Goal: Task Accomplishment & Management: Complete application form

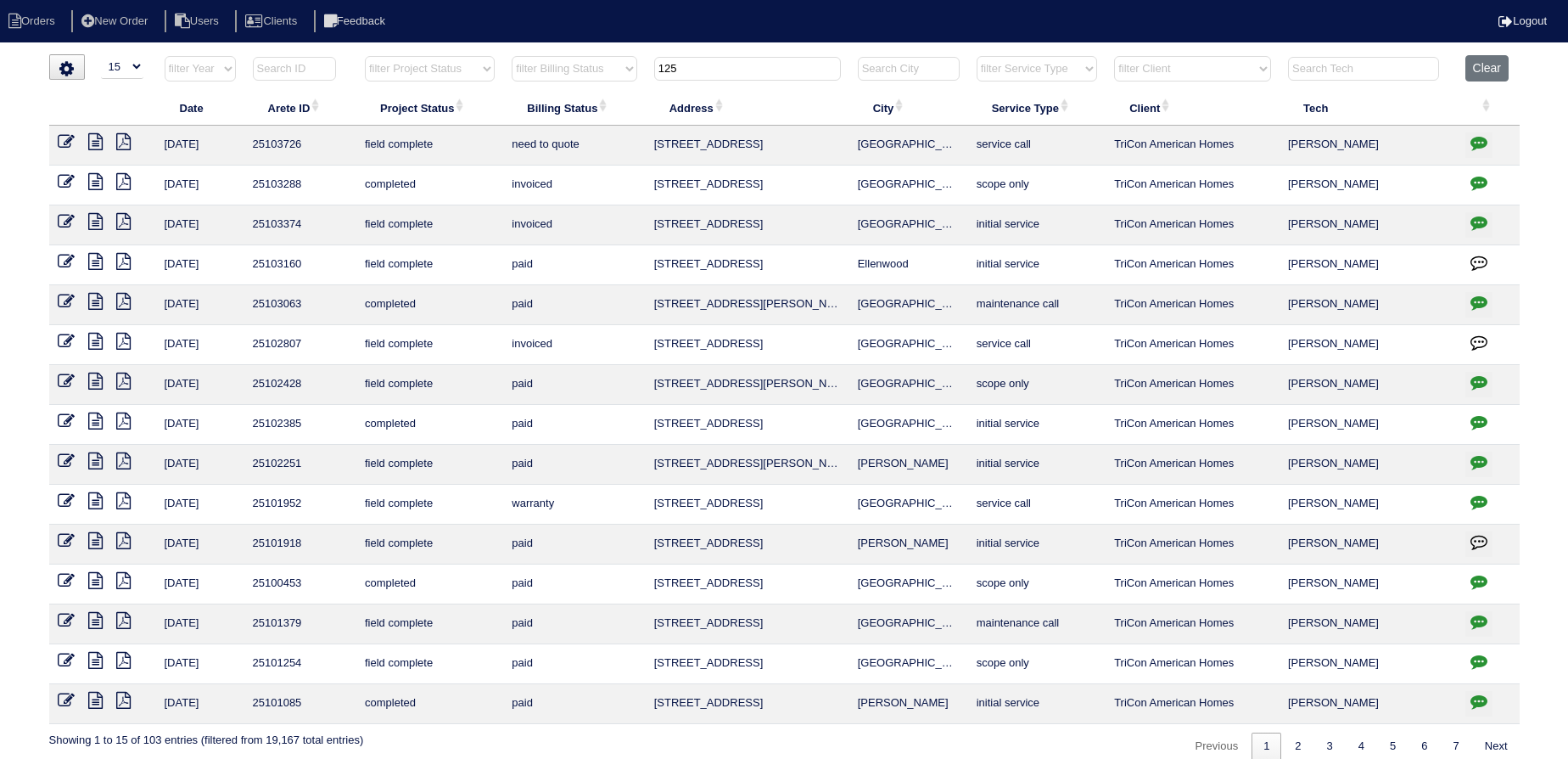
select select "15"
click at [700, 62] on input "125" at bounding box center [747, 69] width 187 height 24
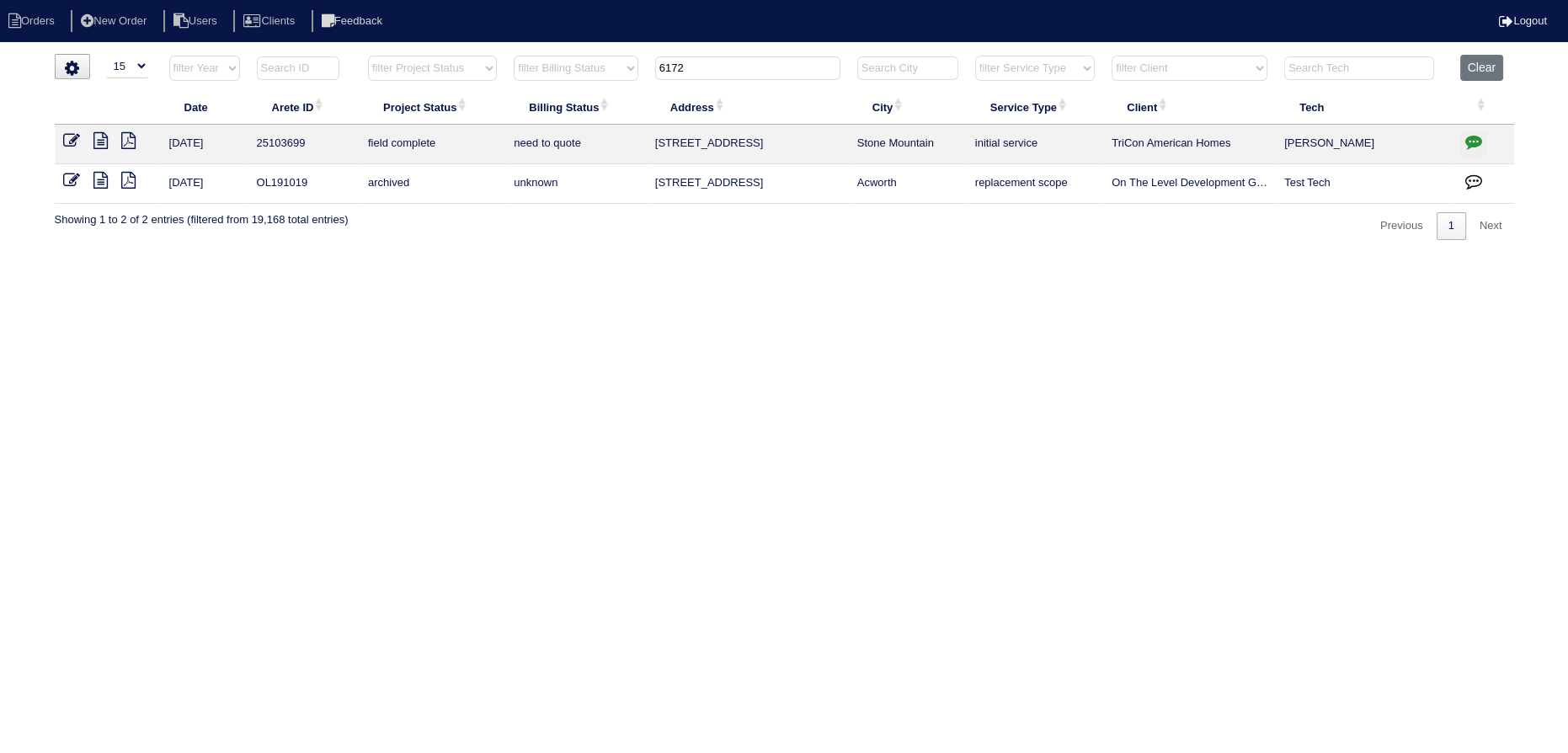
type input "6172"
click at [98, 145] on icon at bounding box center [100, 140] width 15 height 17
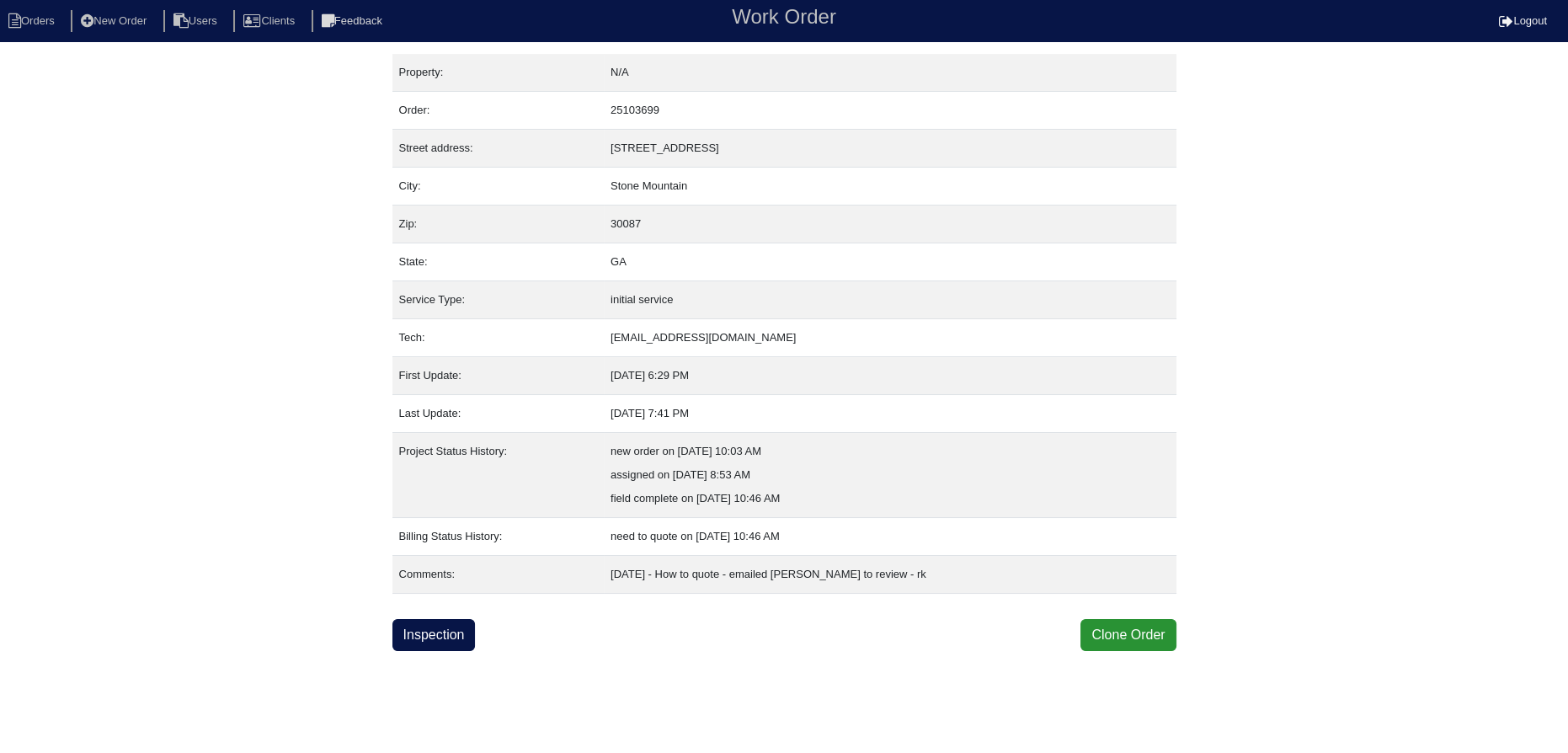
click at [449, 651] on html "Orders New Order Users Clients Feedback Work Order Logout Work Order Orders New…" at bounding box center [784, 326] width 1568 height 651
click at [451, 640] on link "Inspection" at bounding box center [433, 634] width 83 height 32
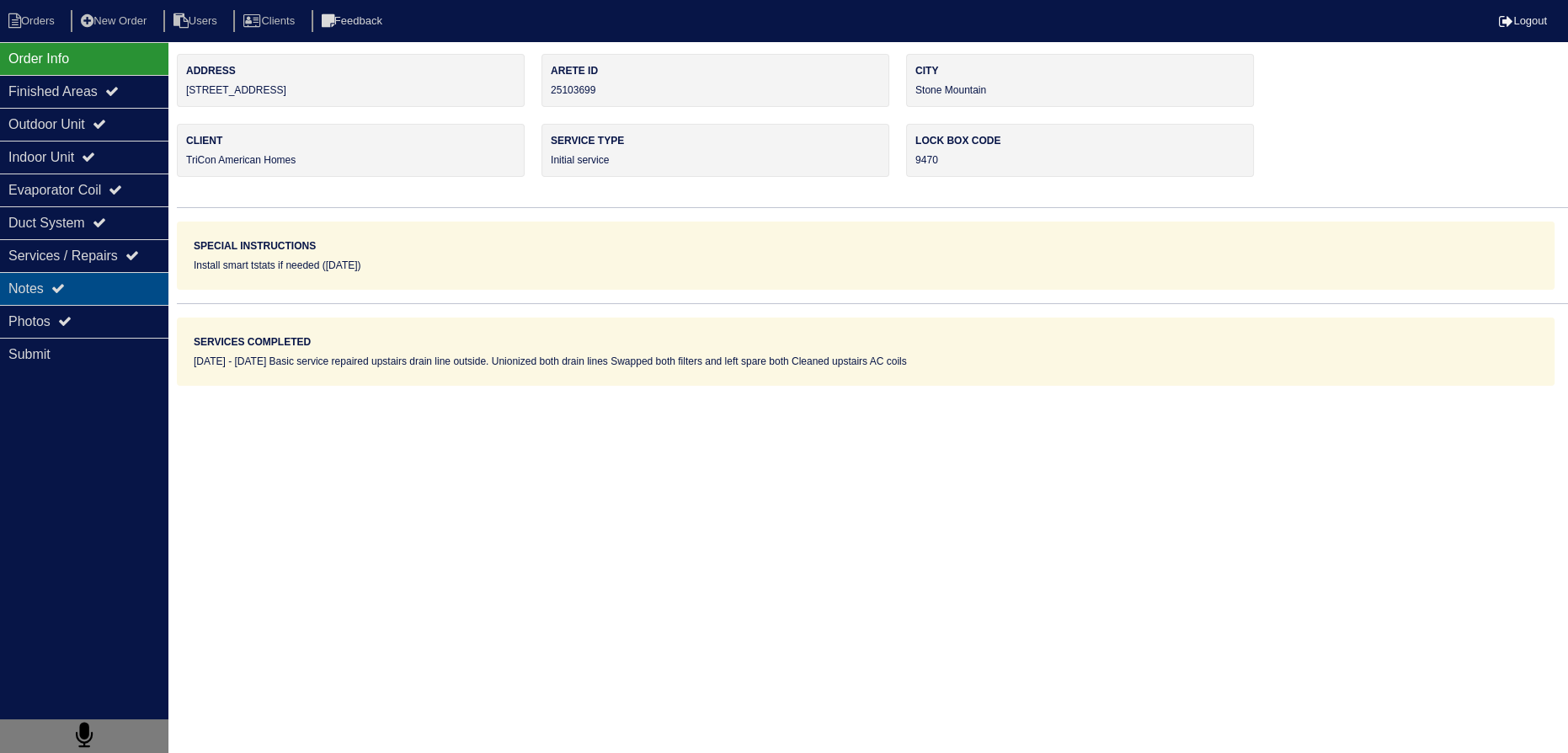
click at [95, 300] on div "Notes" at bounding box center [84, 287] width 169 height 32
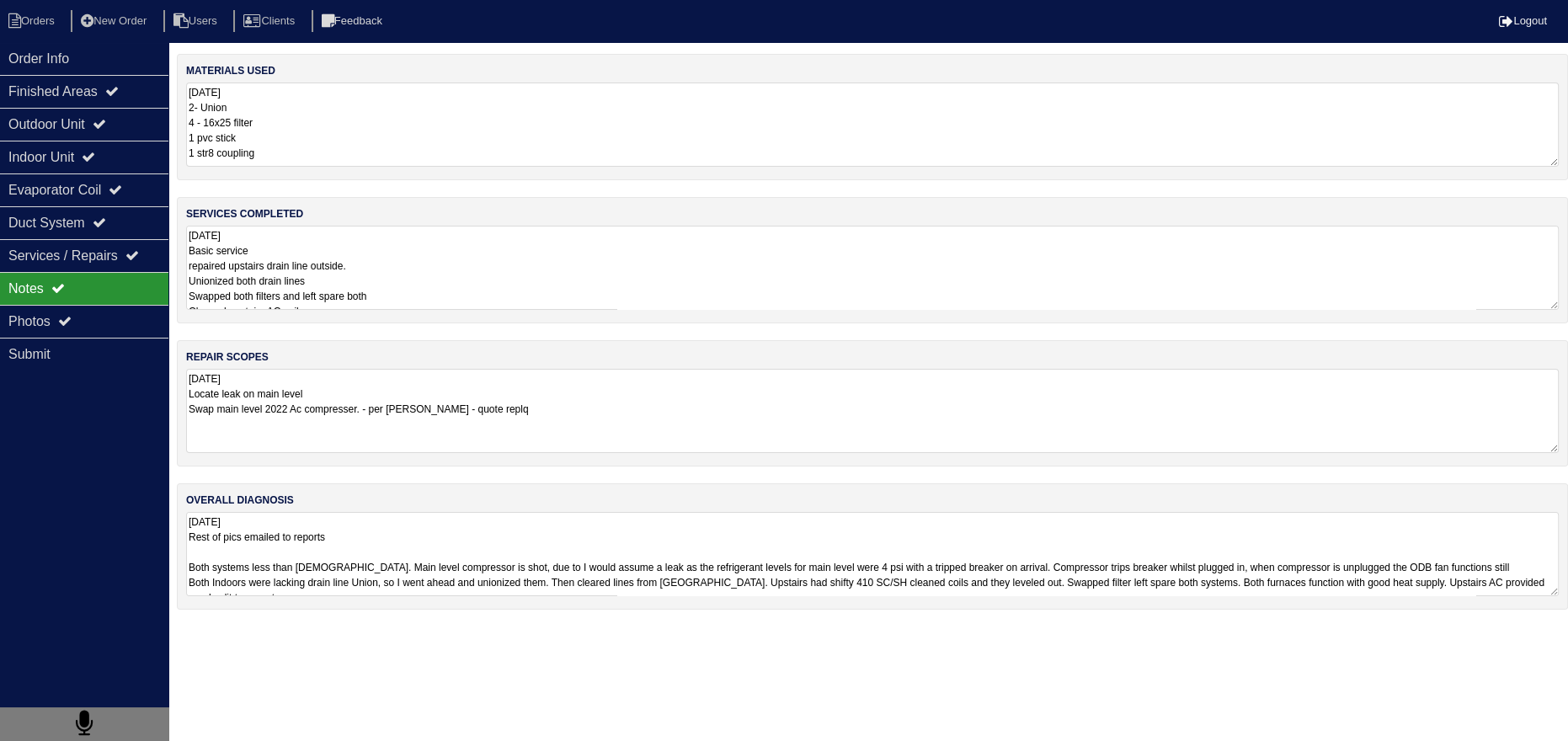
click at [248, 275] on textarea "10.9.25 Basic service repaired upstairs drain line outside. Unionized both drai…" at bounding box center [873, 268] width 1373 height 84
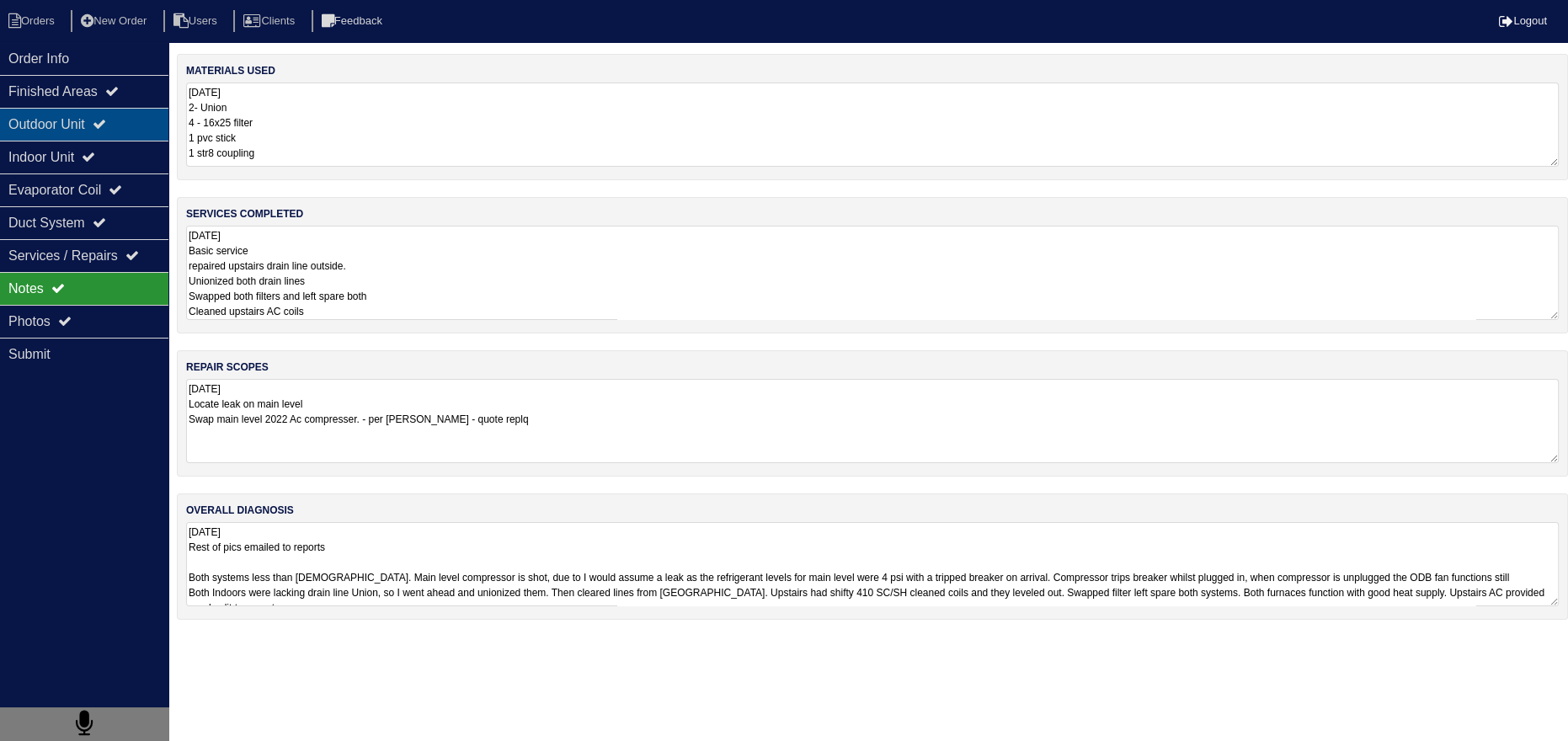
click at [126, 114] on div "Outdoor Unit" at bounding box center [84, 124] width 169 height 32
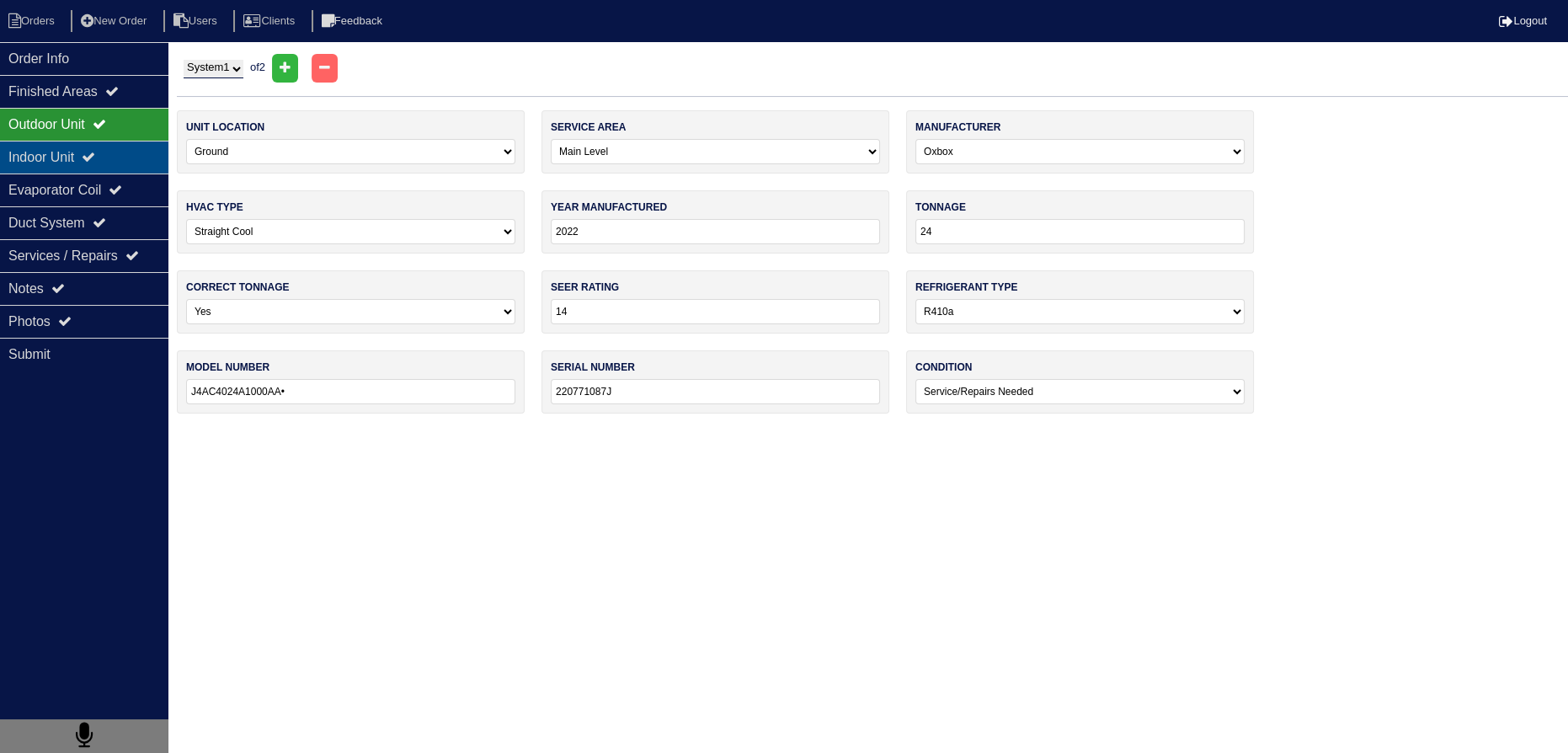
click at [92, 157] on div "Indoor Unit" at bounding box center [84, 156] width 169 height 32
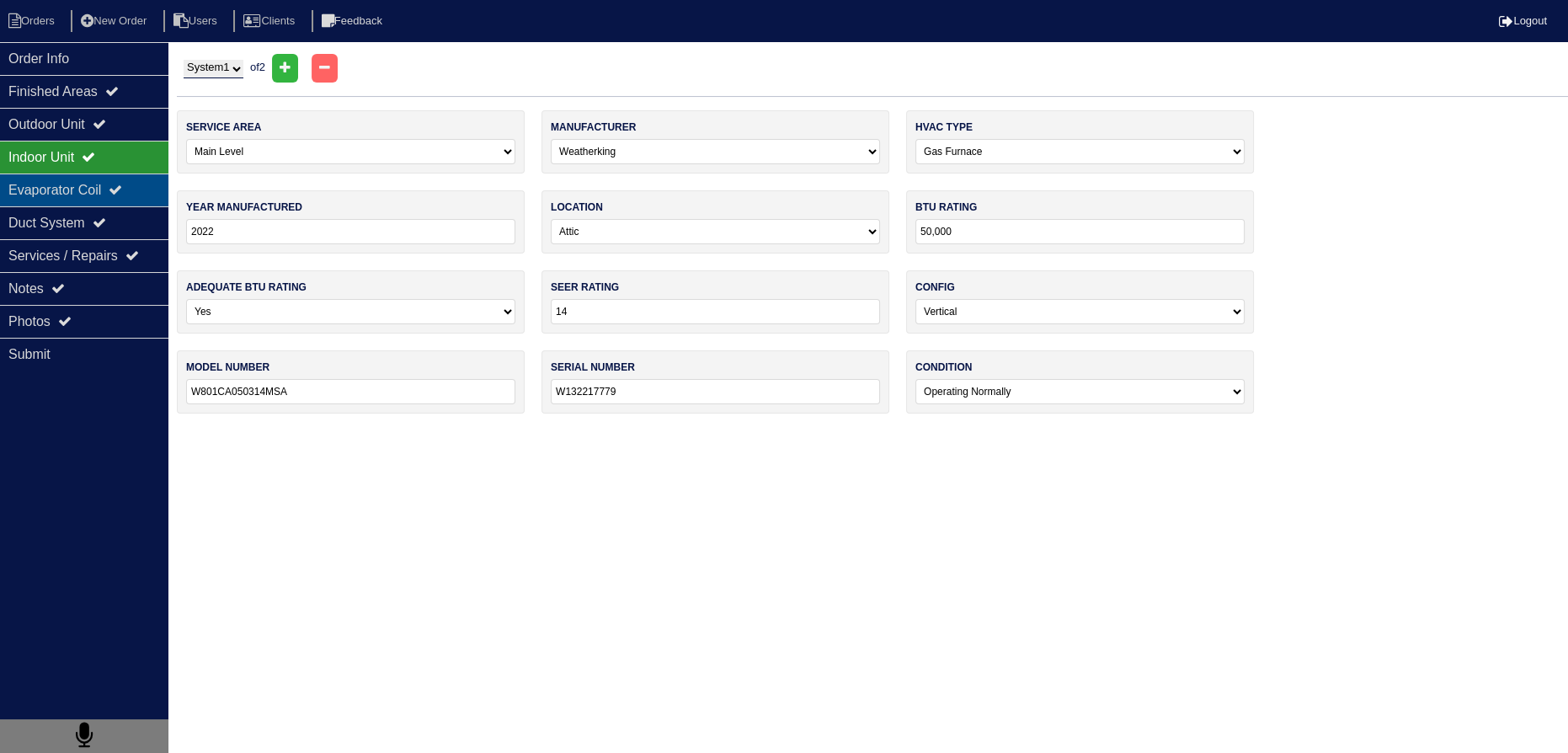
click at [78, 187] on div "Evaporator Coil" at bounding box center [84, 189] width 169 height 32
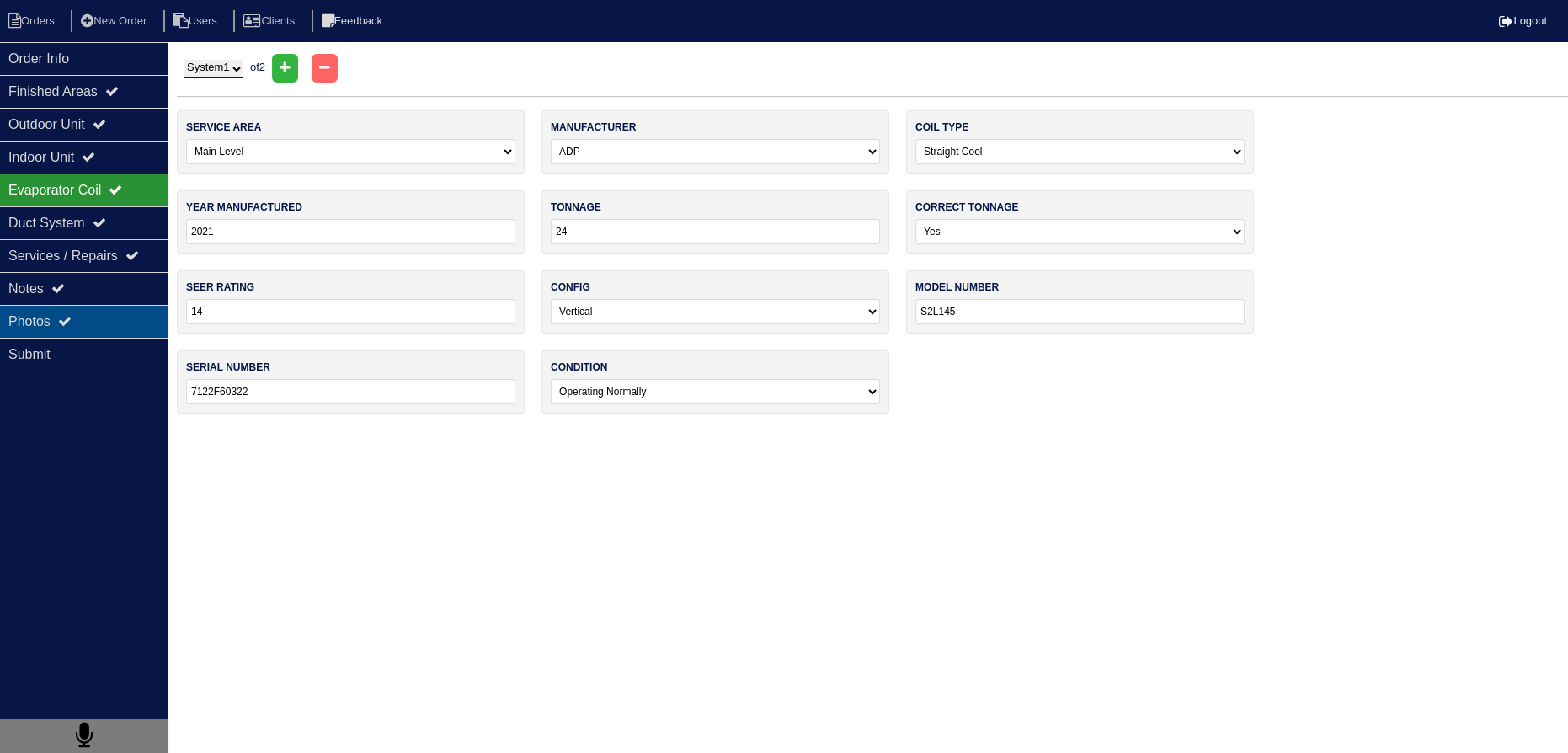
drag, startPoint x: 108, startPoint y: 345, endPoint x: 113, endPoint y: 313, distance: 32.4
click at [108, 345] on div "Submit" at bounding box center [84, 353] width 169 height 32
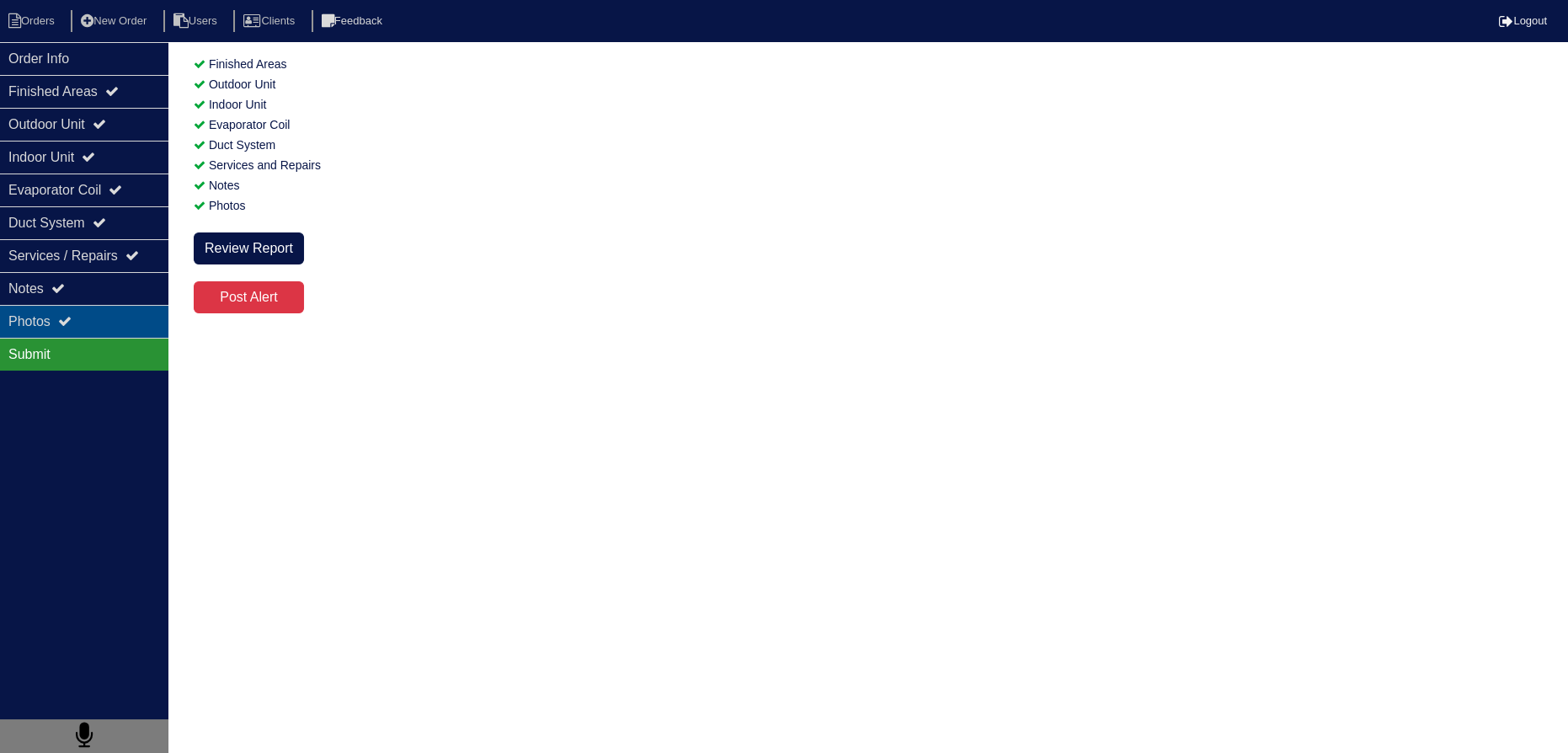
click at [113, 313] on div "Photos" at bounding box center [84, 321] width 169 height 32
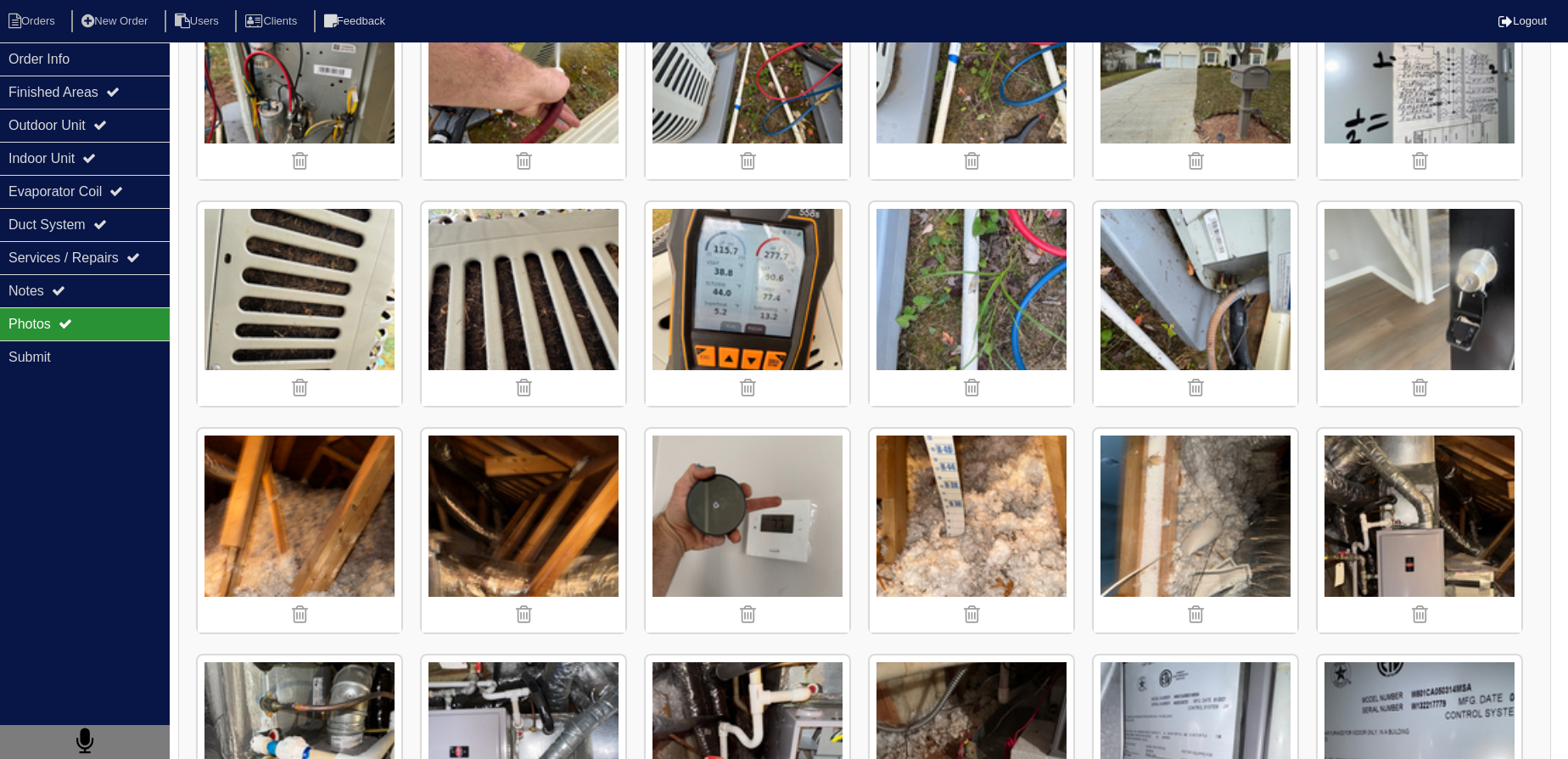
scroll to position [973, 0]
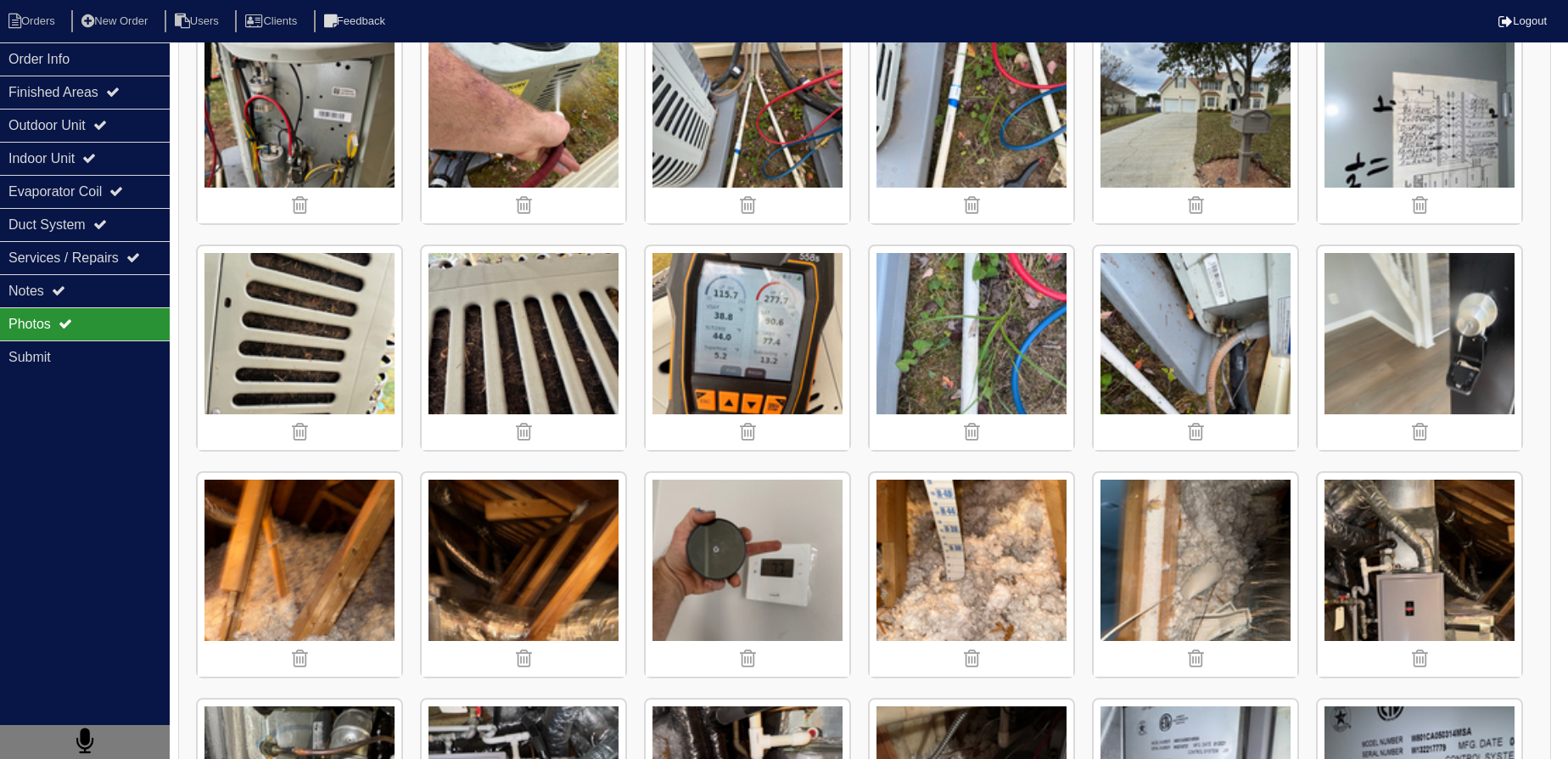
click at [299, 260] on img at bounding box center [299, 348] width 204 height 204
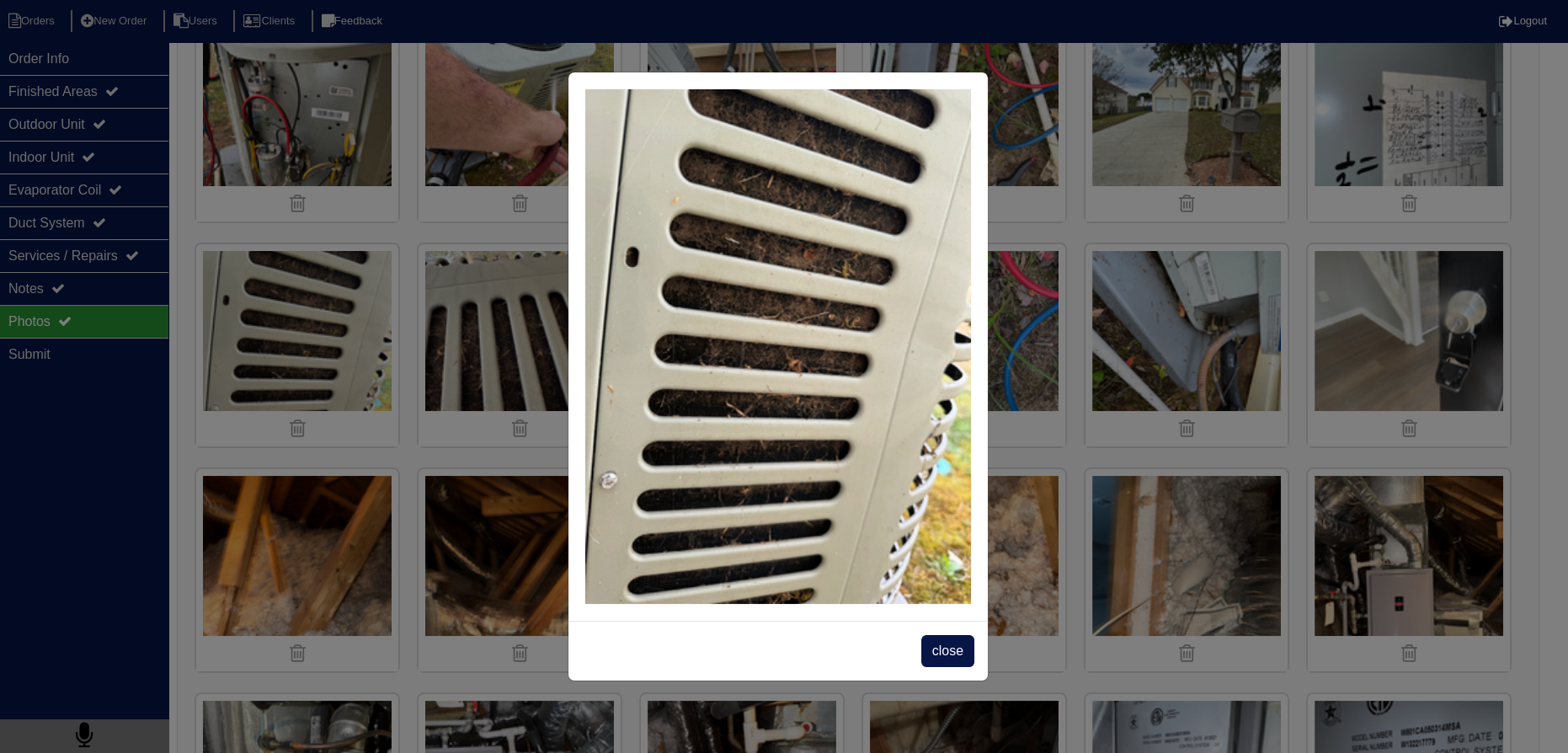
click at [958, 652] on span "close" at bounding box center [947, 650] width 53 height 32
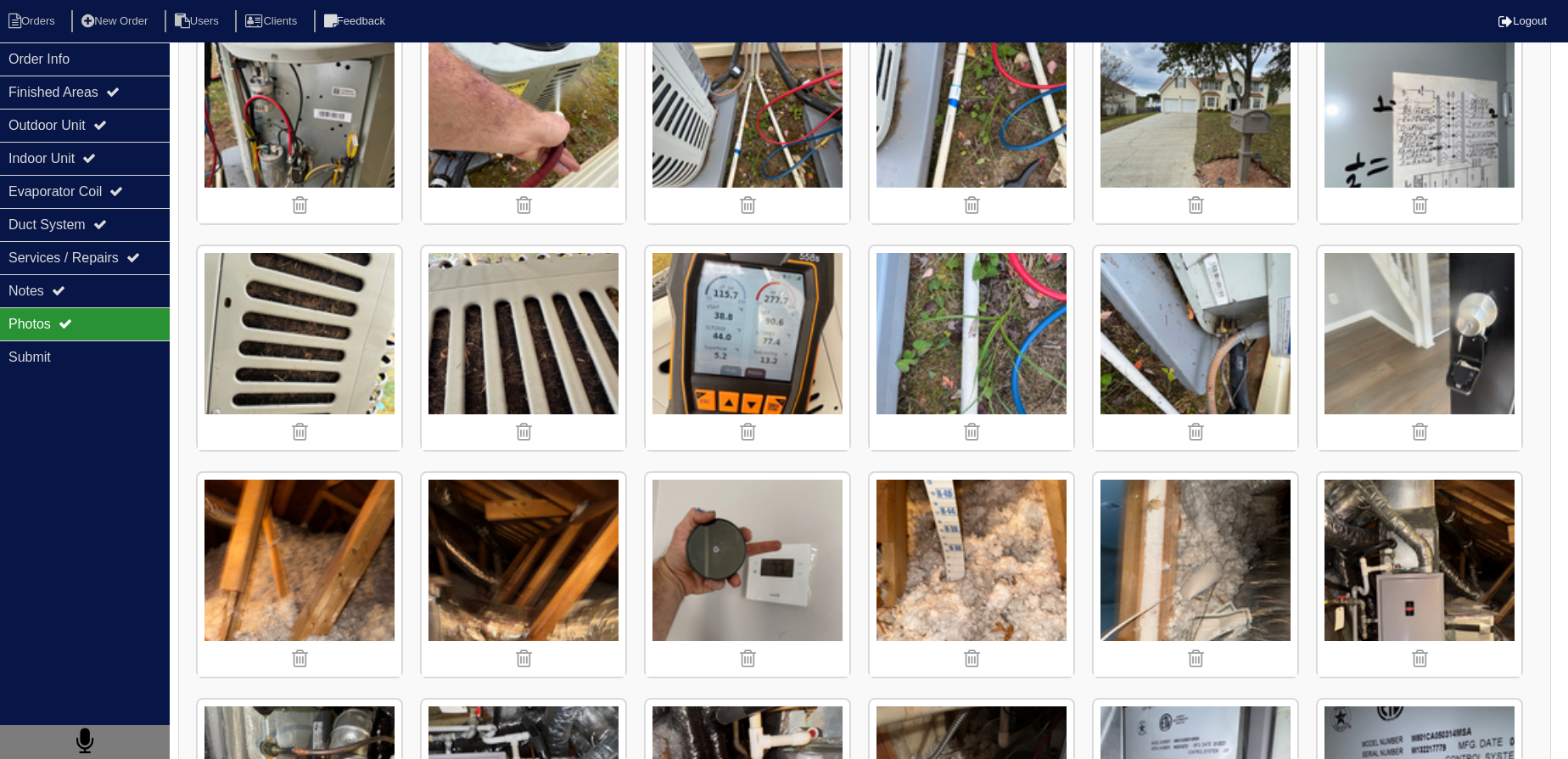
click at [486, 350] on img at bounding box center [524, 348] width 204 height 204
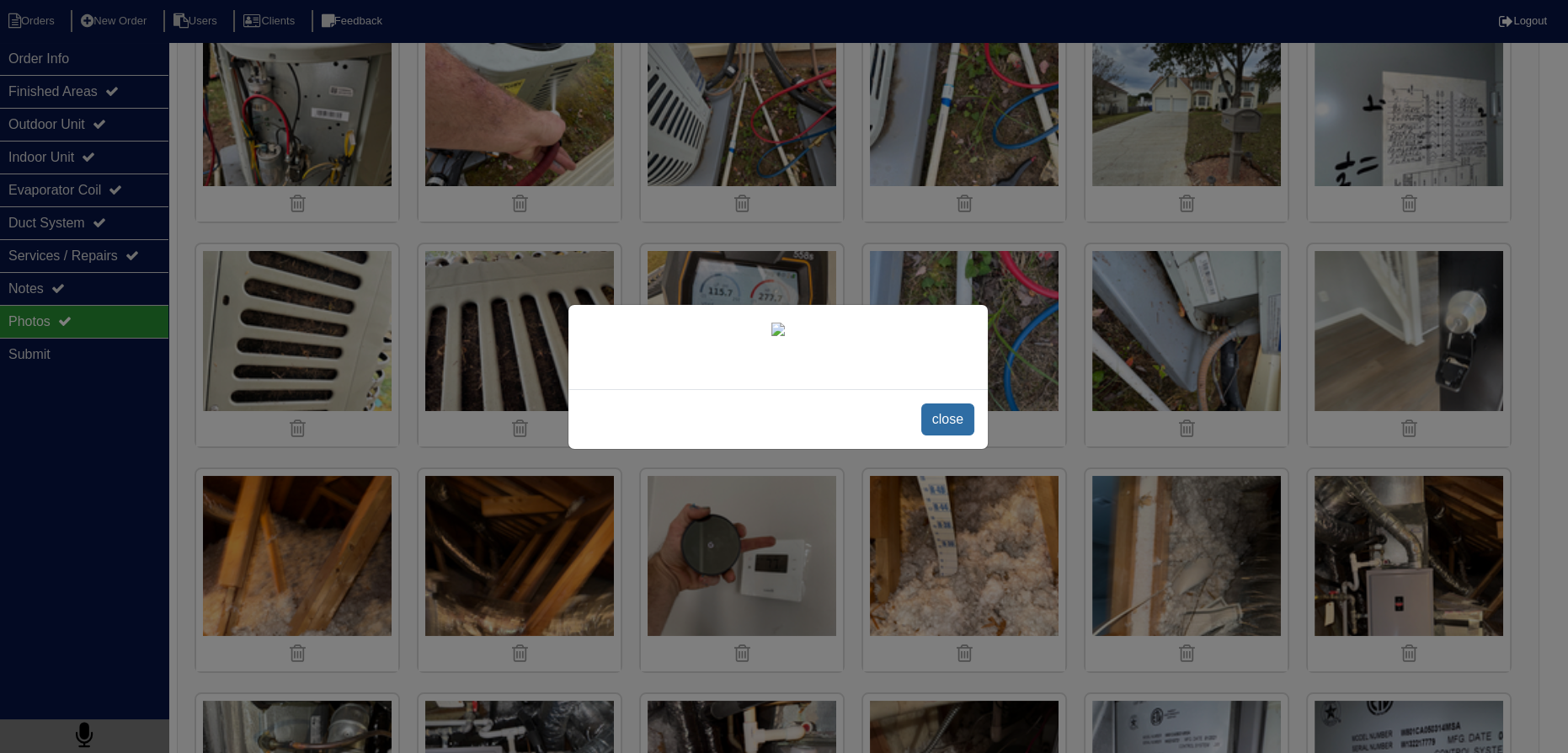
click at [929, 435] on span "close" at bounding box center [947, 419] width 53 height 32
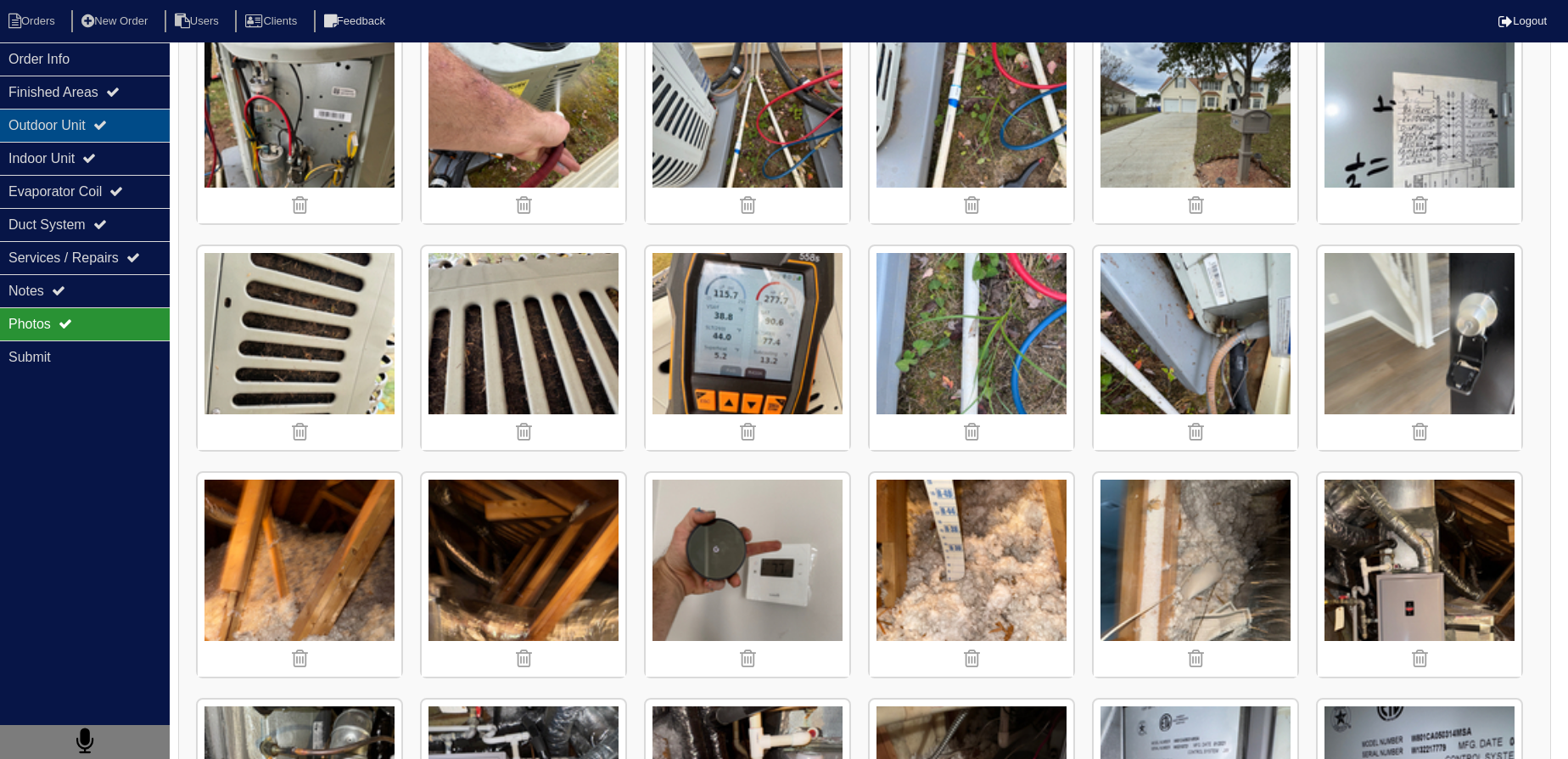
click at [90, 135] on div "Outdoor Unit" at bounding box center [85, 125] width 170 height 33
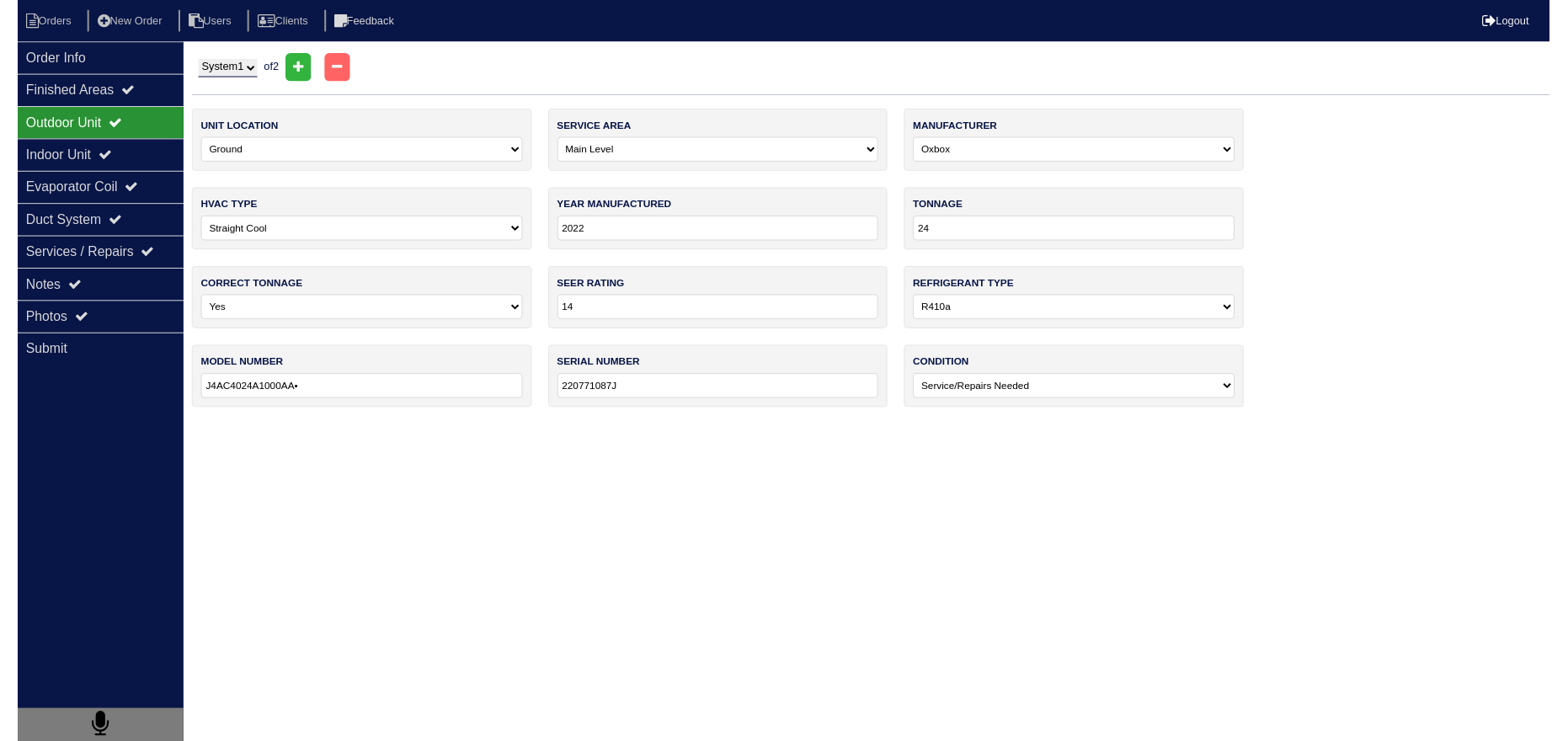
scroll to position [0, 0]
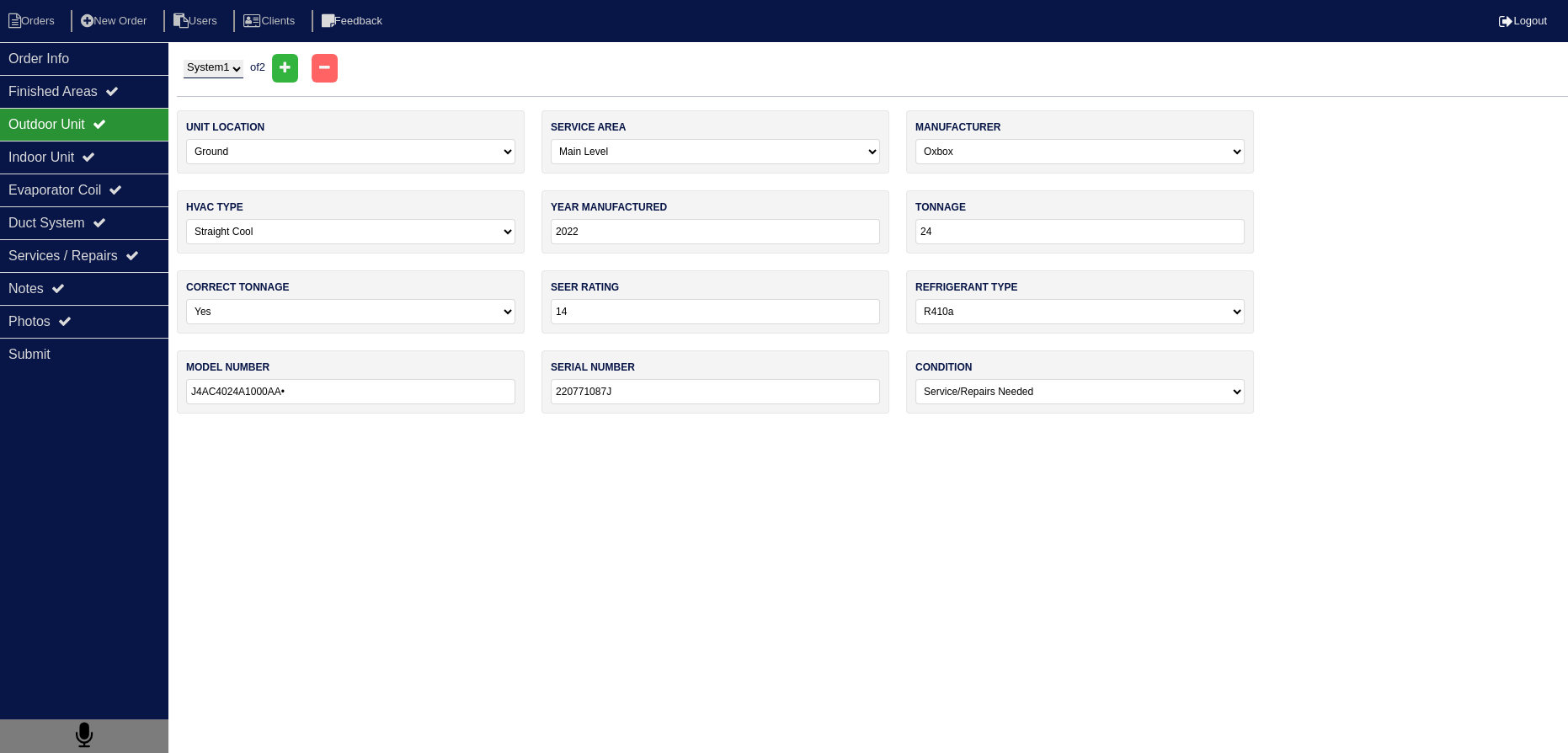
drag, startPoint x: 183, startPoint y: 75, endPoint x: 193, endPoint y: 75, distance: 10.0
click at [185, 75] on select "System 1 System 2" at bounding box center [213, 69] width 60 height 19
select select "2"
click at [183, 60] on select "System 1 System 2" at bounding box center [213, 69] width 60 height 19
select select "1"
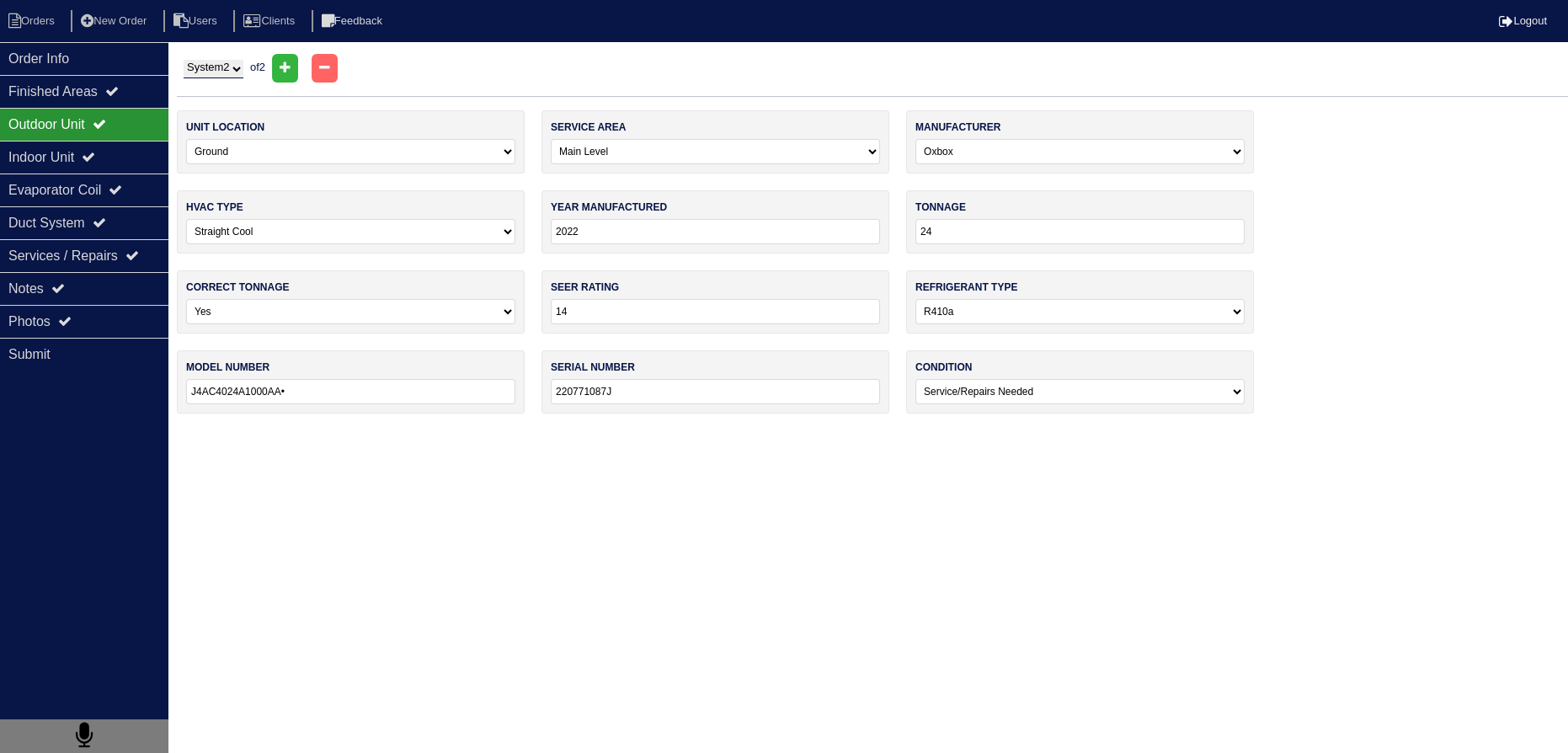
type input "J4AC4024A1000AA"
type input "220770794J"
select select "0"
click at [225, 80] on div "System 1 System 2 of 2" at bounding box center [872, 75] width 1391 height 43
click at [225, 70] on select "System 1 System 2" at bounding box center [213, 69] width 60 height 19
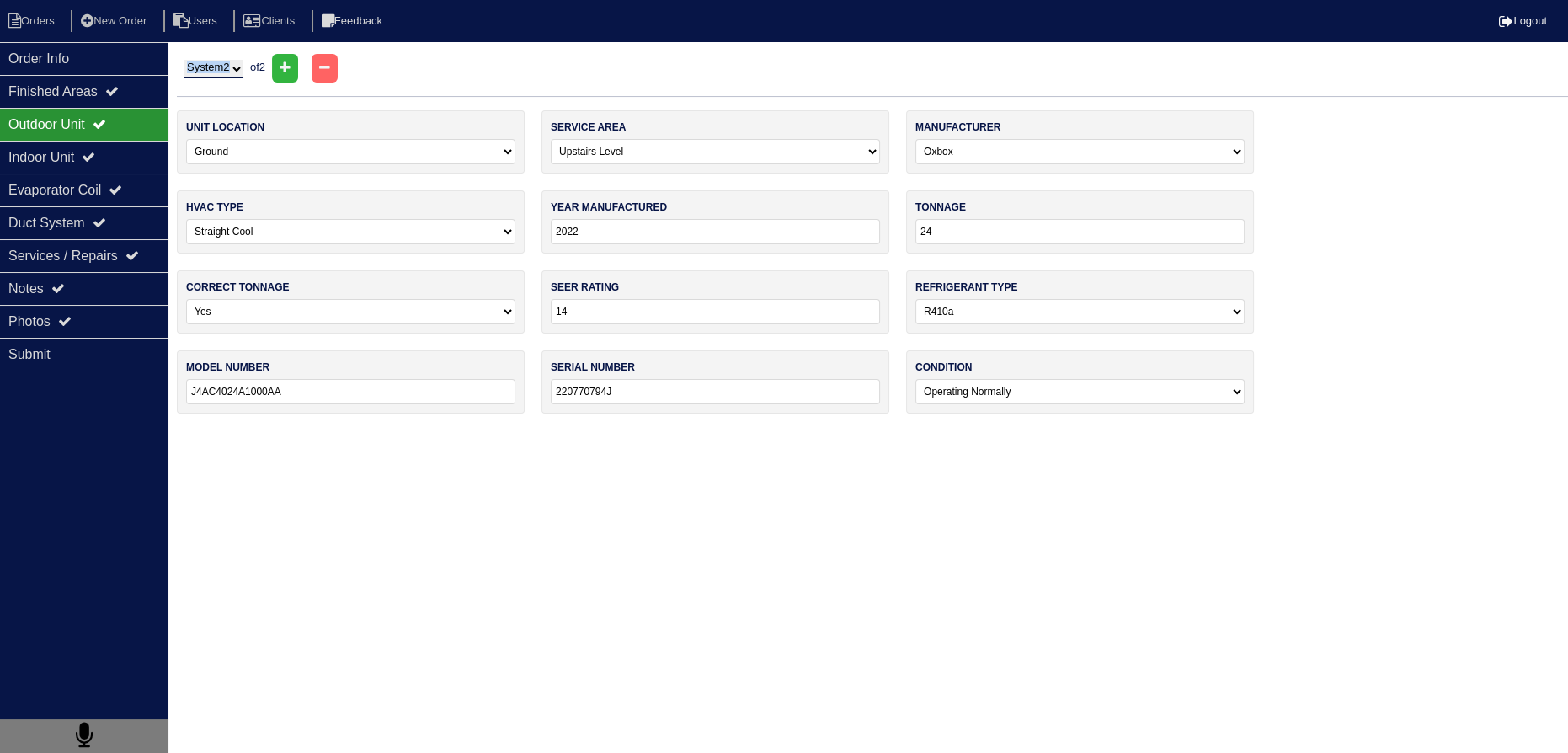
select select "1"
click at [183, 60] on select "System 1 System 2" at bounding box center [213, 69] width 60 height 19
select select "0"
type input "J4AC4024A1000AA•"
type input "220771087J"
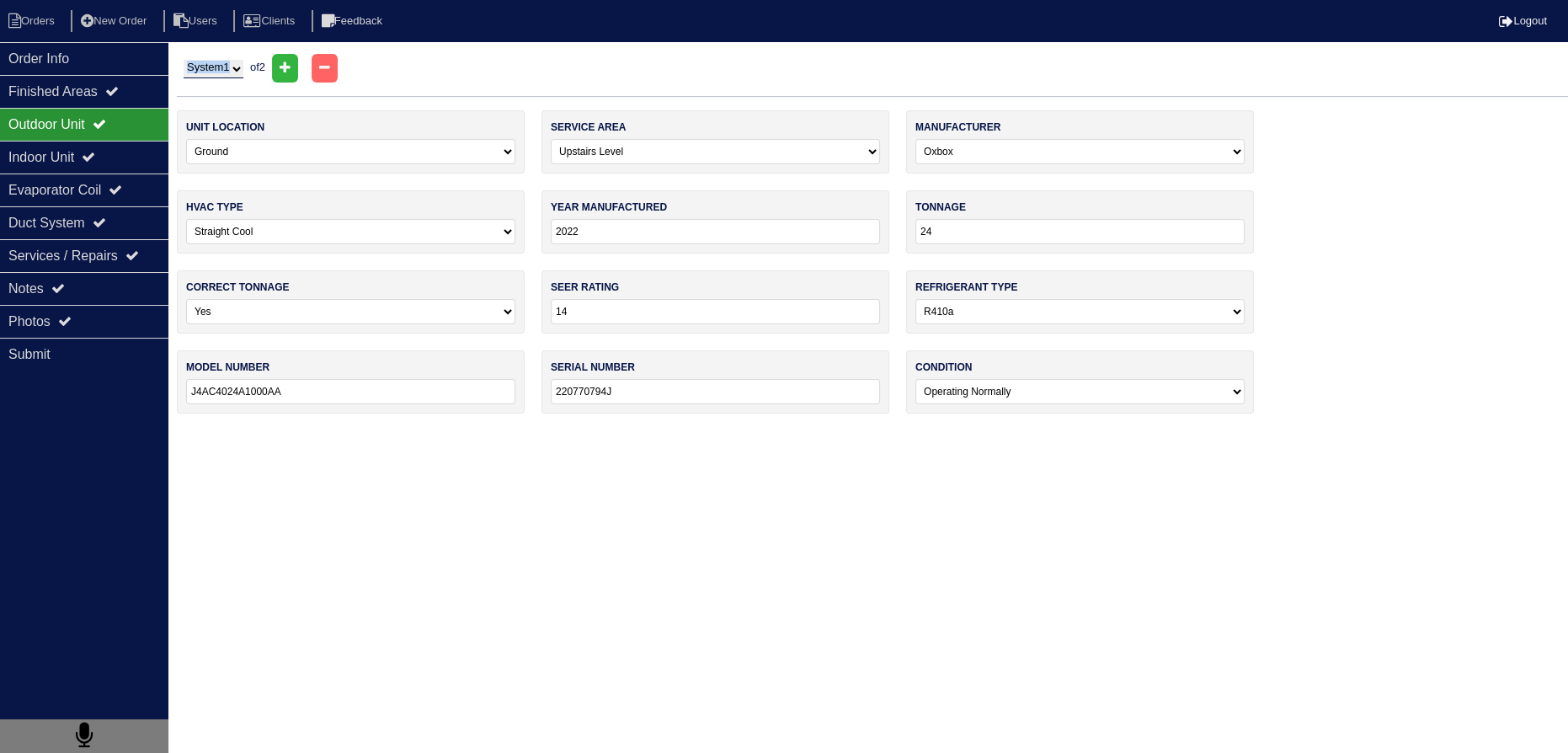
select select "1"
click at [108, 93] on div "Finished Areas" at bounding box center [84, 90] width 169 height 32
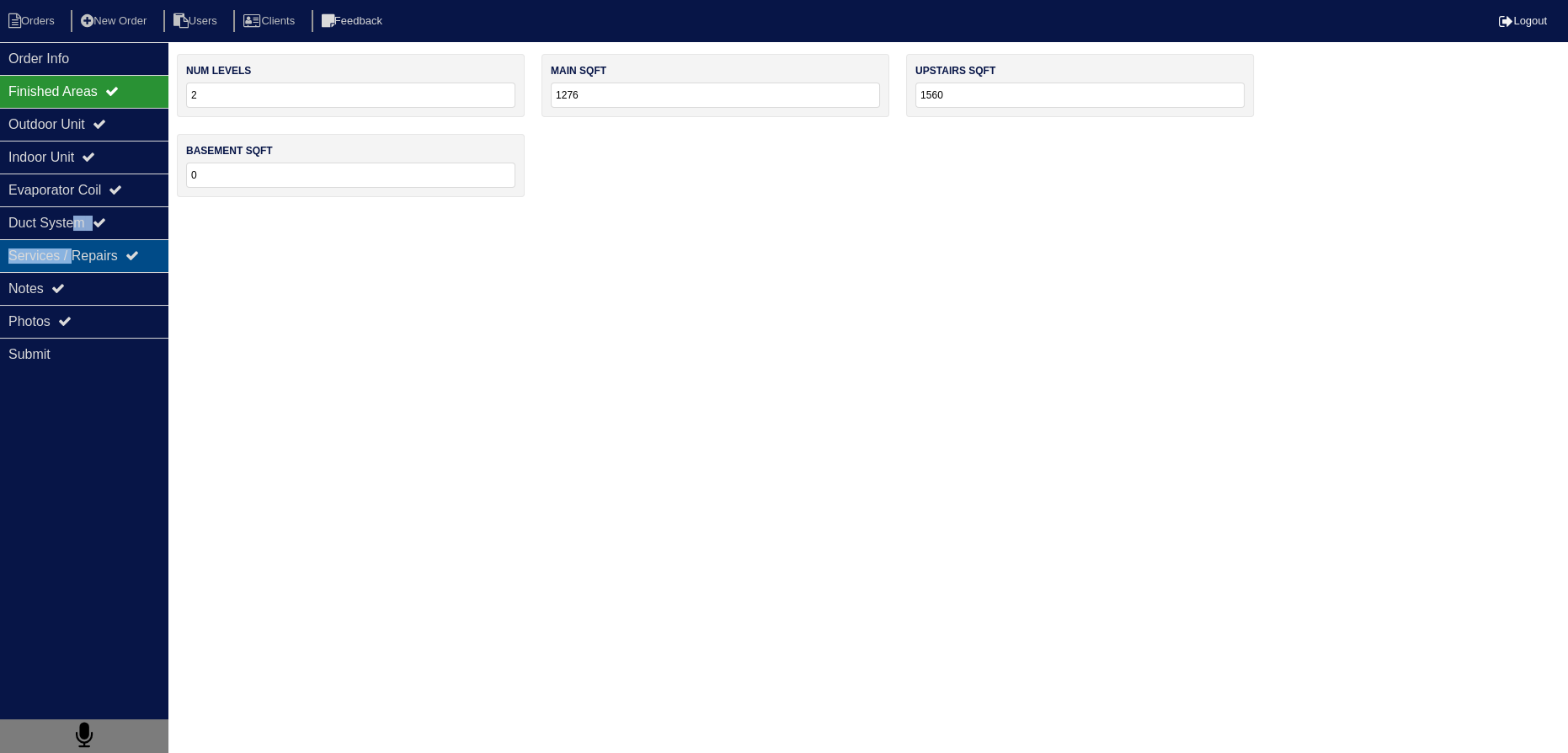
click at [80, 242] on div "Order Info Finished Areas Outdoor Unit Indoor Unit Evaporator Coil Duct System …" at bounding box center [84, 419] width 169 height 753
click at [79, 272] on div "Notes" at bounding box center [84, 287] width 169 height 32
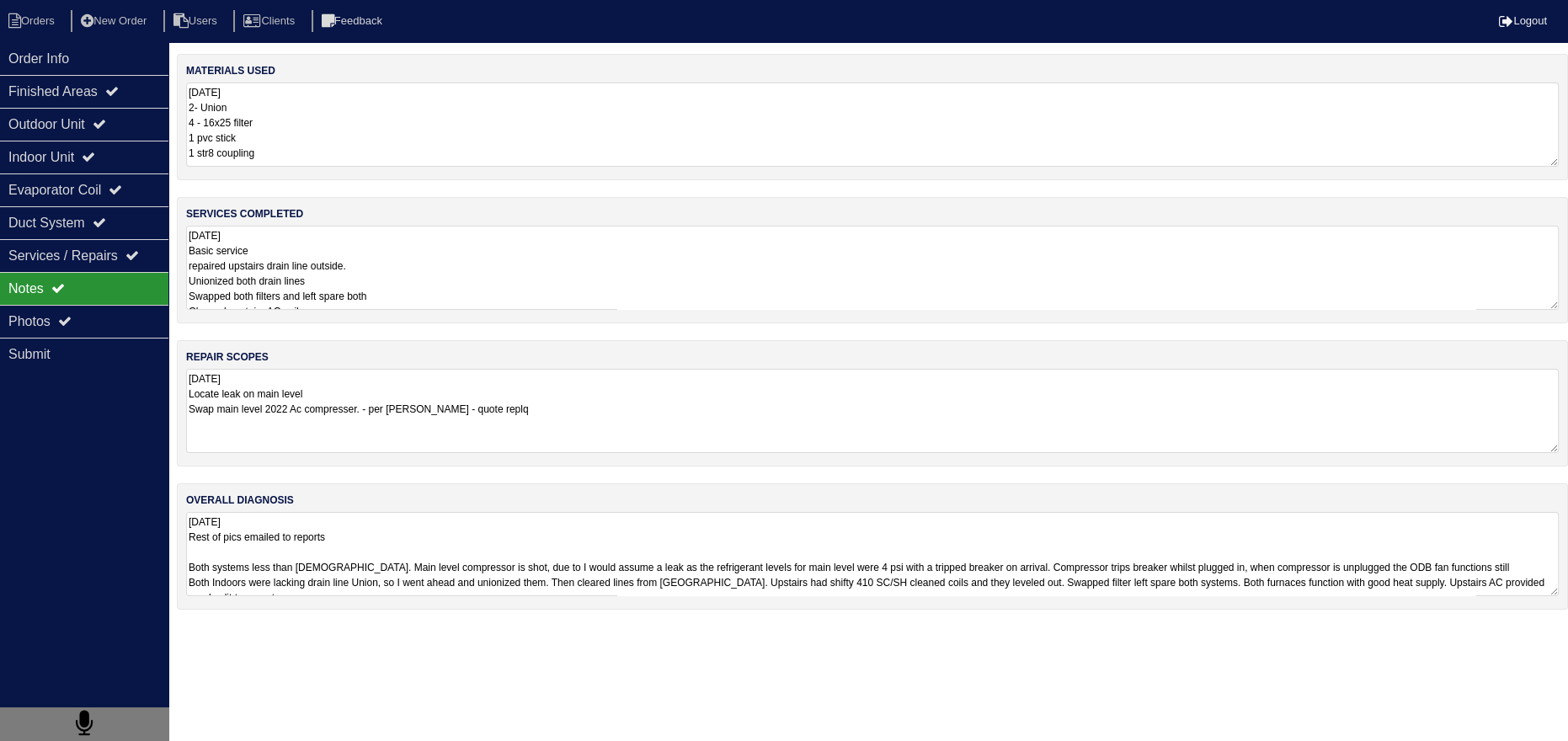
click at [101, 295] on div "Notes" at bounding box center [84, 287] width 169 height 32
click at [358, 408] on textarea "10.9.25 Locate leak on main level Swap main level 2022 Ac compresser. - per Pay…" at bounding box center [873, 410] width 1373 height 83
click at [535, 419] on textarea "10.9.25 Locate leak on main level Swap main level 2022 Ac compresser. - per Pay…" at bounding box center [873, 410] width 1373 height 83
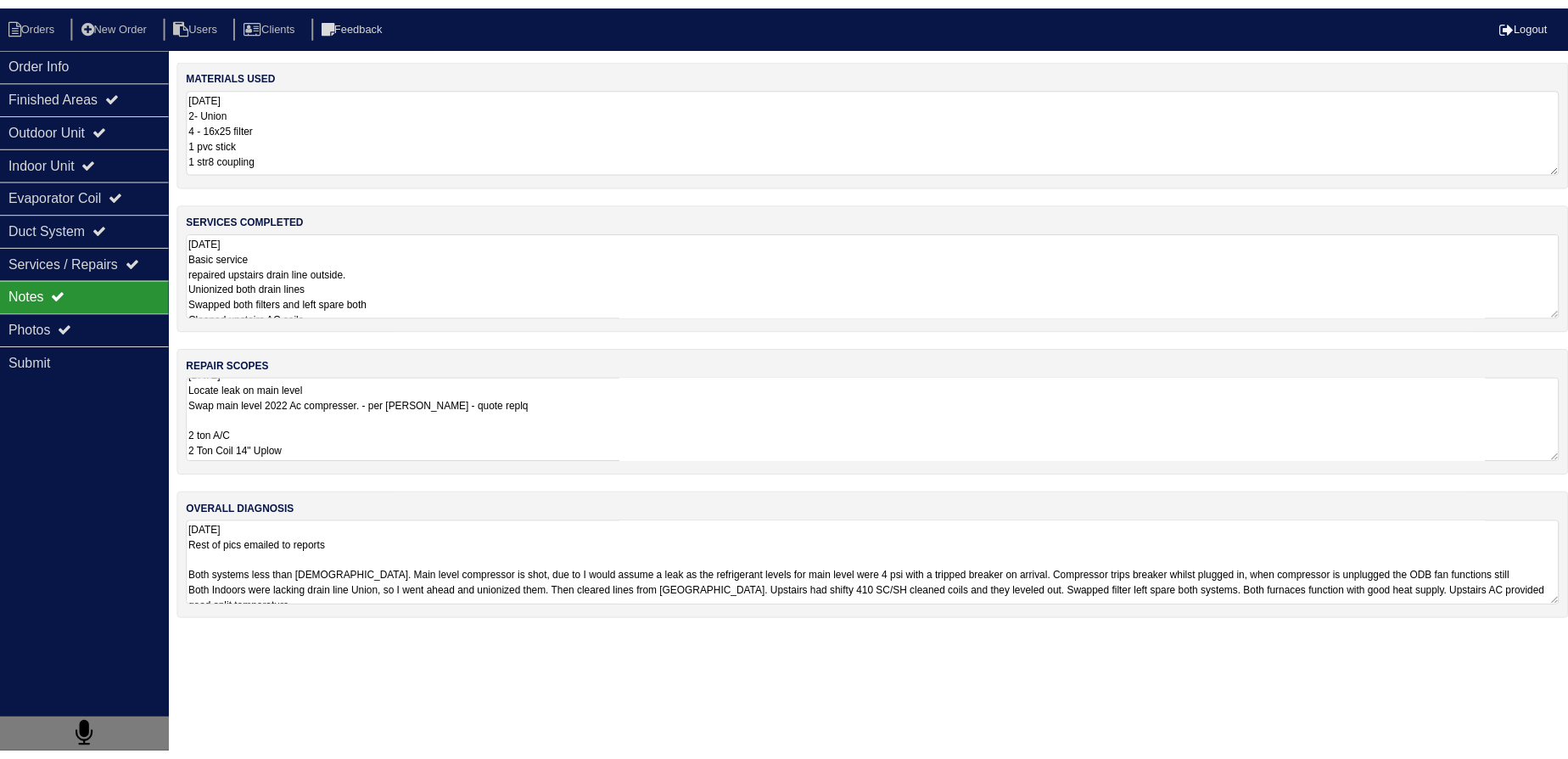
scroll to position [40, 0]
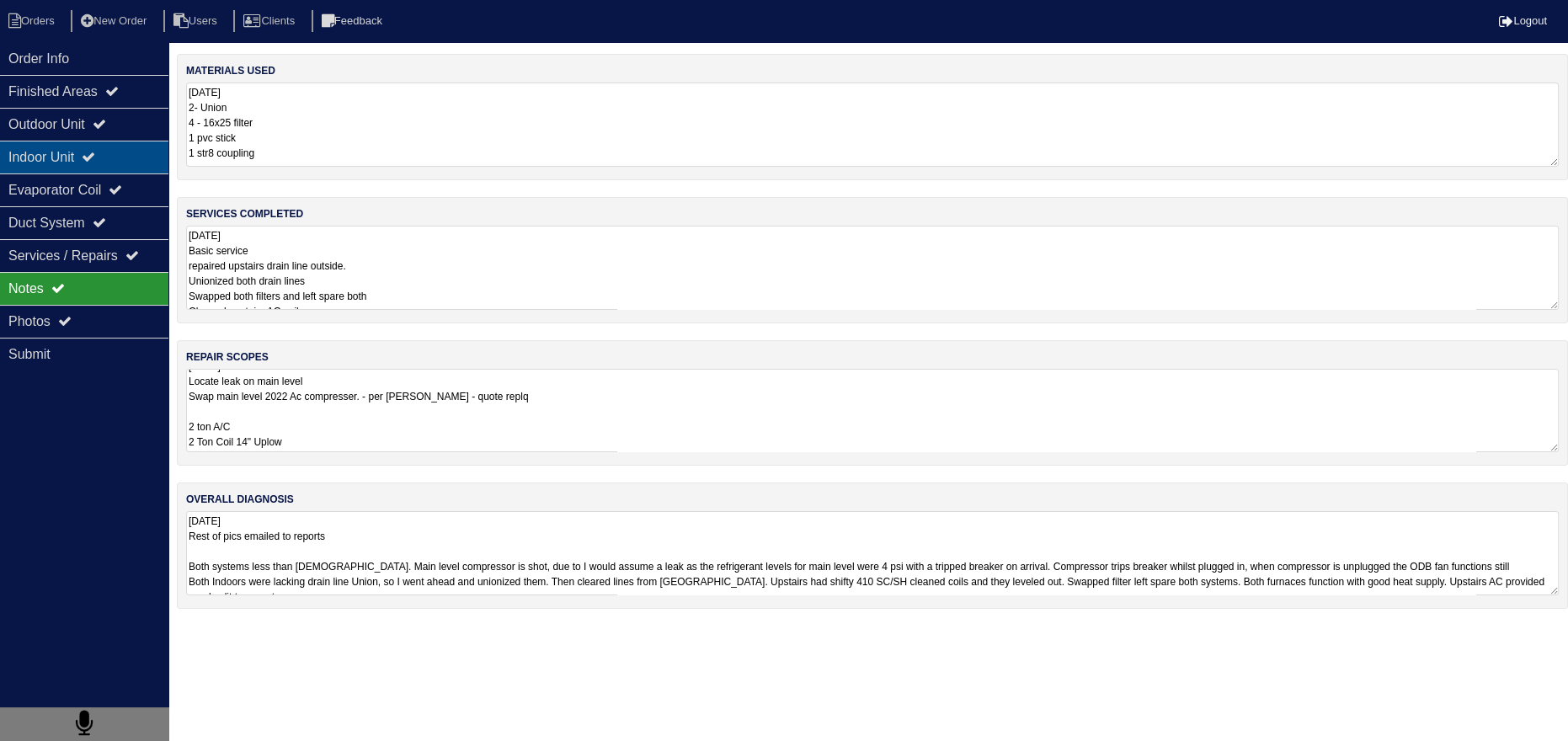
type textarea "10.9.25 Locate leak on main level Swap main level 2022 Ac compresser. - per Pay…"
click at [123, 150] on div "Indoor Unit" at bounding box center [84, 156] width 169 height 32
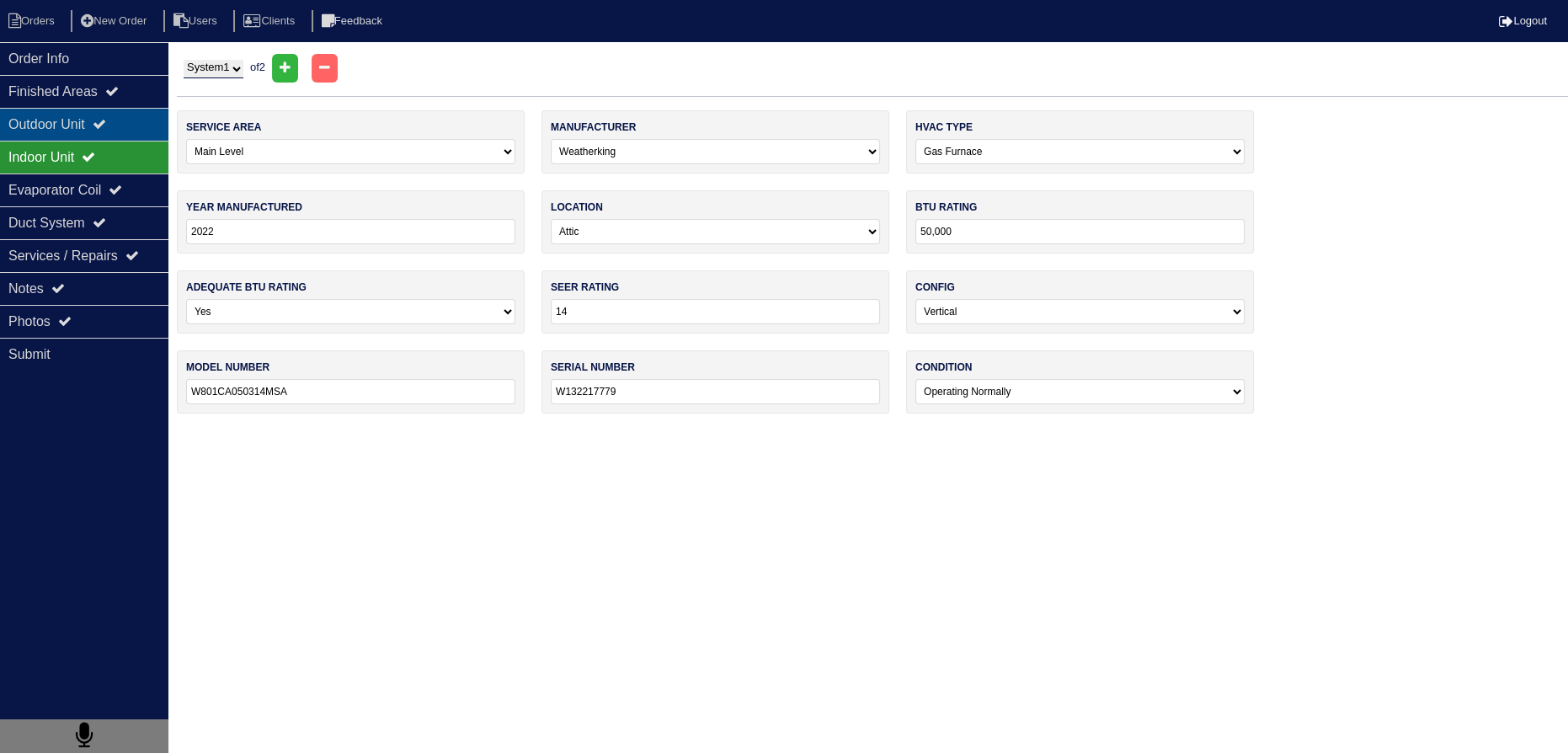
click at [122, 131] on div "Outdoor Unit" at bounding box center [84, 124] width 169 height 32
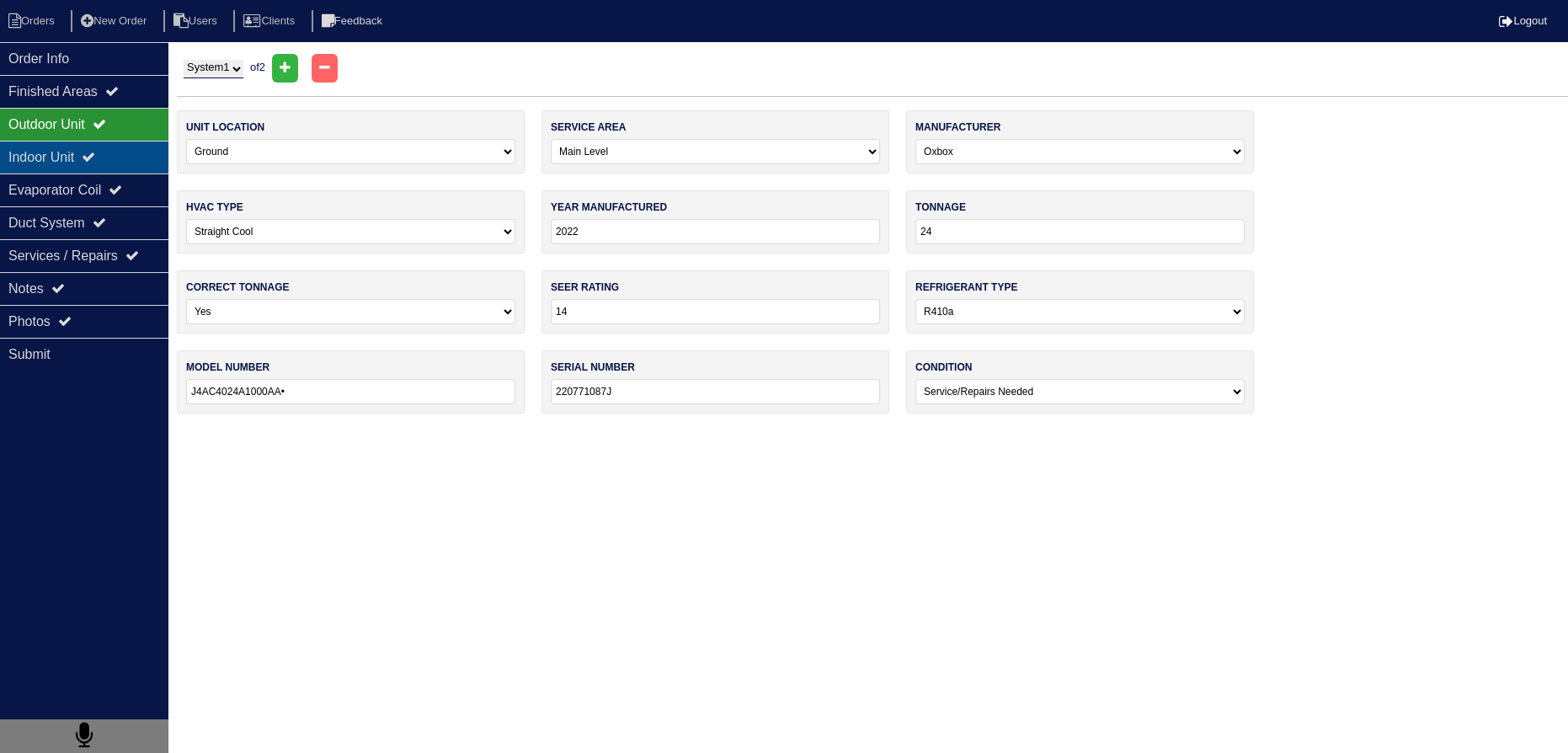
click at [114, 152] on div "Indoor Unit" at bounding box center [84, 156] width 169 height 32
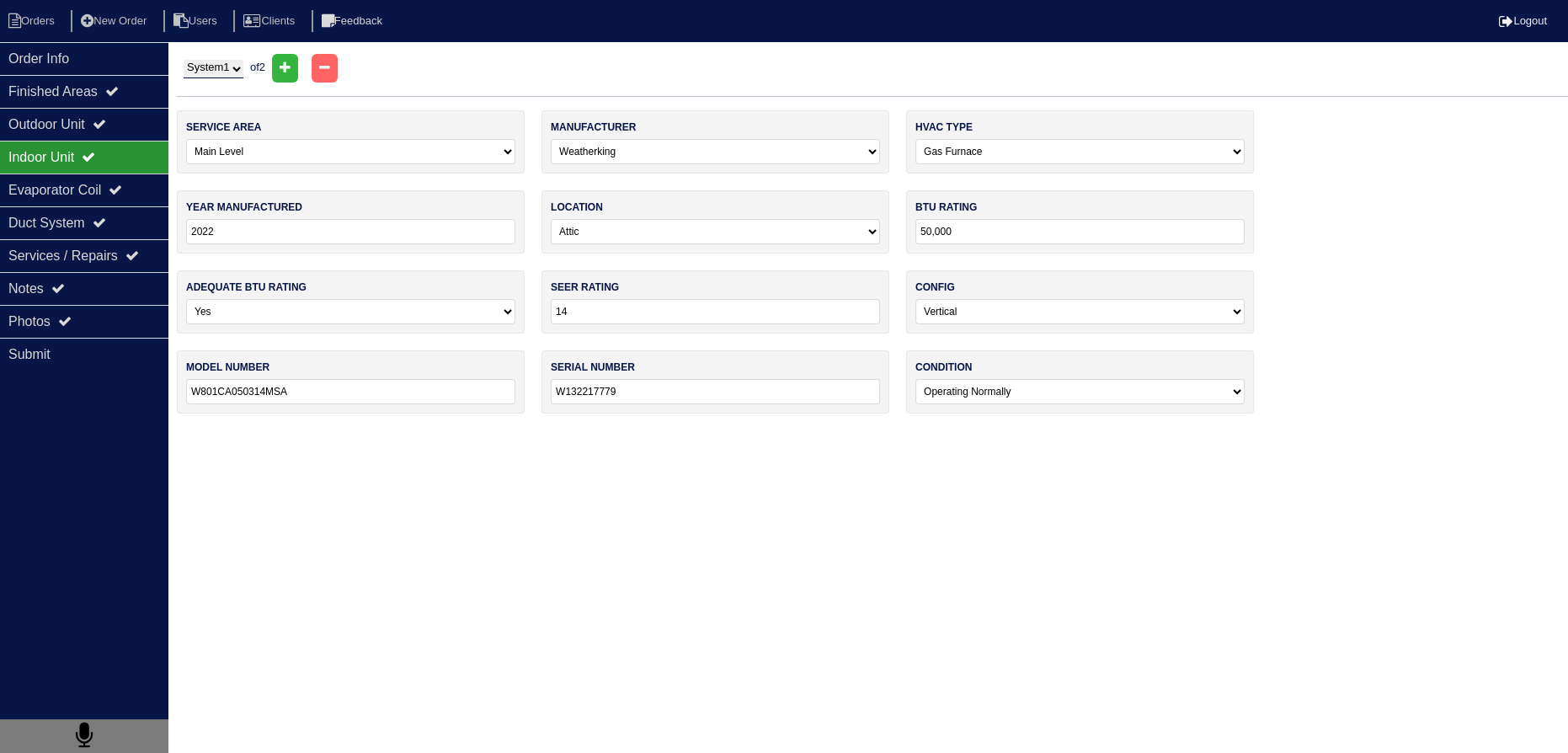
click at [106, 169] on div "Indoor Unit" at bounding box center [84, 156] width 169 height 32
click at [104, 176] on div "Evaporator Coil" at bounding box center [84, 189] width 169 height 32
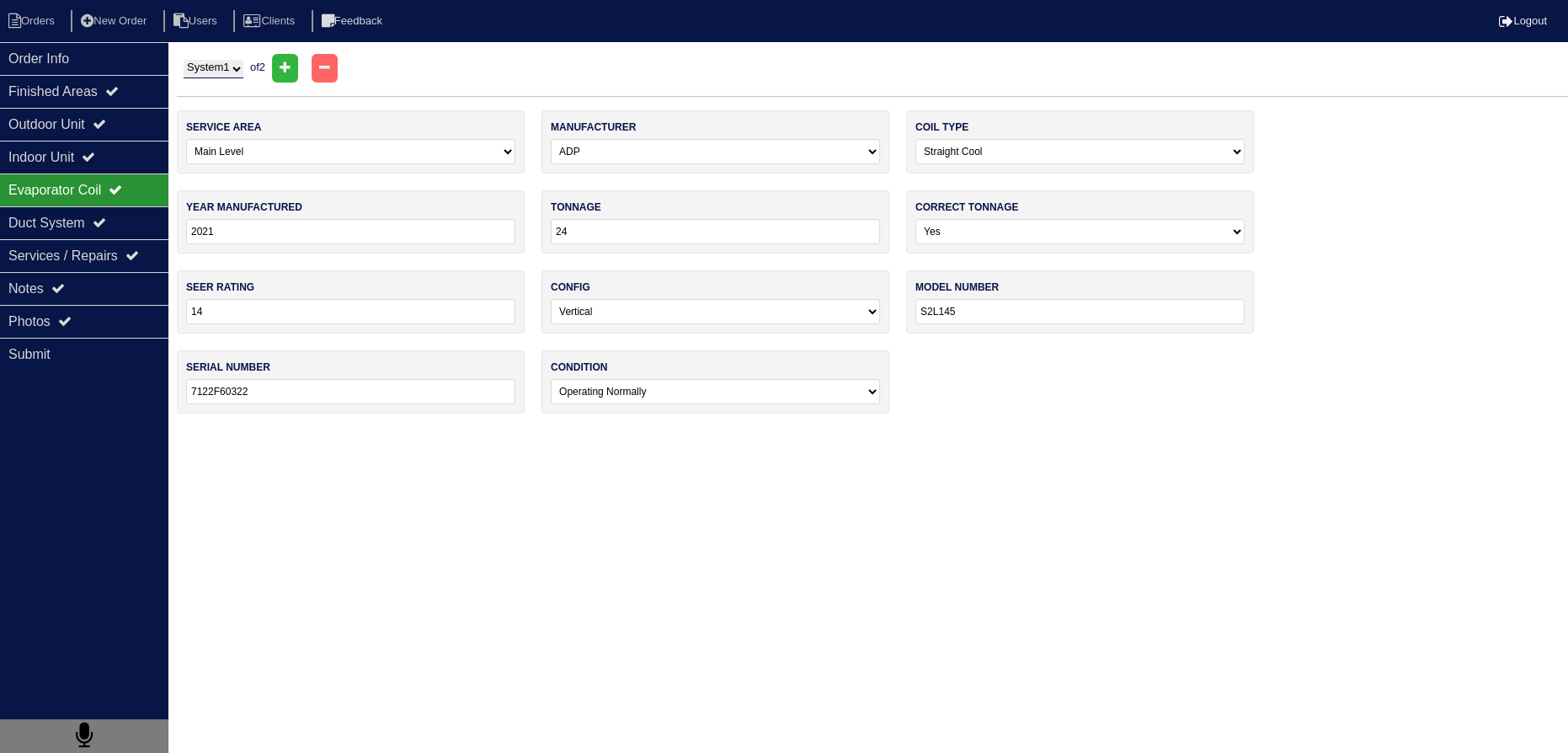
drag, startPoint x: 105, startPoint y: 155, endPoint x: 176, endPoint y: 138, distance: 73.0
click at [95, 156] on icon at bounding box center [88, 157] width 14 height 14
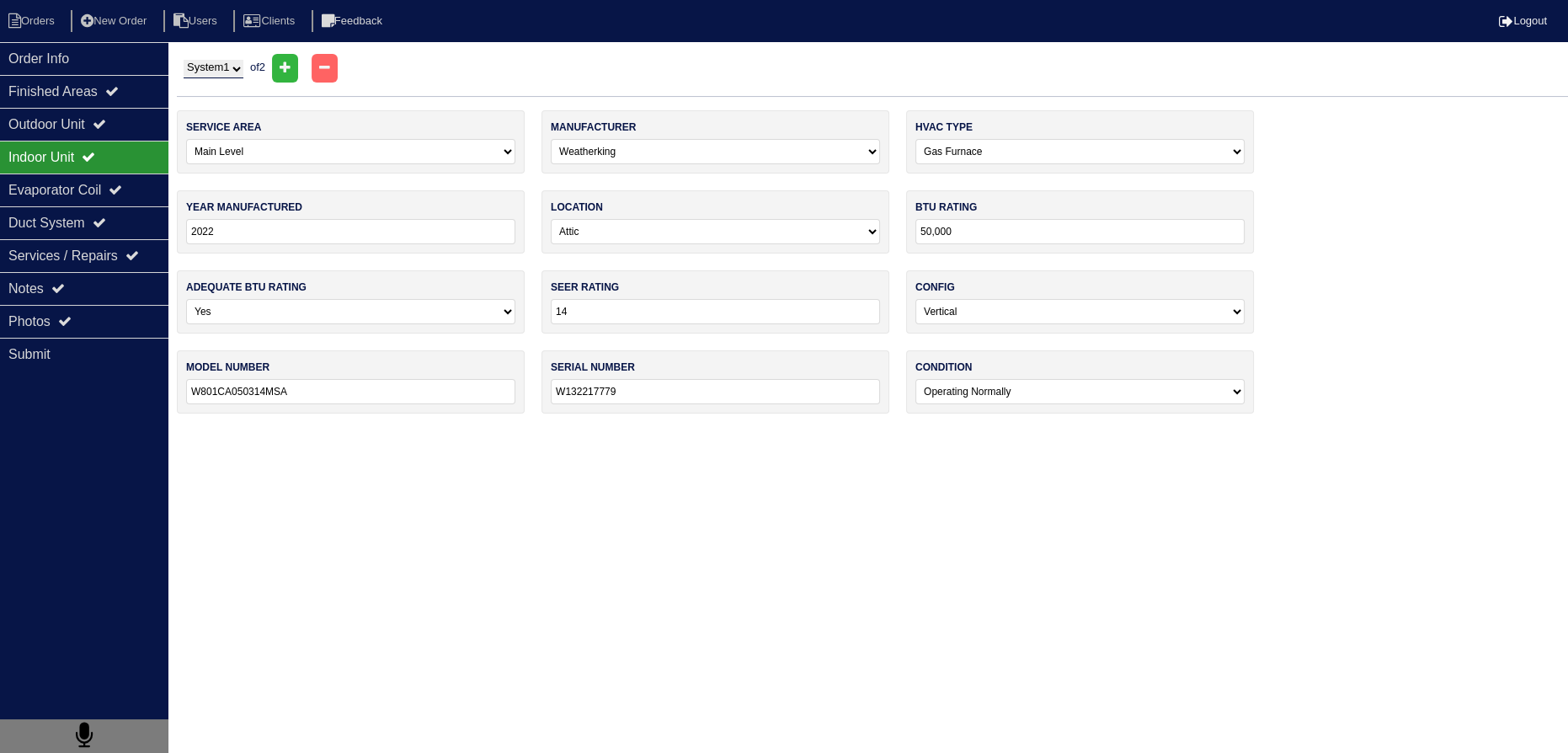
click at [215, 74] on select "System 1 System 2" at bounding box center [213, 69] width 60 height 19
select select "2"
click at [183, 60] on select "System 1 System 2" at bounding box center [213, 69] width 60 height 19
type input "2021"
type input "WO22103721"
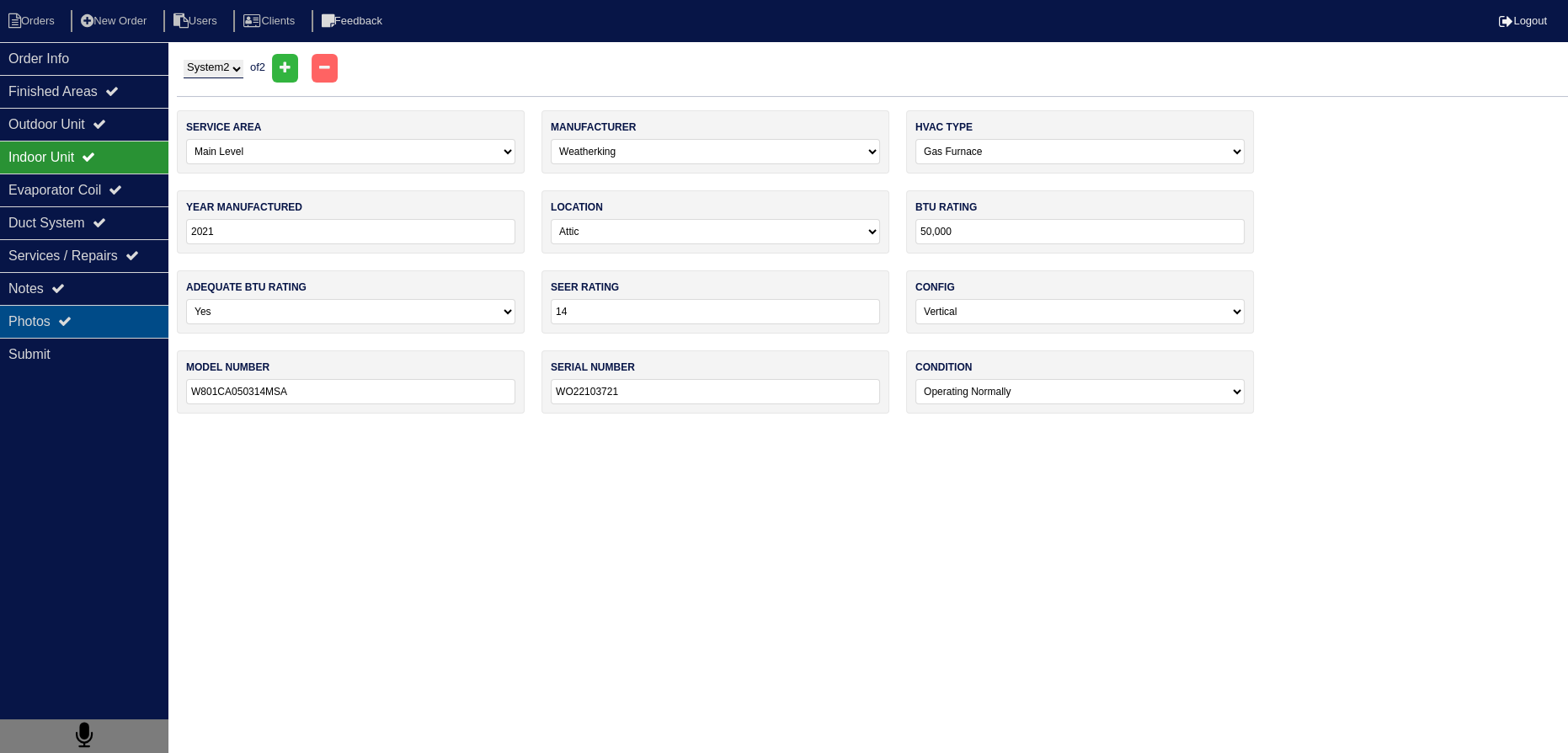
drag, startPoint x: 104, startPoint y: 318, endPoint x: 116, endPoint y: 319, distance: 12.0
click at [106, 318] on div "Photos" at bounding box center [84, 321] width 169 height 32
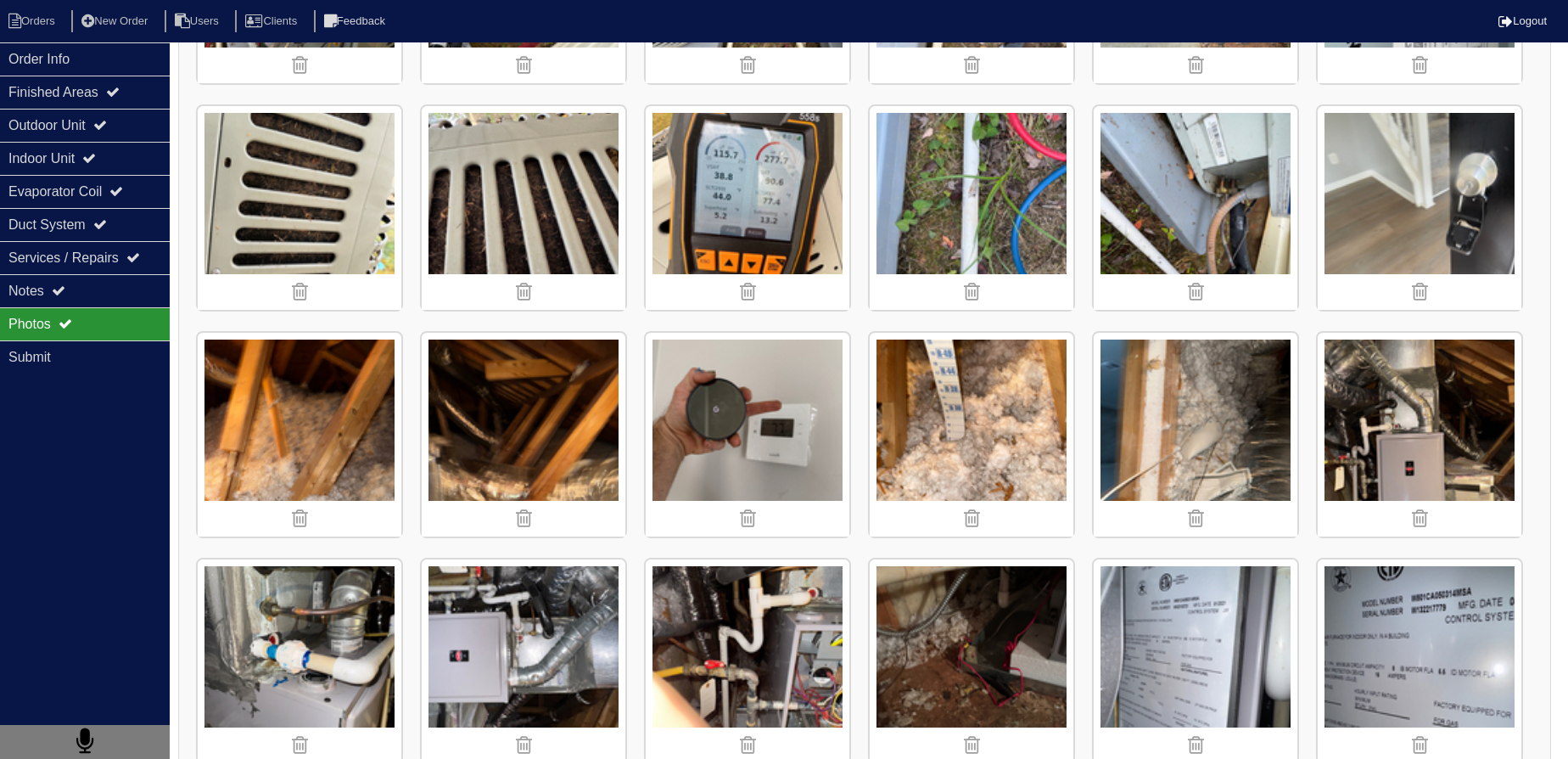
scroll to position [1311, 0]
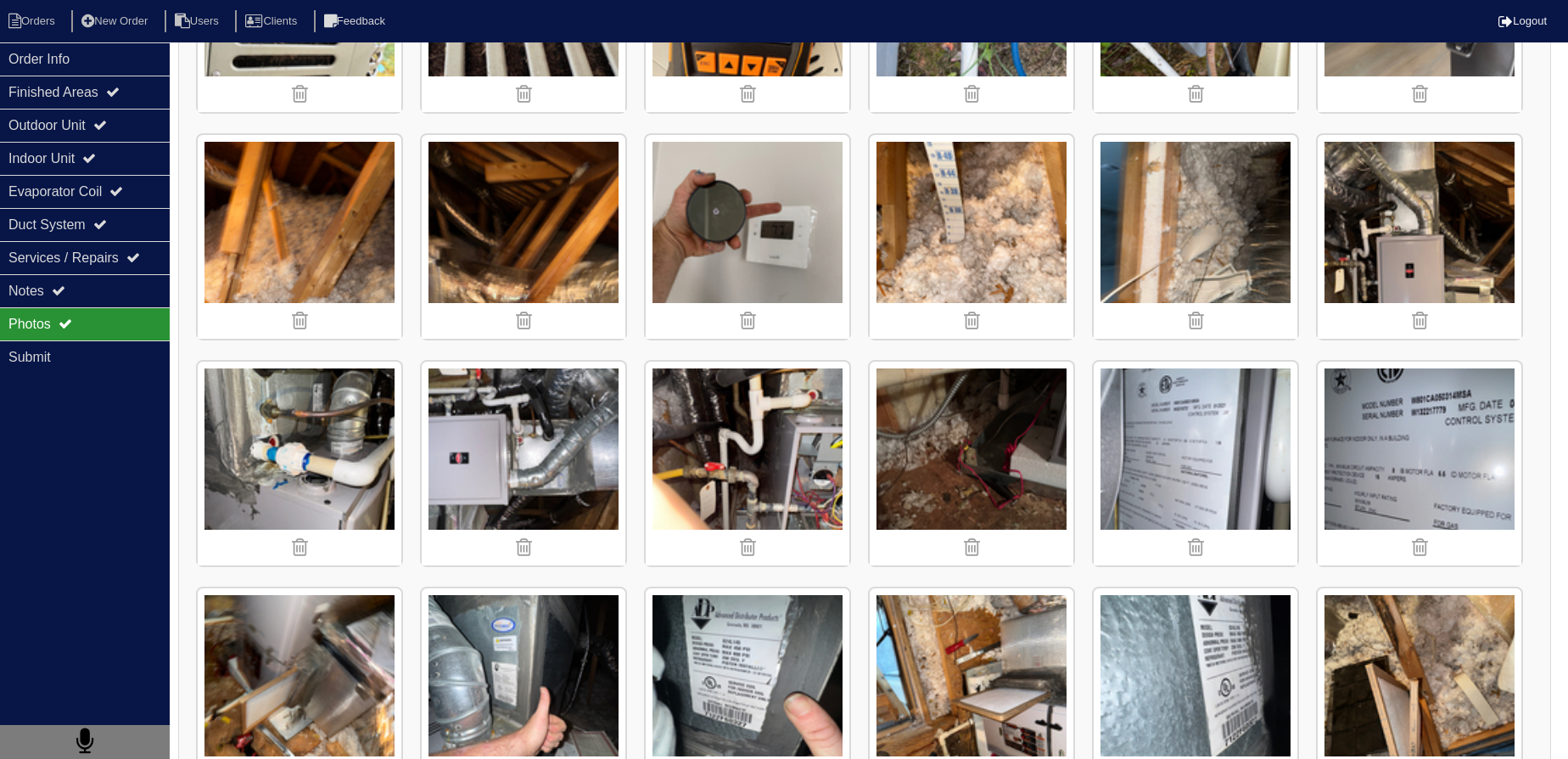
click at [1456, 230] on img at bounding box center [1420, 237] width 204 height 204
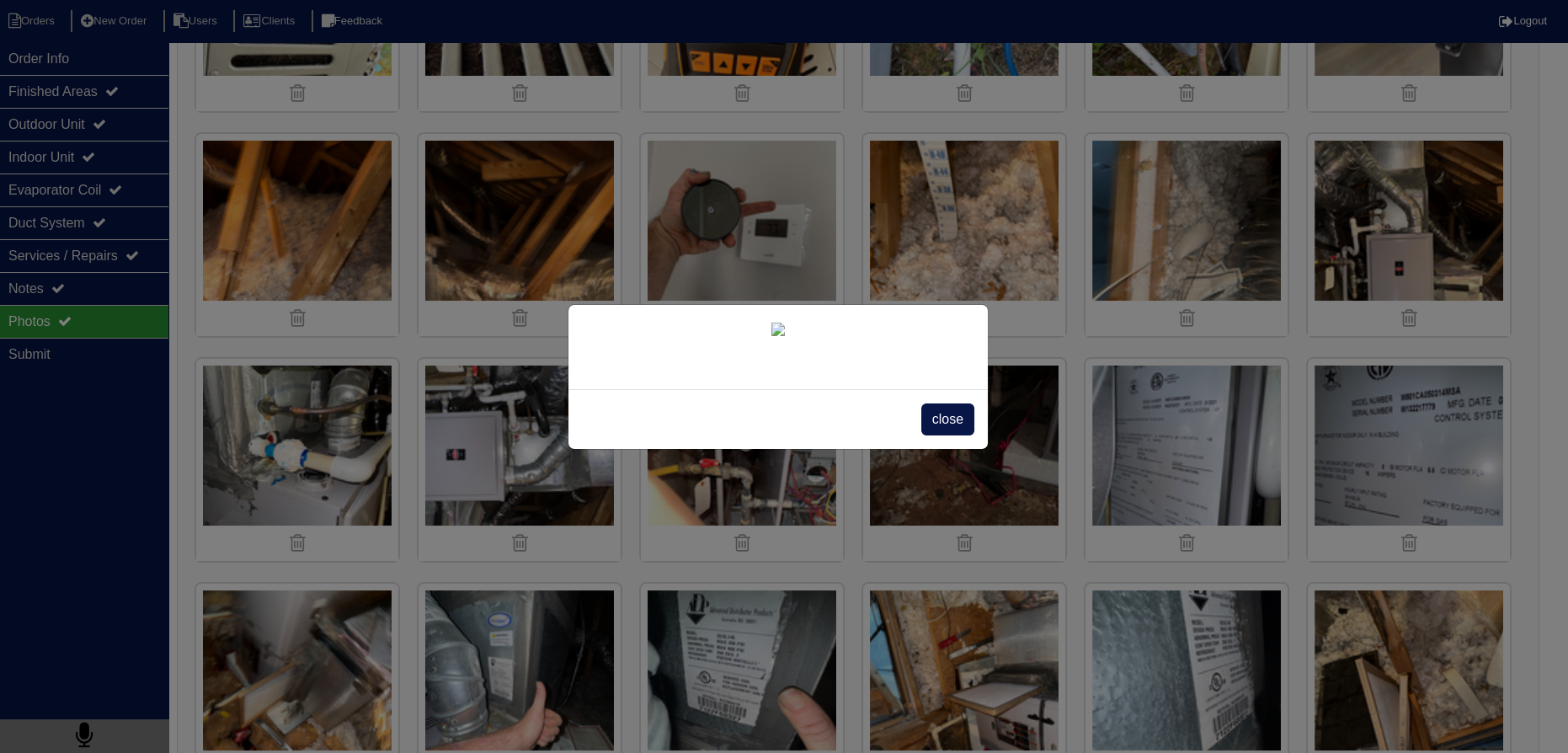
drag, startPoint x: 970, startPoint y: 650, endPoint x: 842, endPoint y: 623, distance: 130.8
click at [969, 435] on span "close" at bounding box center [947, 419] width 53 height 32
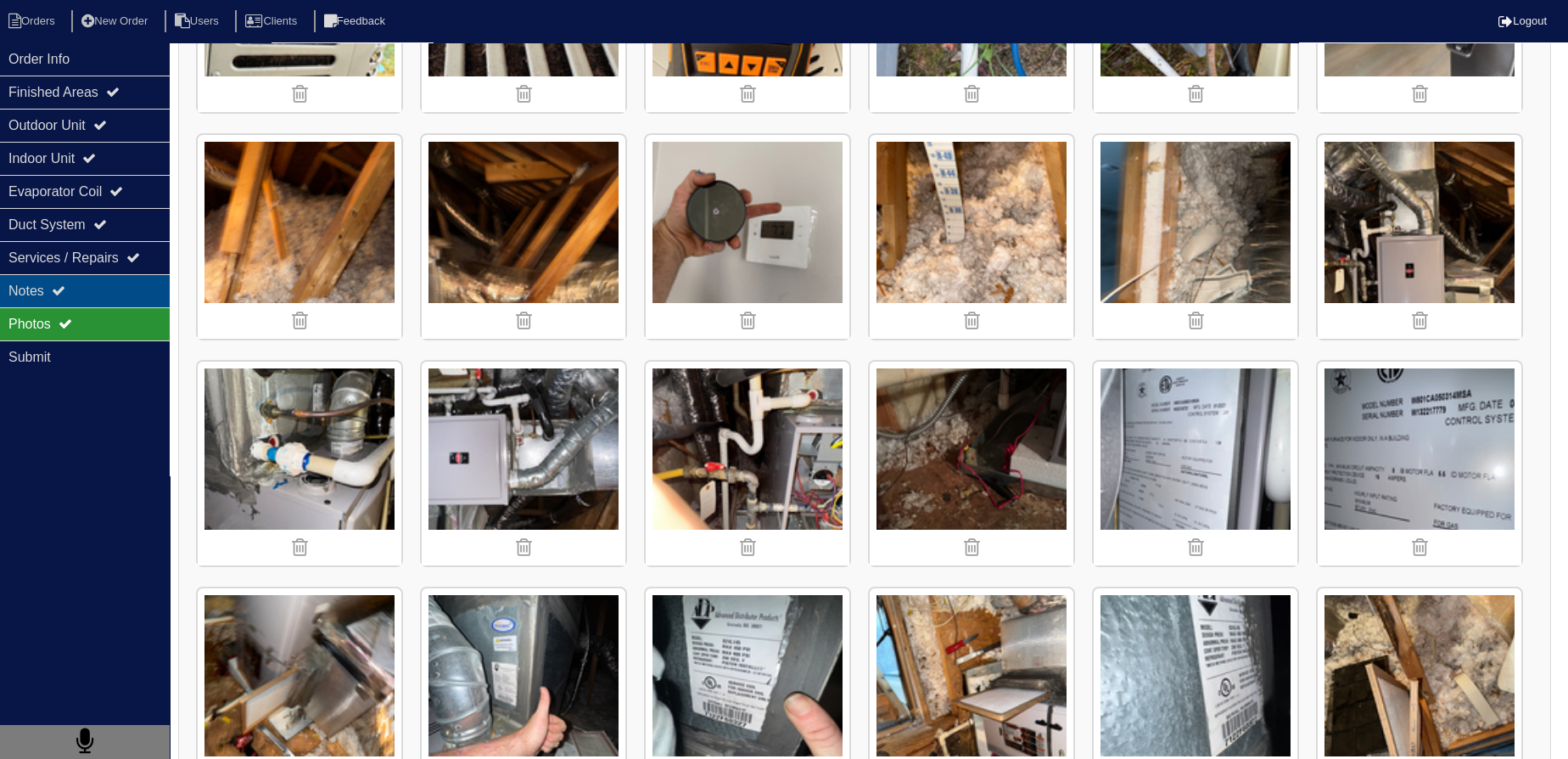
click at [142, 301] on div "Notes" at bounding box center [85, 290] width 170 height 33
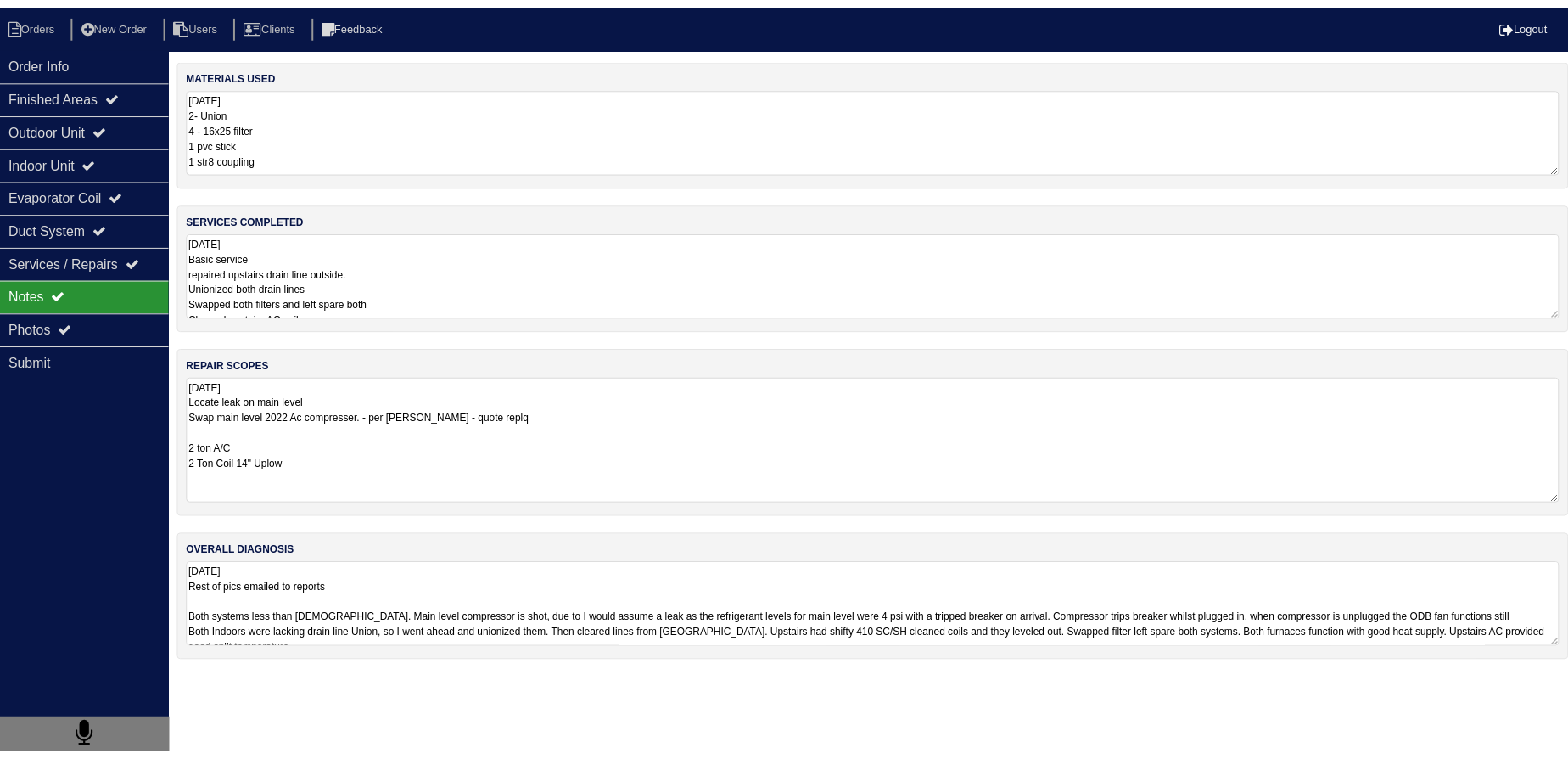
scroll to position [1, 0]
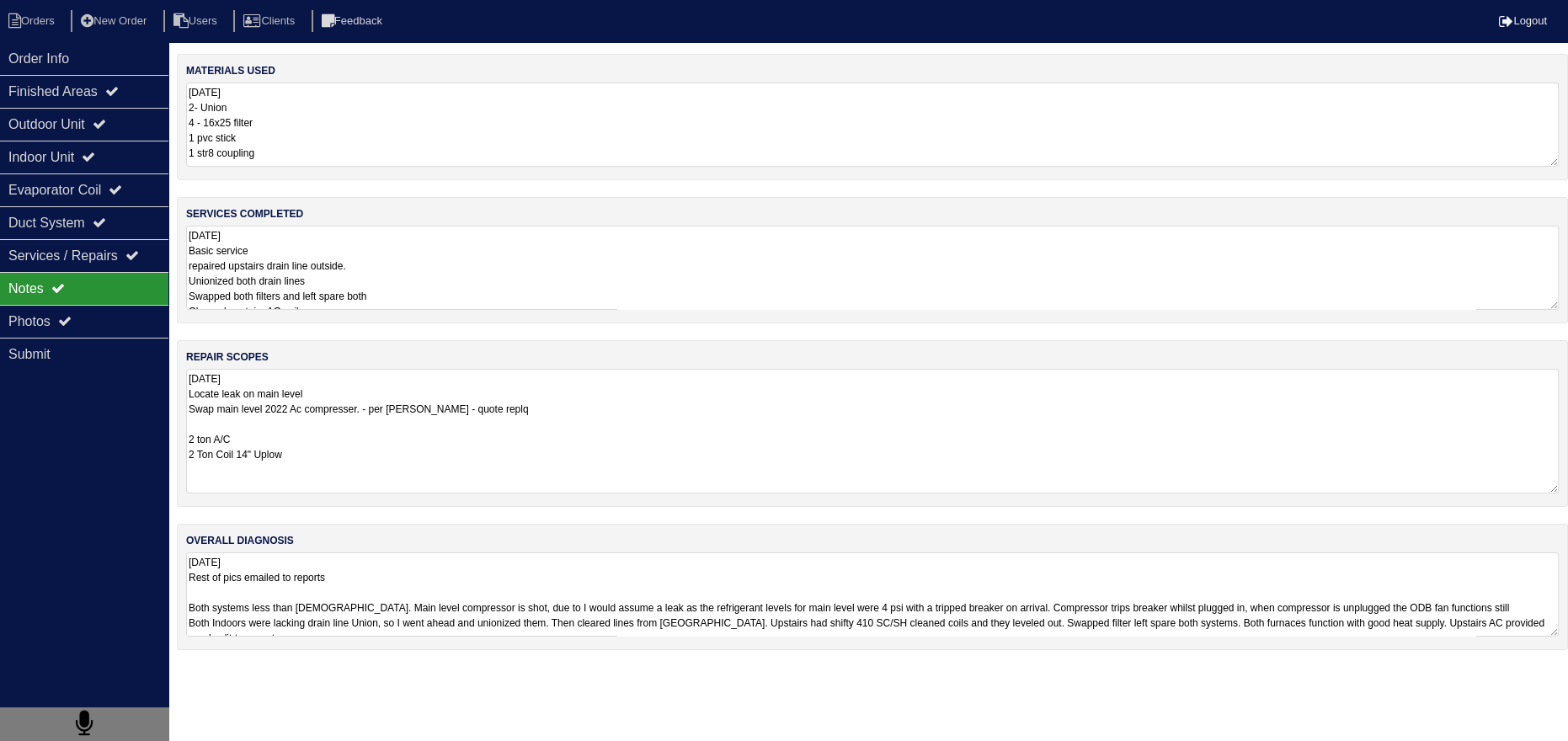
click at [253, 379] on textarea "10.9.25 Locate leak on main level Swap main level 2022 Ac compresser. - per Pay…" at bounding box center [873, 430] width 1373 height 124
click at [278, 457] on textarea "10.9.25 Locate leak on main level Swap main level 2022 Ac compresser. - per Pay…" at bounding box center [873, 430] width 1373 height 124
click at [269, 469] on textarea "10.9.25 Locate leak on main level Swap main level 2022 Ac compresser. - per Pay…" at bounding box center [873, 430] width 1373 height 124
click at [263, 481] on textarea "10.9.25 Locate leak on main level Swap main level 2022 Ac compresser. - per Pay…" at bounding box center [873, 430] width 1373 height 124
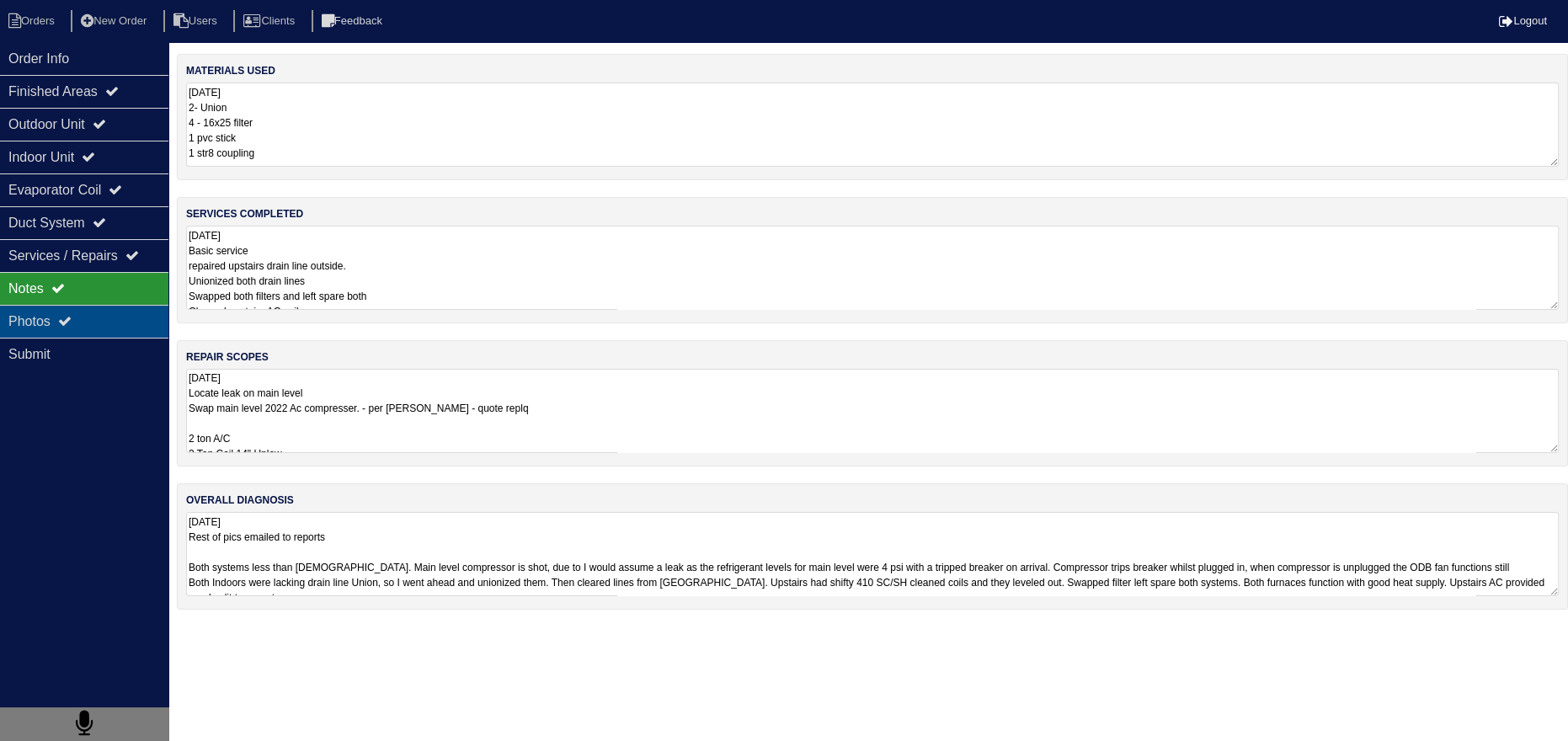
click at [84, 321] on div "Photos" at bounding box center [84, 321] width 169 height 32
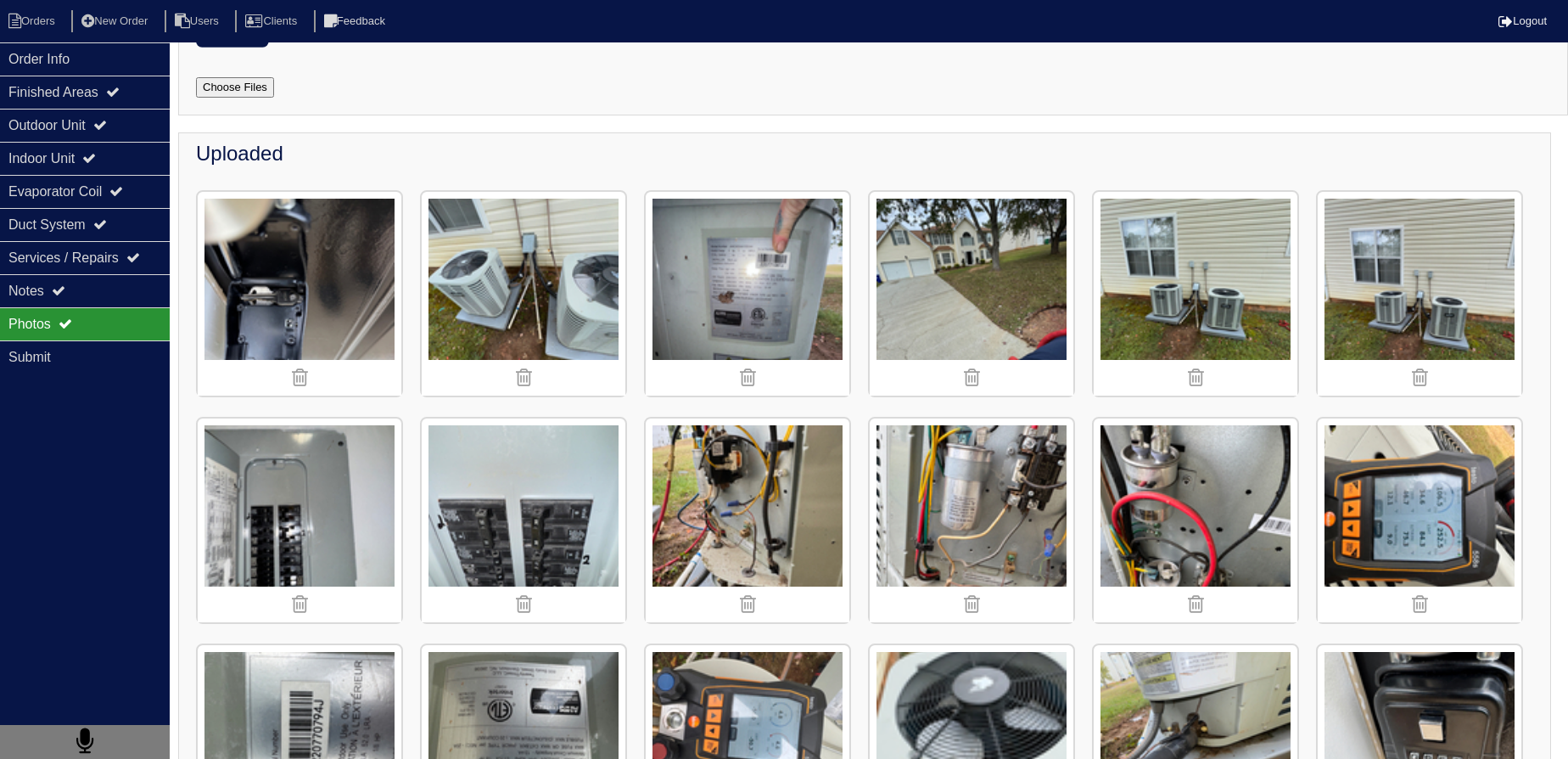
scroll to position [76, 0]
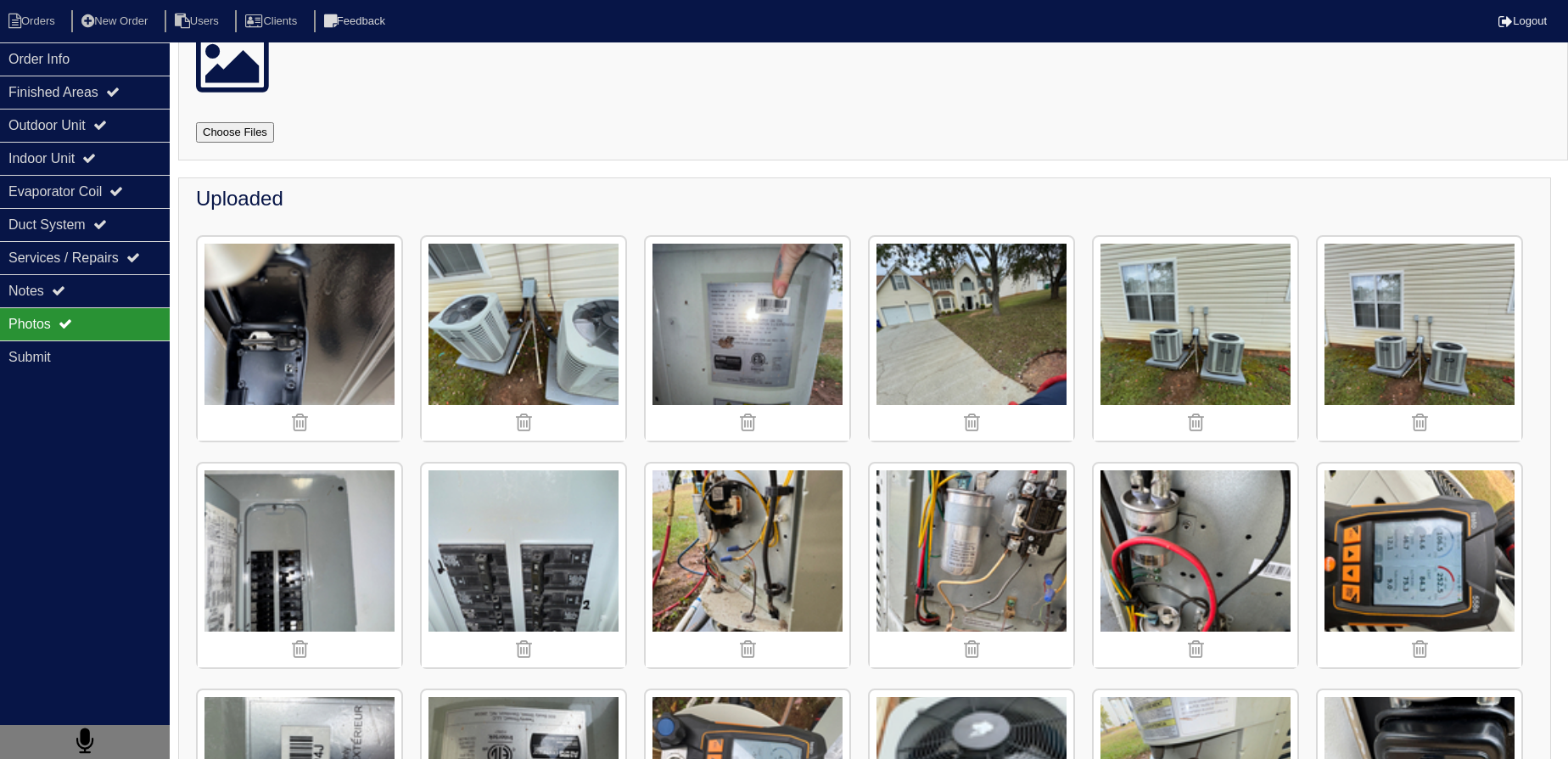
click at [516, 345] on img at bounding box center [524, 339] width 204 height 204
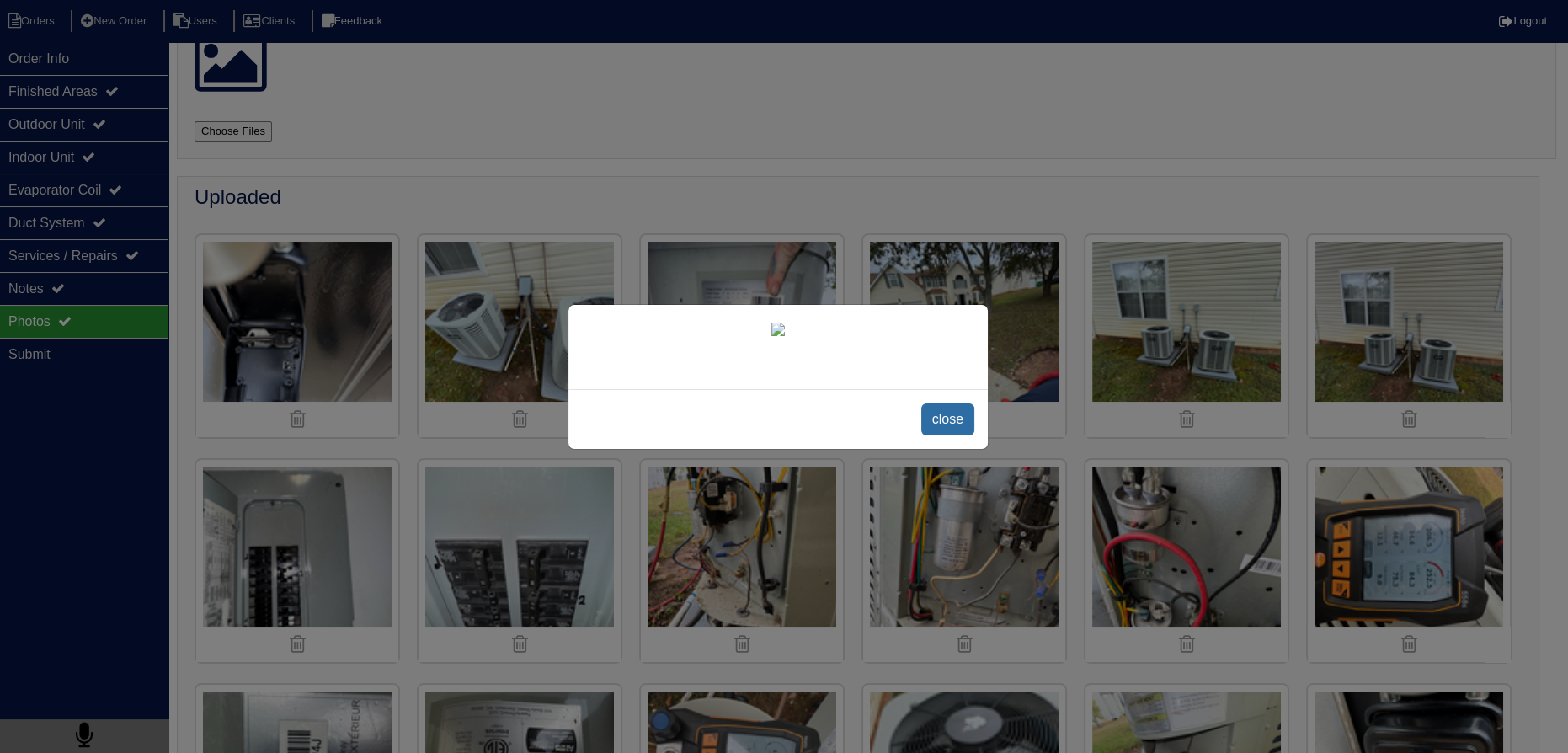
click at [944, 435] on span "close" at bounding box center [947, 419] width 53 height 32
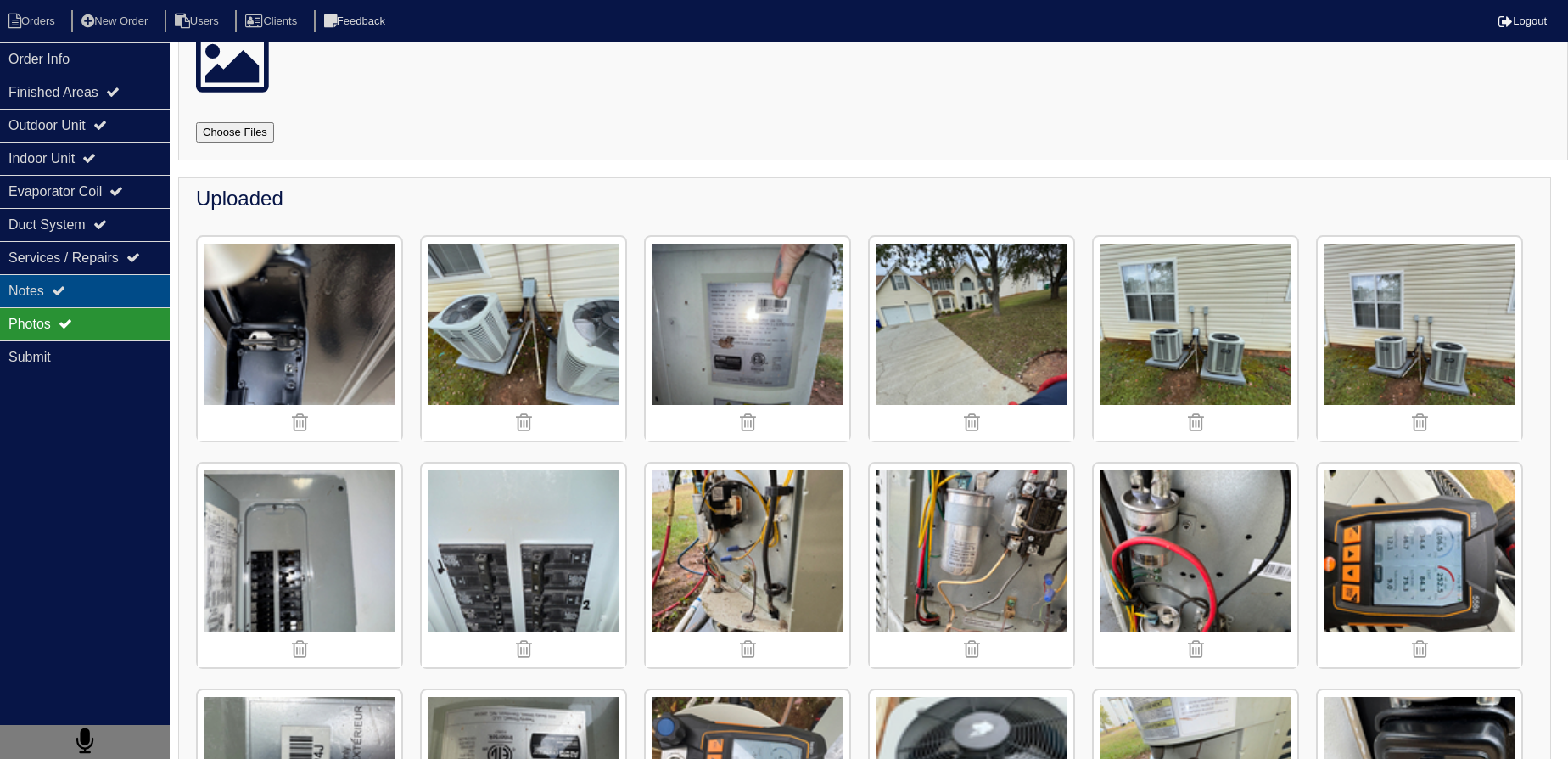
click at [99, 291] on div "Notes" at bounding box center [85, 290] width 170 height 33
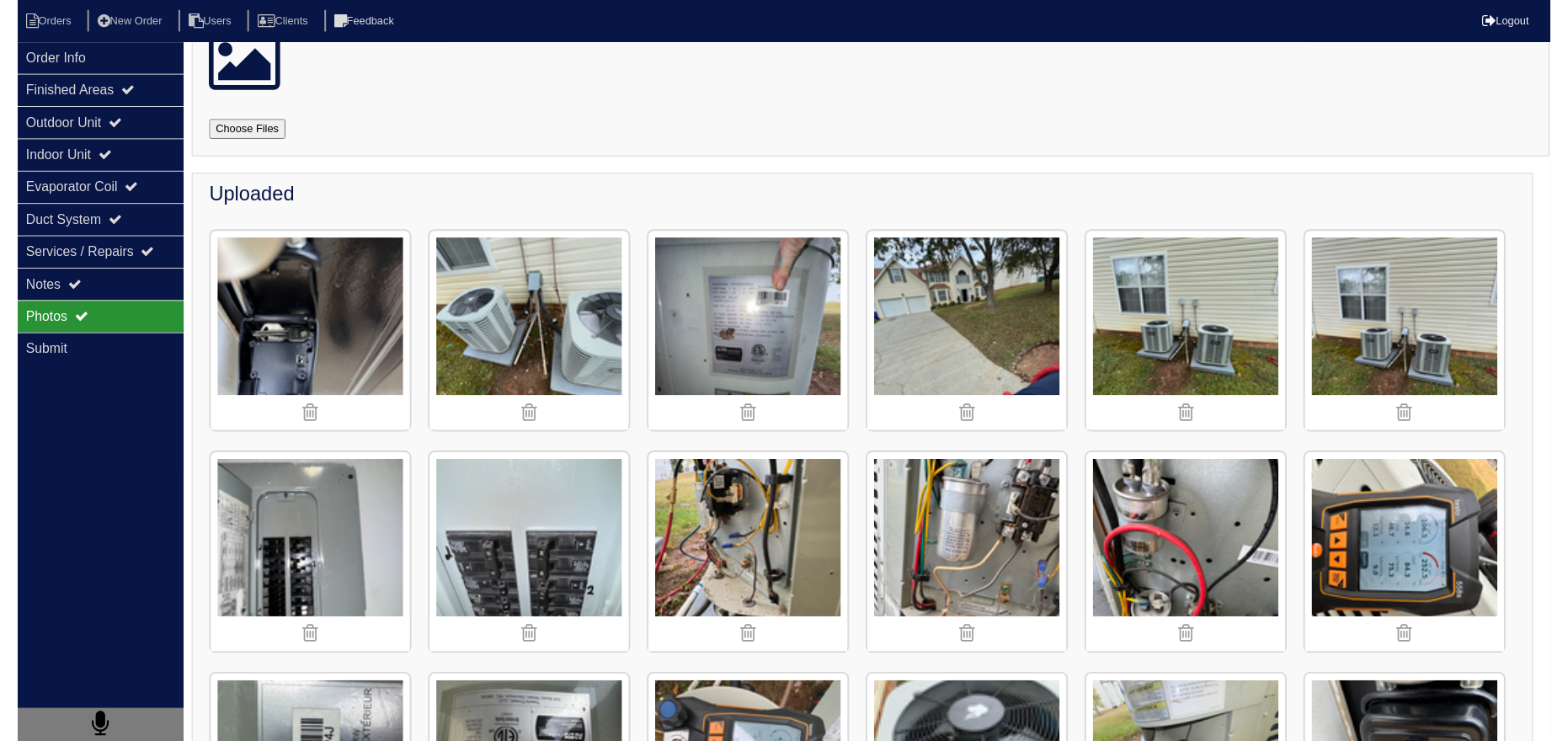
scroll to position [0, 0]
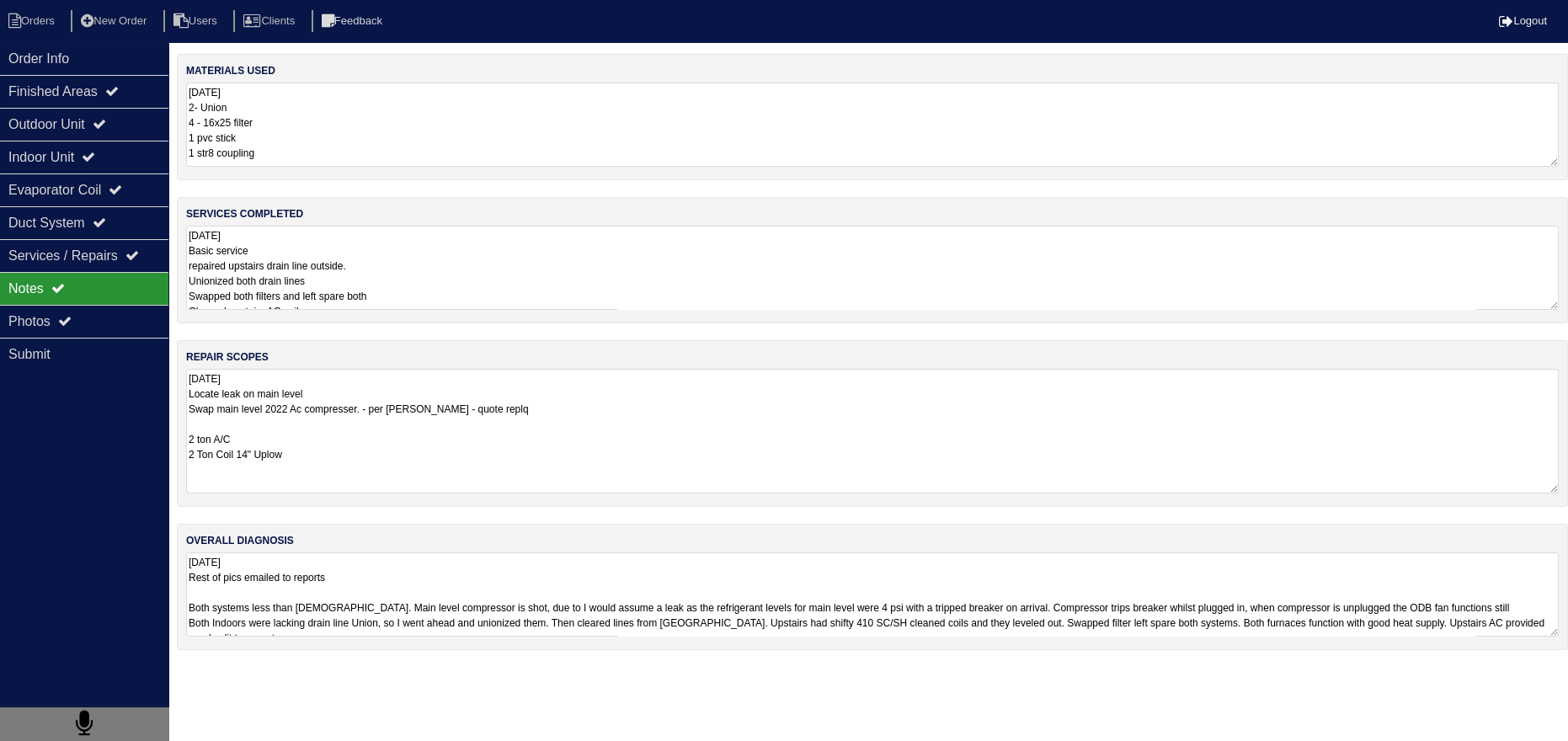
click at [315, 419] on textarea "10.9.25 Locate leak on main level Swap main level 2022 Ac compresser. - per Pay…" at bounding box center [873, 430] width 1373 height 124
click at [232, 480] on textarea "10.9.25 Locate leak on main level Swap main level 2022 Ac compresser. - per Pay…" at bounding box center [873, 430] width 1373 height 124
click at [194, 479] on textarea "10.9.25 Locate leak on main level Swap main level 2022 Ac compresser. - per Pay…" at bounding box center [873, 430] width 1373 height 124
click at [191, 479] on textarea "10.9.25 Locate leak on main level Swap main level 2022 Ac compresser. - per Pay…" at bounding box center [873, 430] width 1373 height 124
click at [190, 479] on textarea "10.9.25 Locate leak on main level Swap main level 2022 Ac compresser. - per Pay…" at bounding box center [873, 430] width 1373 height 124
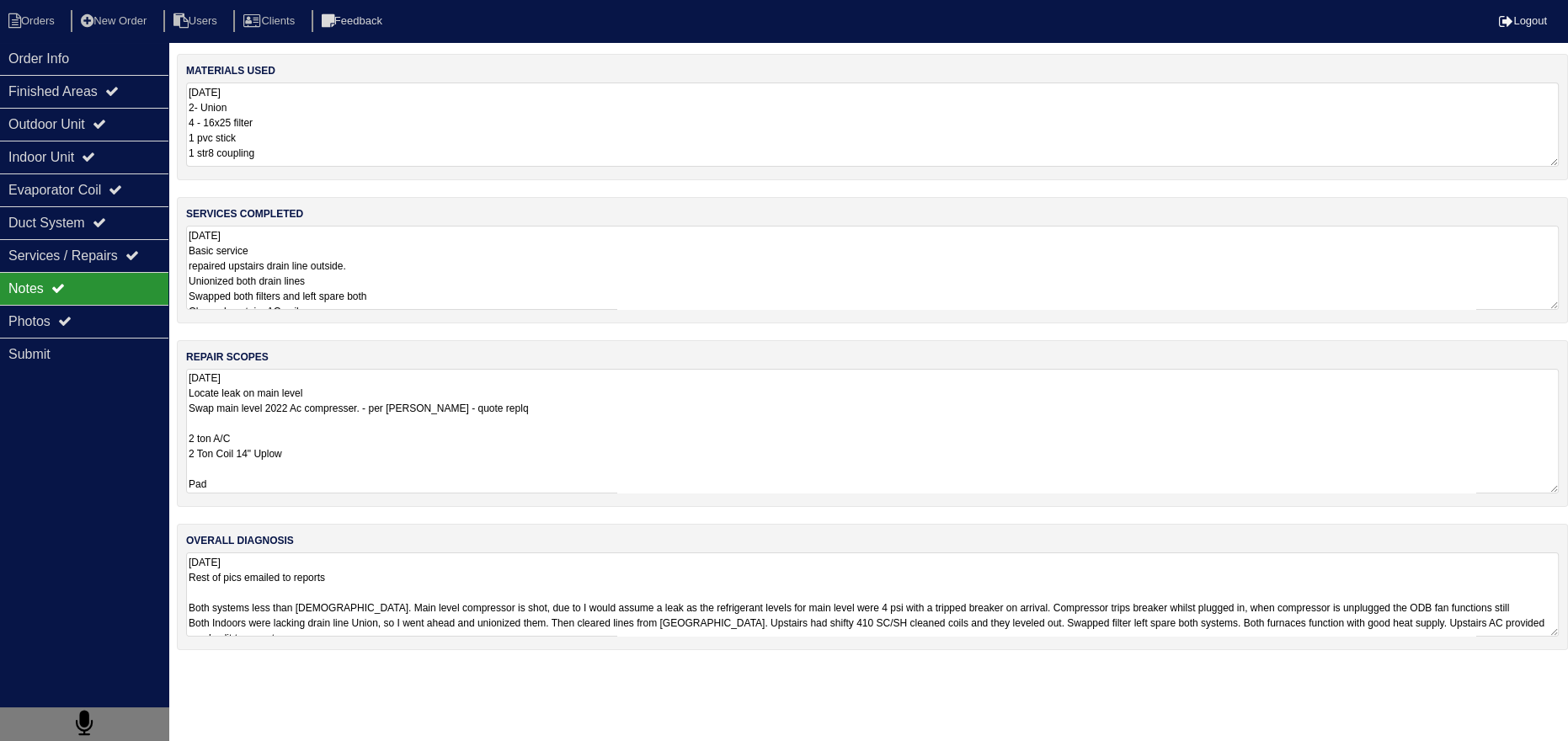
click at [193, 487] on textarea "10.9.25 Locate leak on main level Swap main level 2022 Ac compresser. - per Pay…" at bounding box center [873, 430] width 1373 height 124
click at [187, 482] on textarea "10.9.25 Locate leak on main level Swap main level 2022 Ac compresser. - per Pay…" at bounding box center [873, 430] width 1373 height 124
click at [308, 462] on textarea "10.9.25 Locate leak on main level Swap main level 2022 Ac compresser. - per Pay…" at bounding box center [873, 430] width 1373 height 124
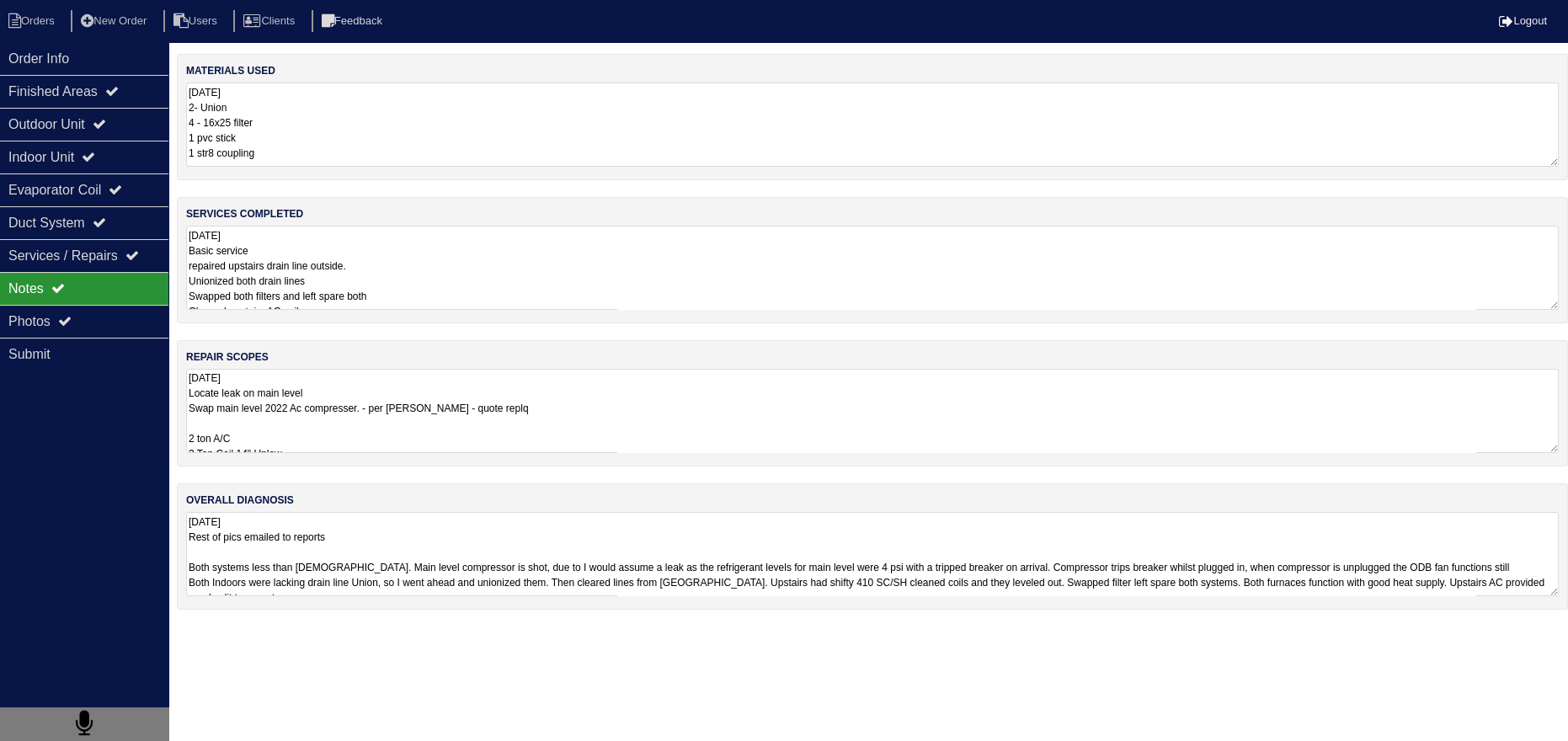
click at [313, 491] on div "materials used 10.9.25 2- Union 4 - 16x25 filter 1 pvc stick 1 str8 coupling se…" at bounding box center [872, 340] width 1391 height 572
click at [283, 426] on textarea "10.9.25 Locate leak on main level Swap main level 2022 Ac compresser. - per Pay…" at bounding box center [873, 411] width 1373 height 84
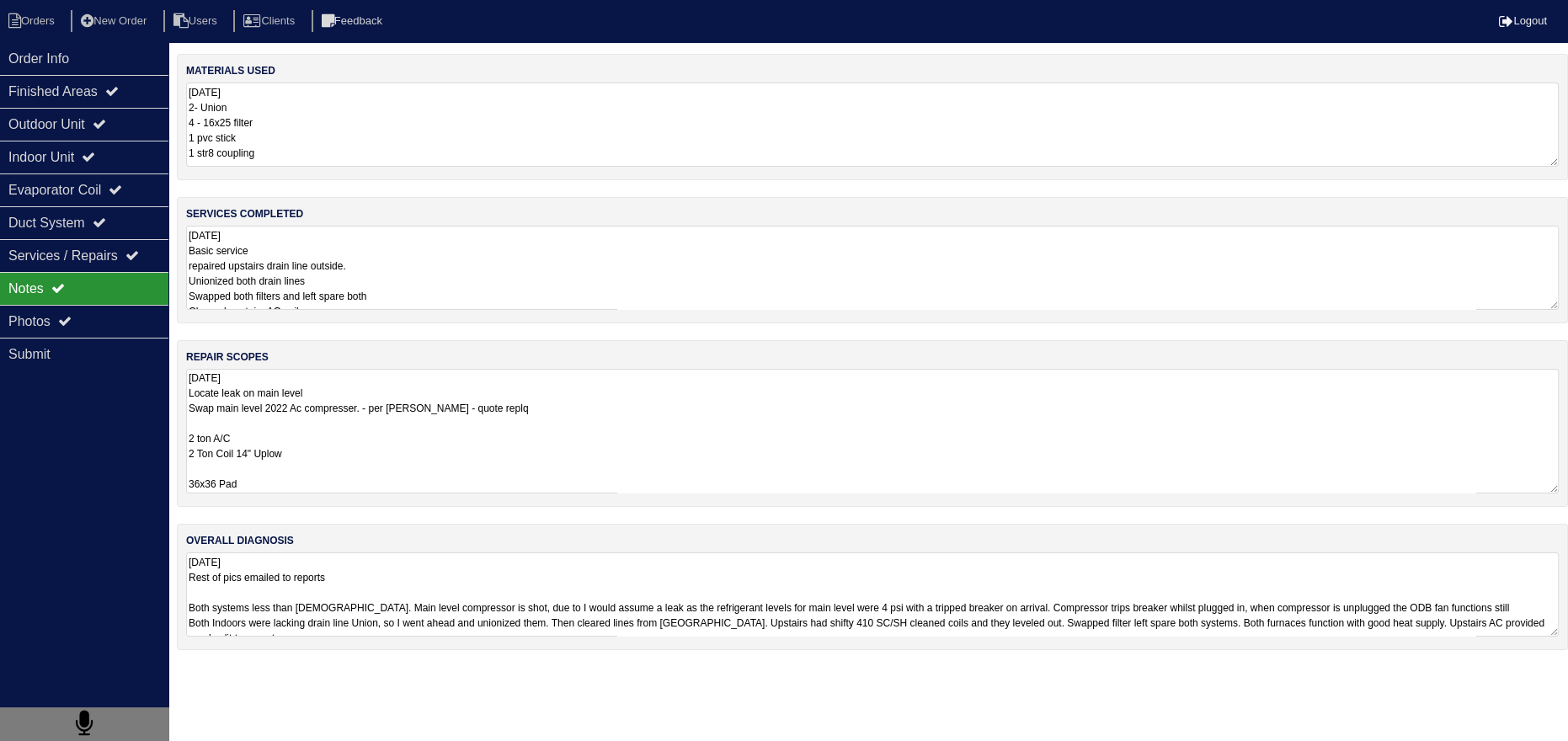
drag, startPoint x: 264, startPoint y: 492, endPoint x: 262, endPoint y: 477, distance: 15.1
click at [265, 491] on div "materials used 10.9.25 2- Union 4 - 16x25 filter 1 pvc stick 1 str8 coupling se…" at bounding box center [872, 360] width 1391 height 613
click at [264, 432] on textarea "10.9.25 Locate leak on main level Swap main level 2022 Ac compresser. - per Pay…" at bounding box center [873, 430] width 1373 height 124
click at [249, 493] on div "materials used 10.9.25 2- Union 4 - 16x25 filter 1 pvc stick 1 str8 coupling se…" at bounding box center [872, 360] width 1391 height 613
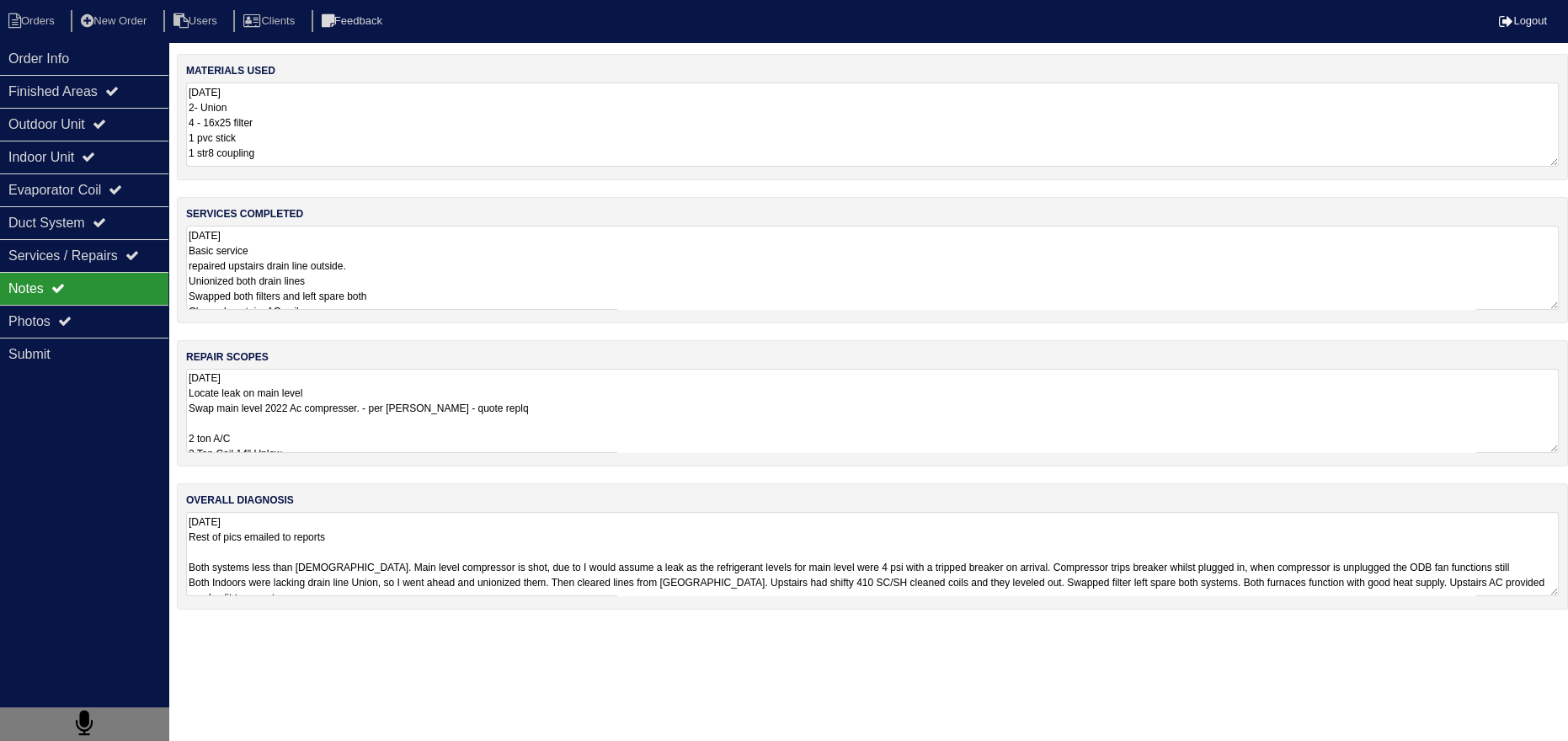
click at [269, 438] on textarea "10.9.25 Locate leak on main level Swap main level 2022 Ac compresser. - per Pay…" at bounding box center [873, 411] width 1373 height 84
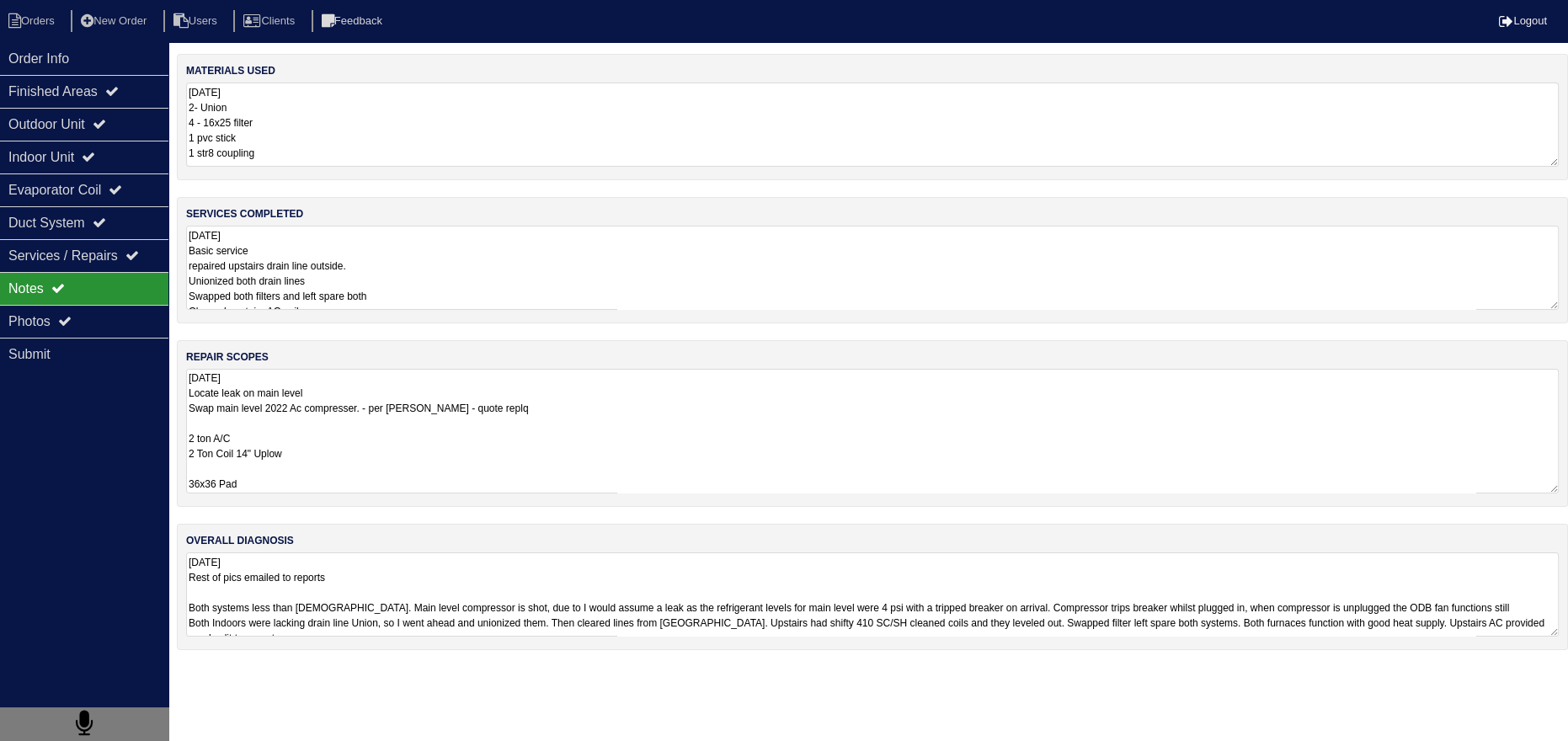
click at [251, 489] on textarea "10.9.25 Locate leak on main level Swap main level 2022 Ac compresser. - per Pay…" at bounding box center [873, 430] width 1373 height 124
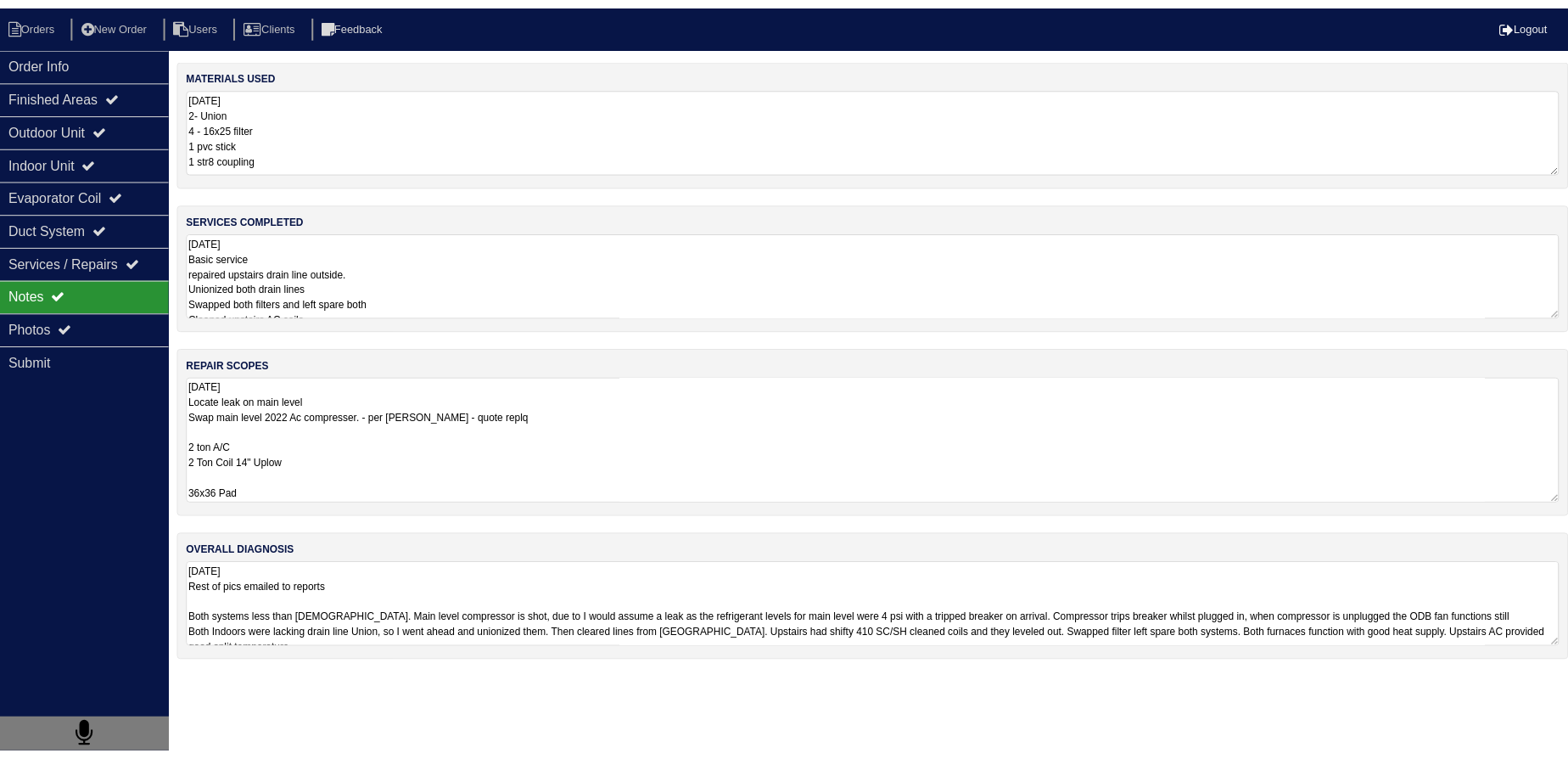
scroll to position [13, 0]
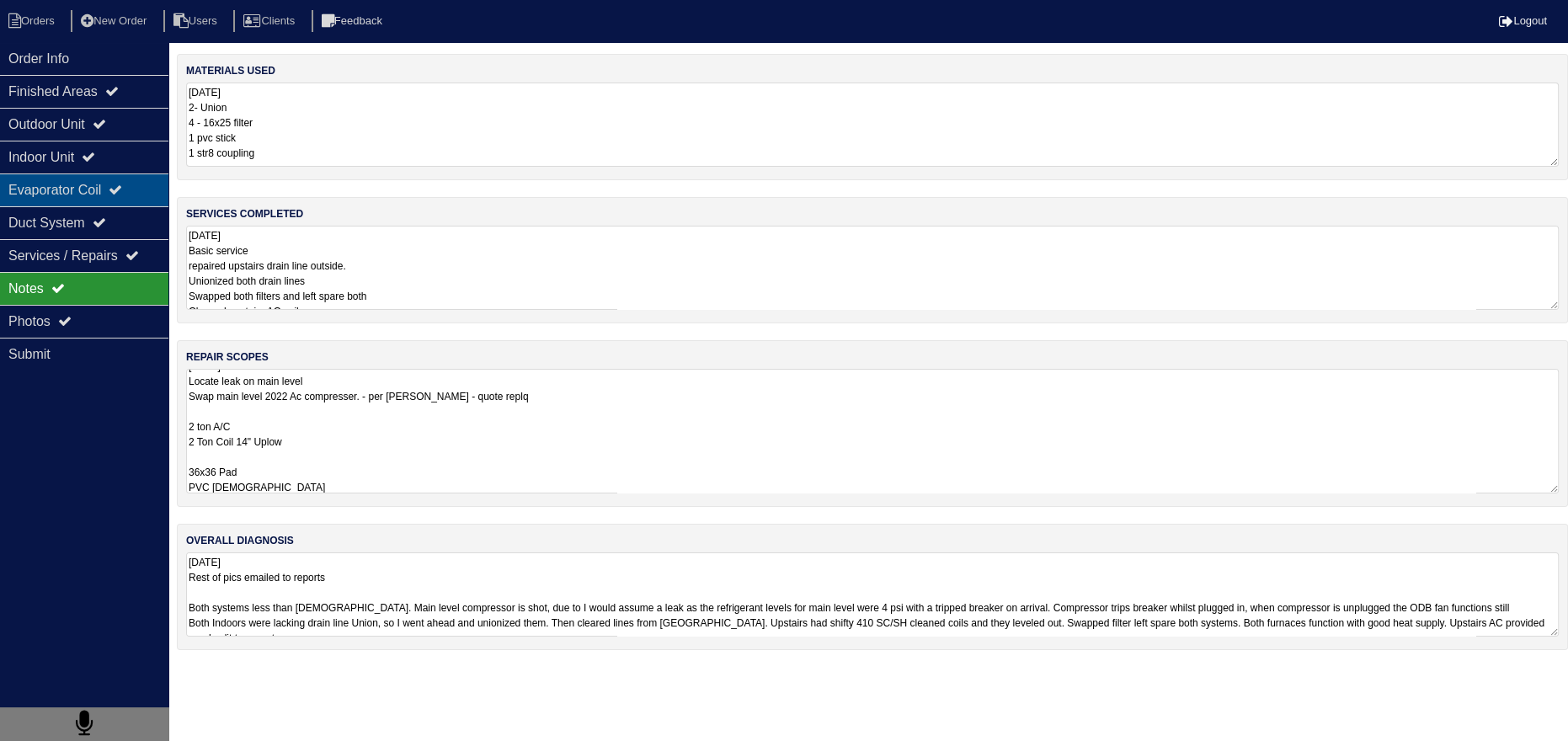
type textarea "10.9.25 Locate leak on main level Swap main level 2022 Ac compresser. - per Pay…"
click at [136, 192] on div "Evaporator Coil" at bounding box center [84, 189] width 169 height 32
select select "2"
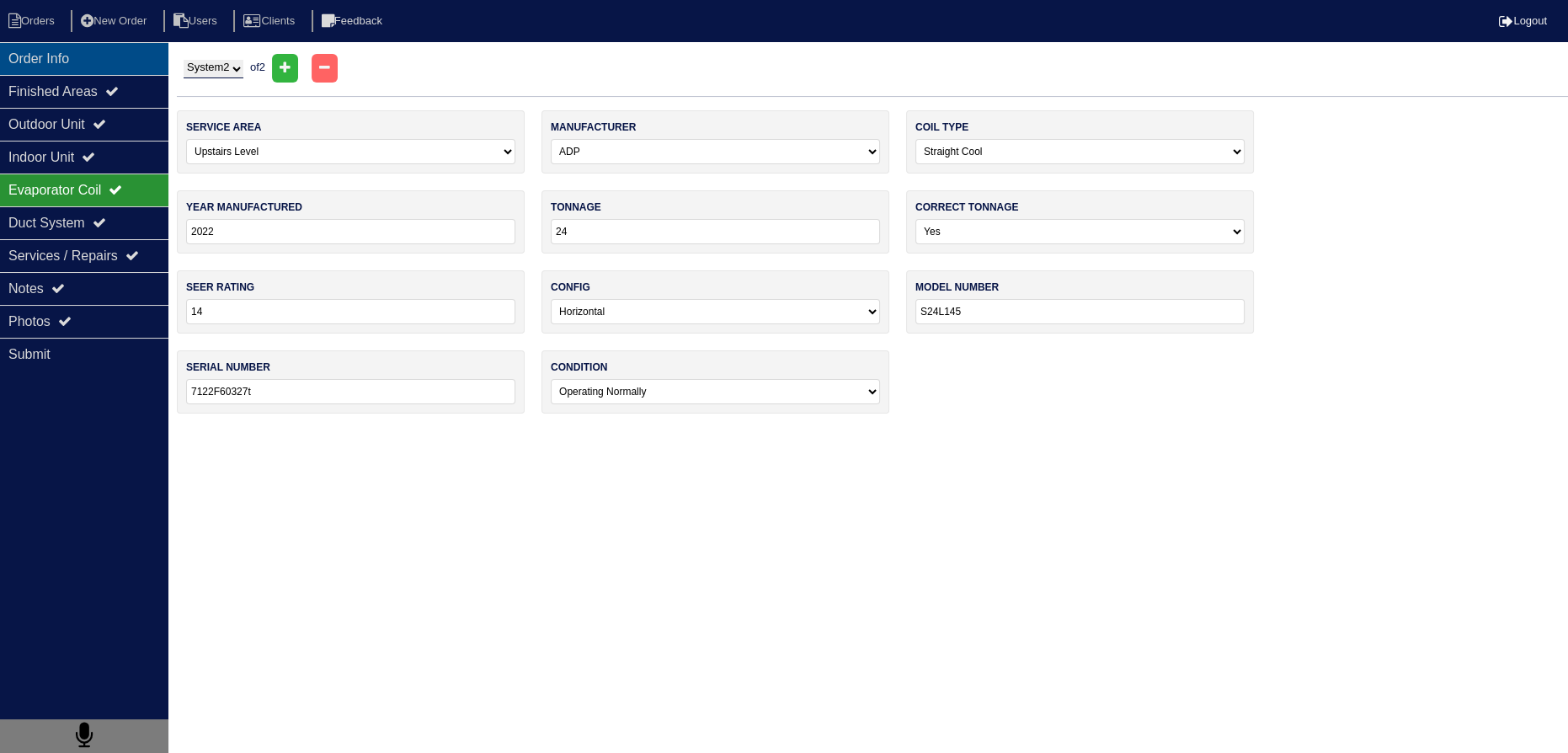
click at [43, 56] on div "Order Info" at bounding box center [84, 58] width 169 height 32
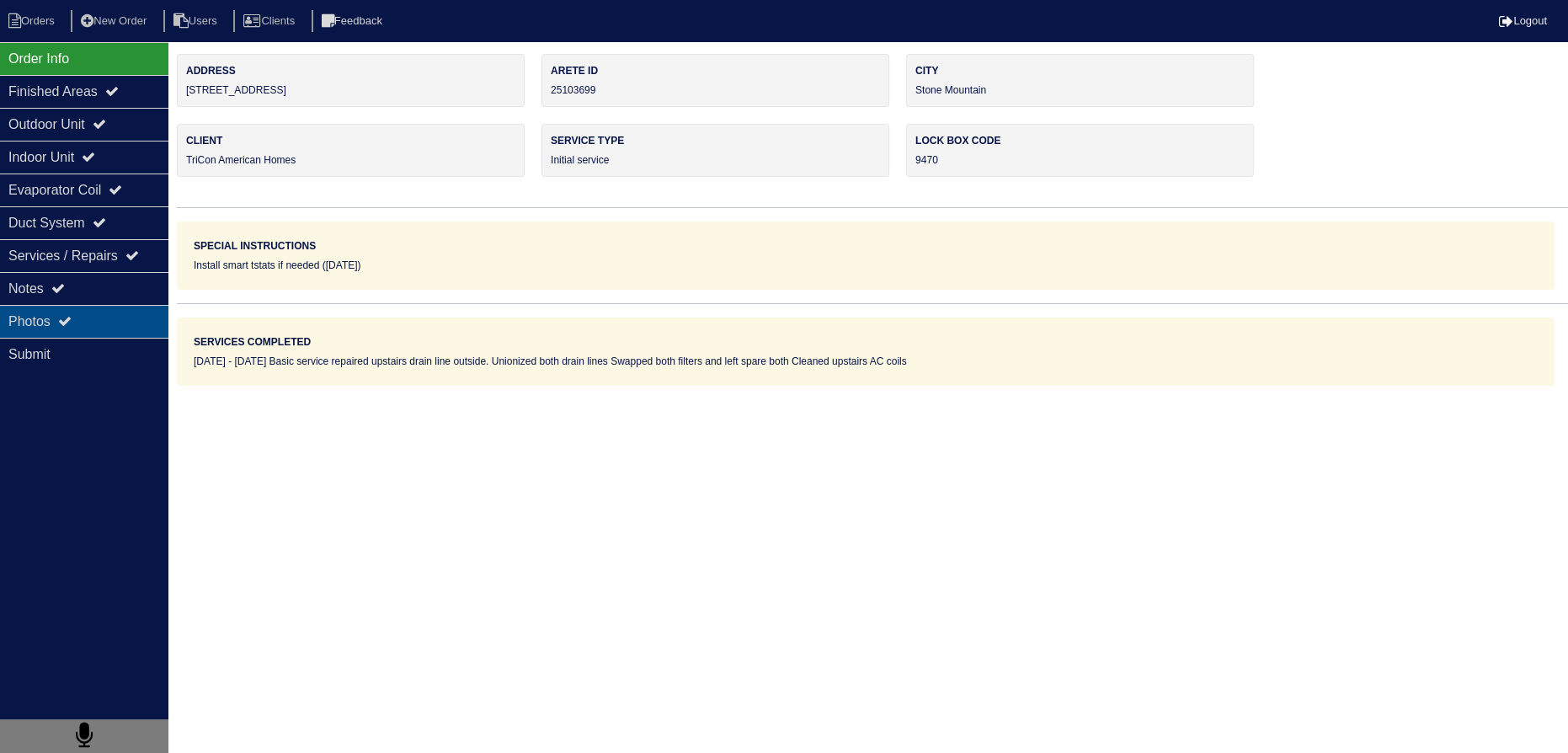
click at [65, 305] on div "Photos" at bounding box center [84, 321] width 169 height 32
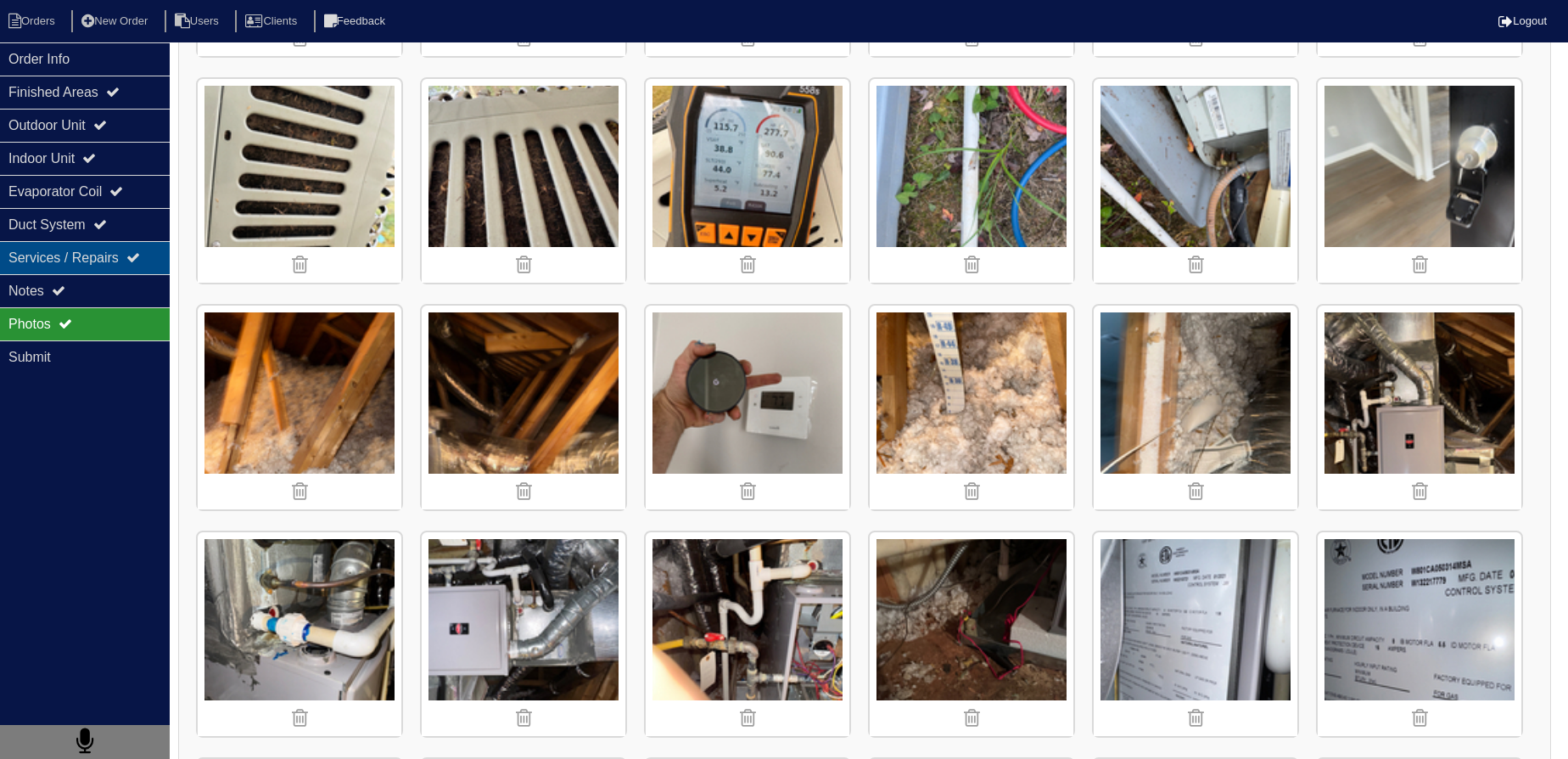
scroll to position [1128, 0]
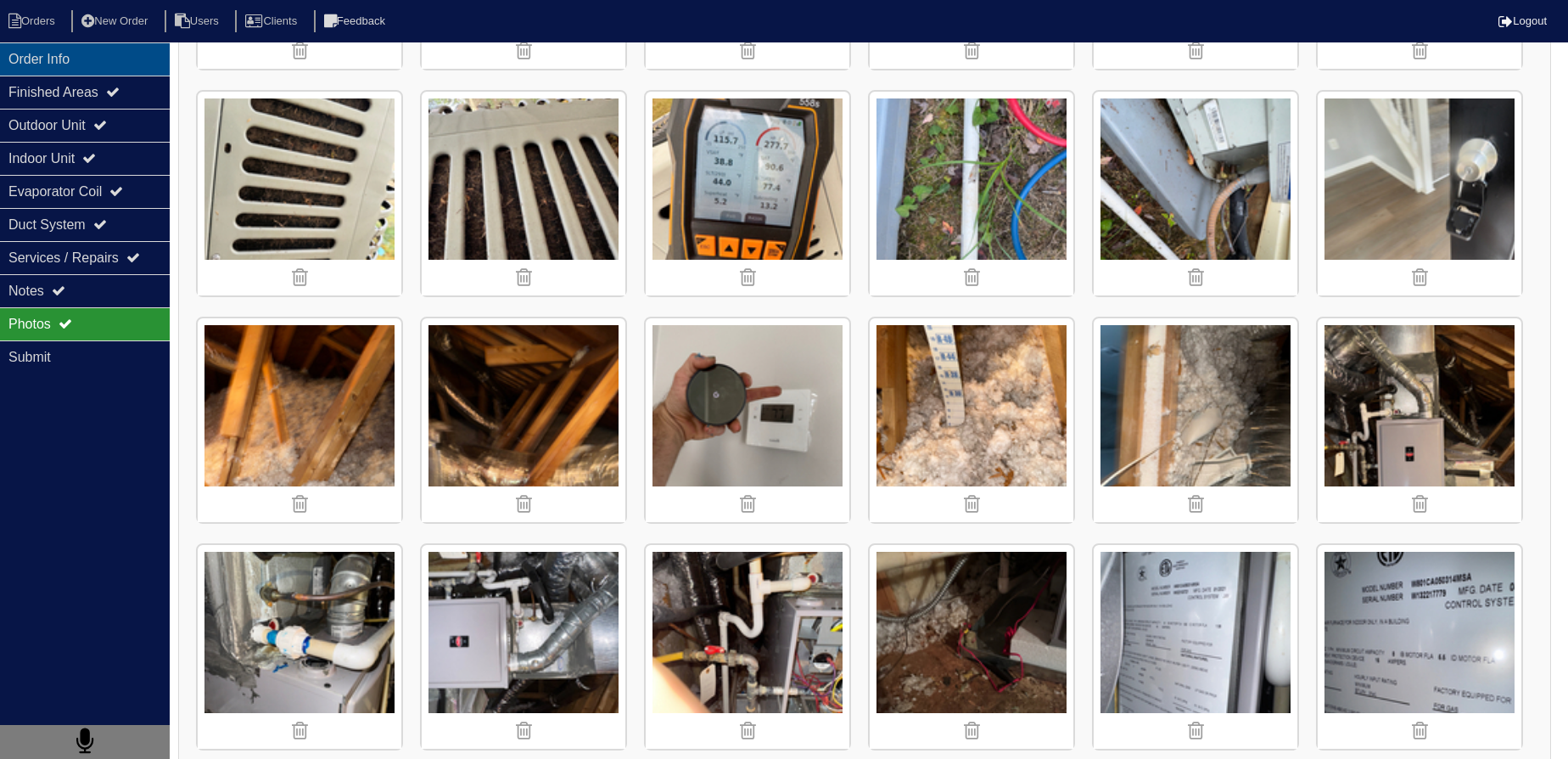
click at [52, 67] on div "Order Info" at bounding box center [85, 58] width 170 height 33
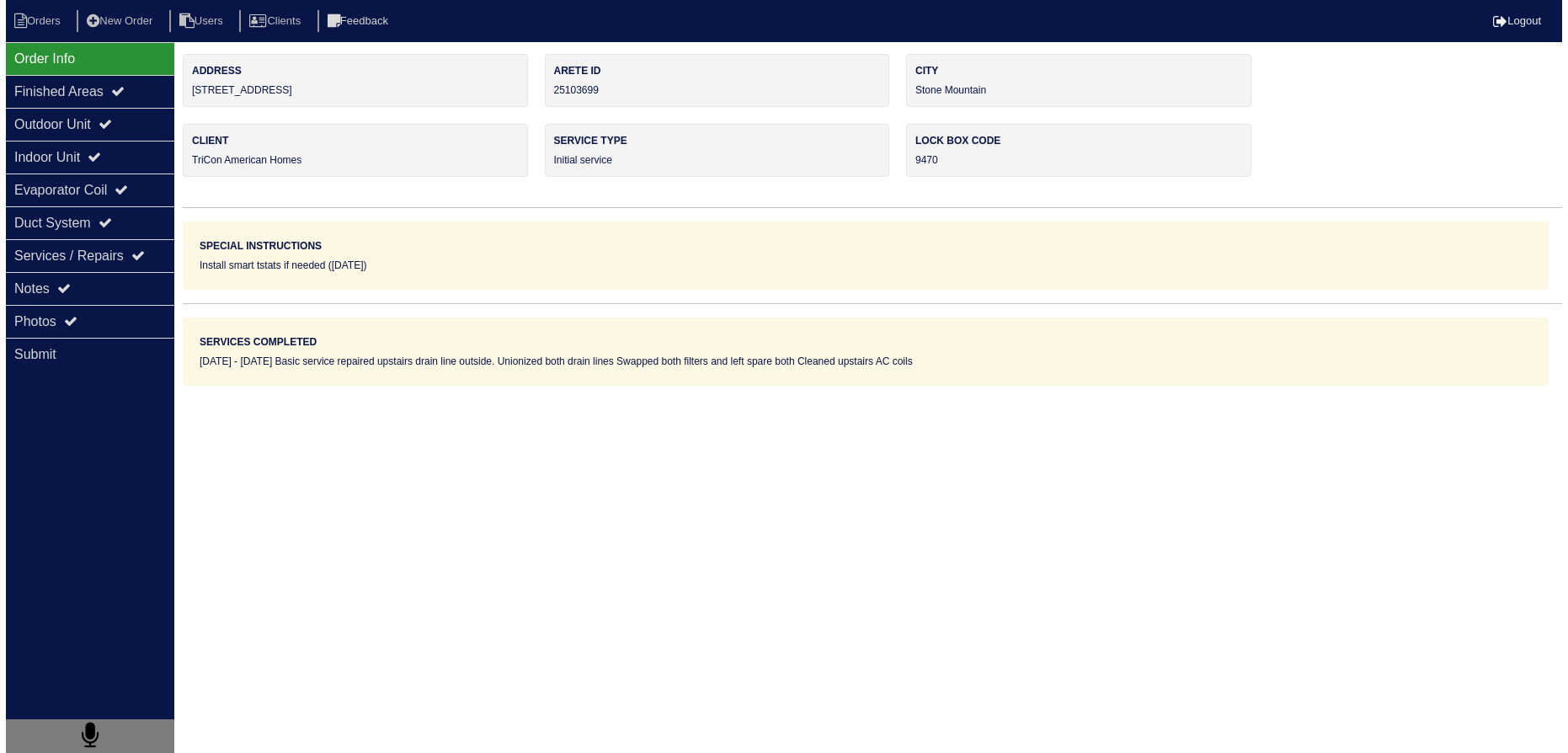
scroll to position [0, 0]
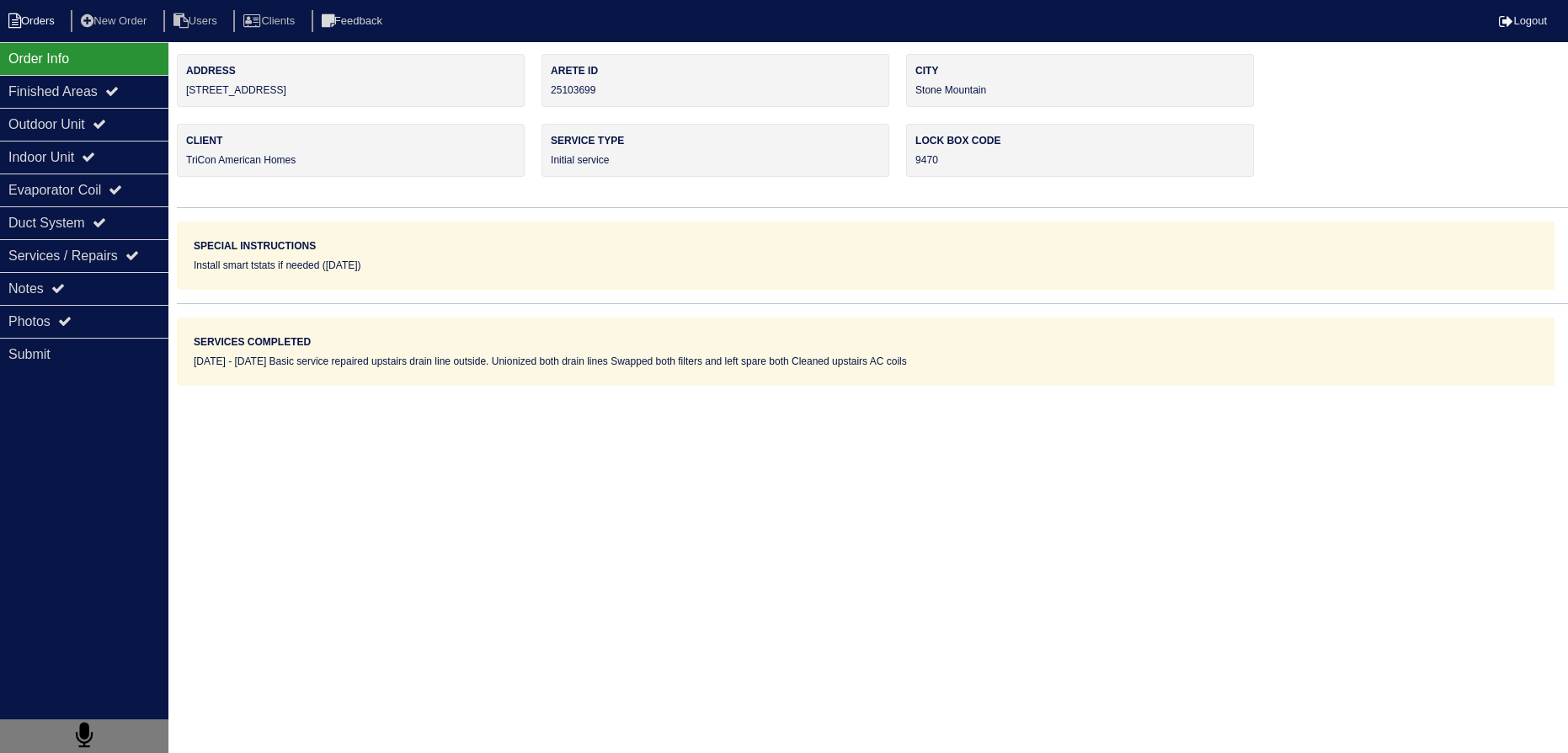
click at [45, 26] on li "Orders" at bounding box center [34, 21] width 69 height 23
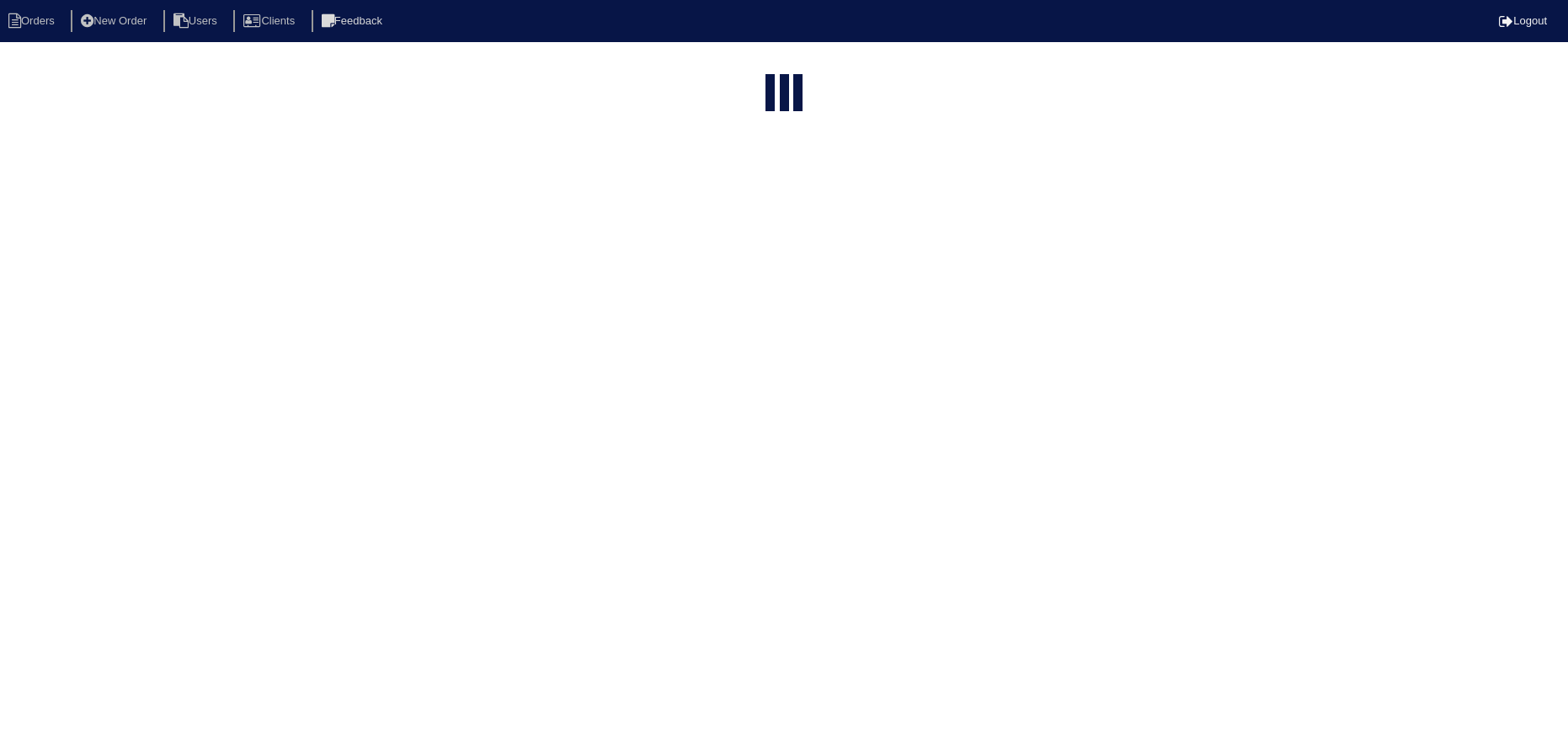
select select "15"
type input "6172"
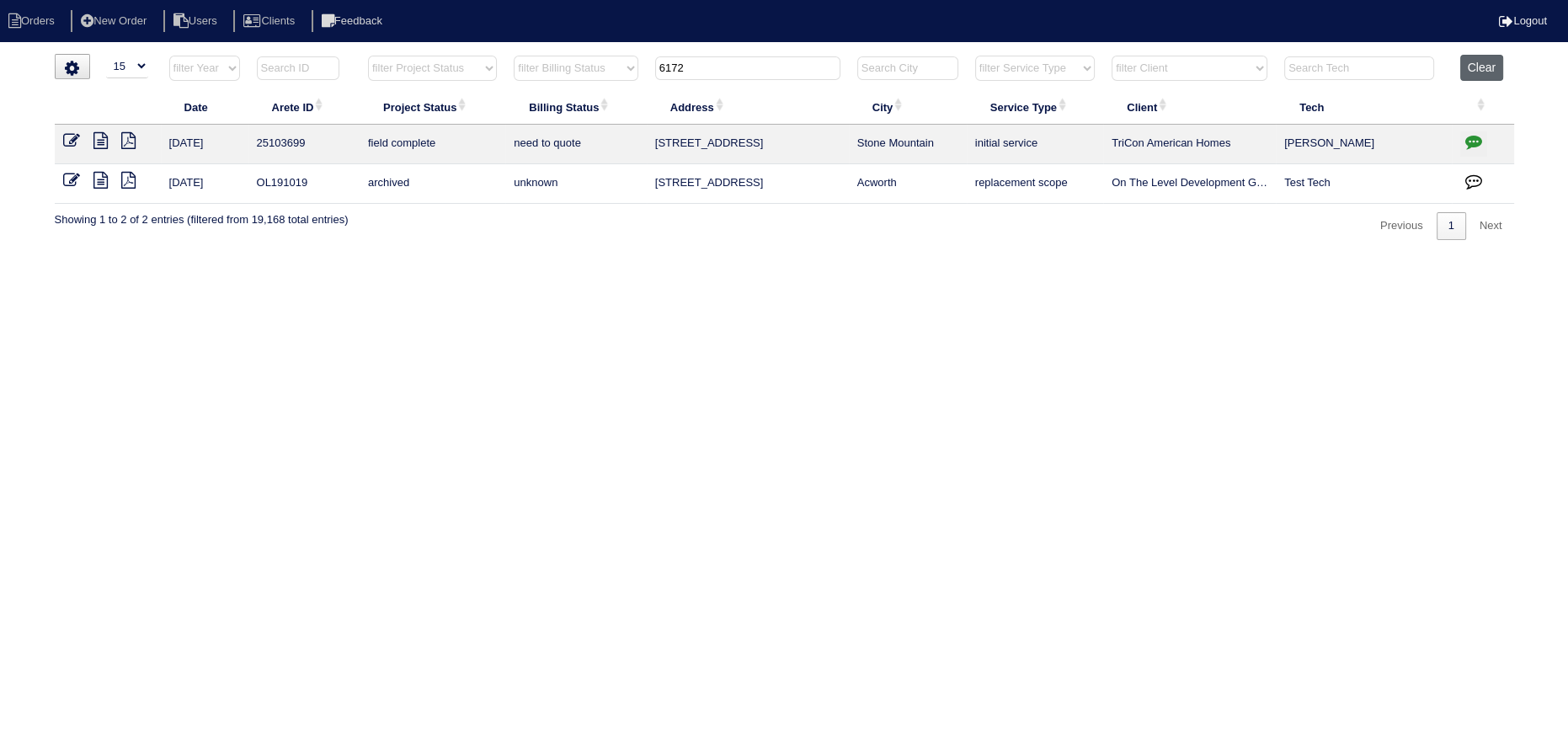
click at [1467, 77] on button "Clear" at bounding box center [1482, 68] width 43 height 26
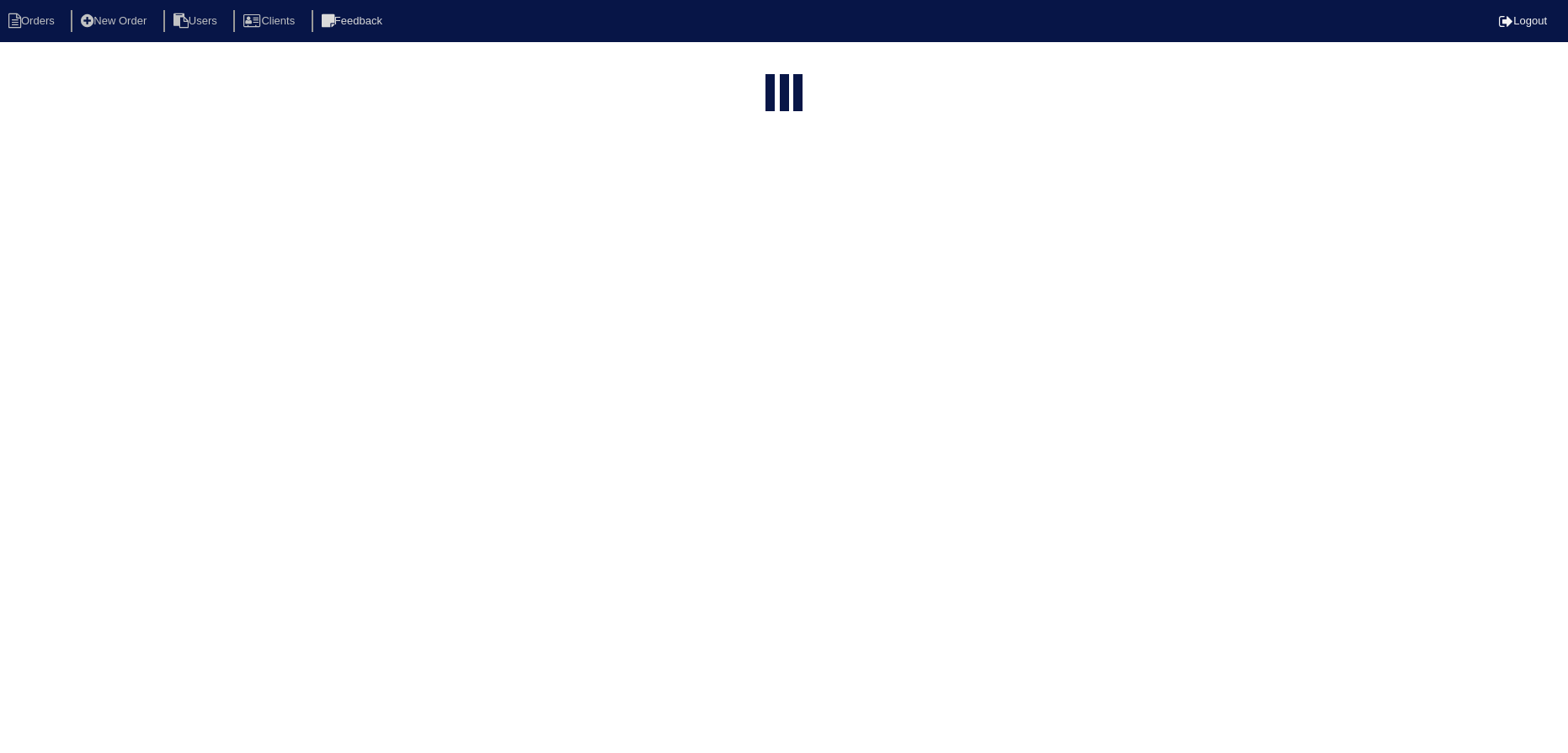
select select "15"
